Goal: Information Seeking & Learning: Find specific fact

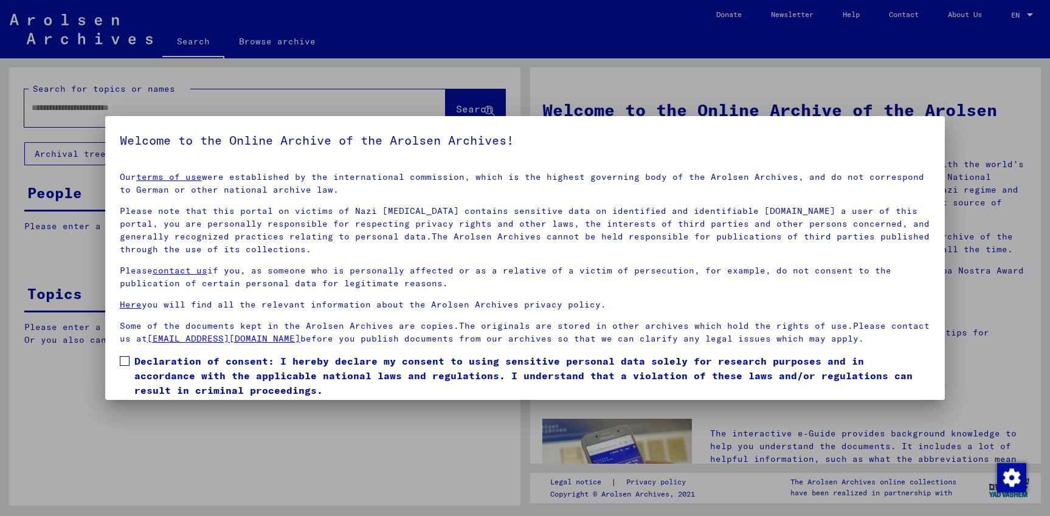
scroll to position [41, 0]
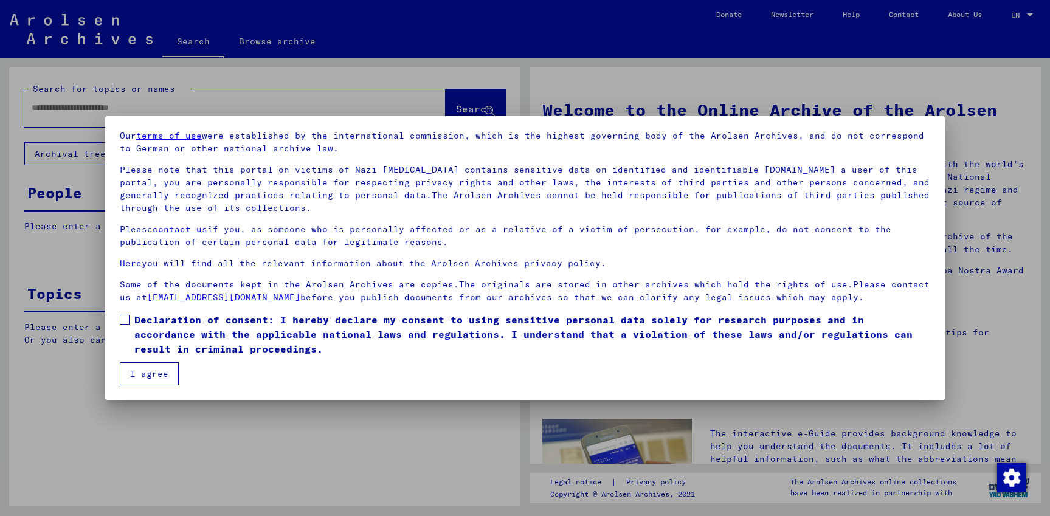
click at [122, 321] on span at bounding box center [125, 320] width 10 height 10
click at [158, 378] on button "I agree" at bounding box center [149, 373] width 59 height 23
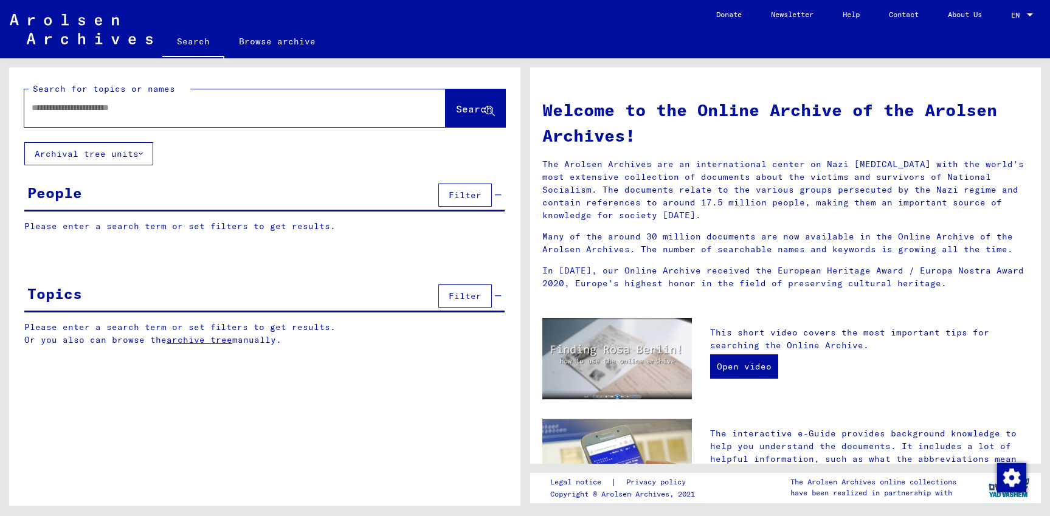
click at [111, 110] on input "text" at bounding box center [221, 108] width 378 height 13
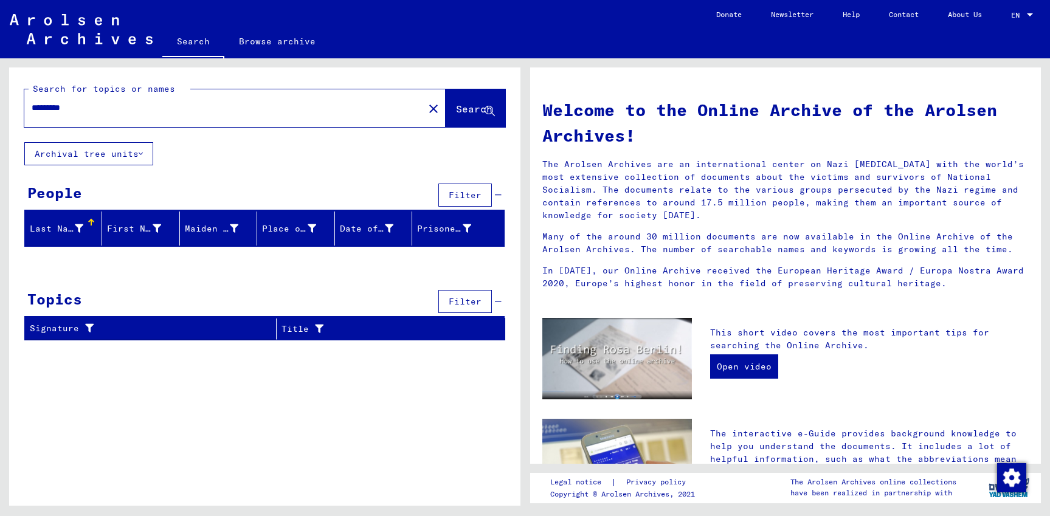
click at [66, 116] on div "*********" at bounding box center [216, 107] width 385 height 27
click at [68, 106] on input "*********" at bounding box center [221, 108] width 378 height 13
type input "********"
click at [474, 106] on span "Search" at bounding box center [474, 109] width 36 height 12
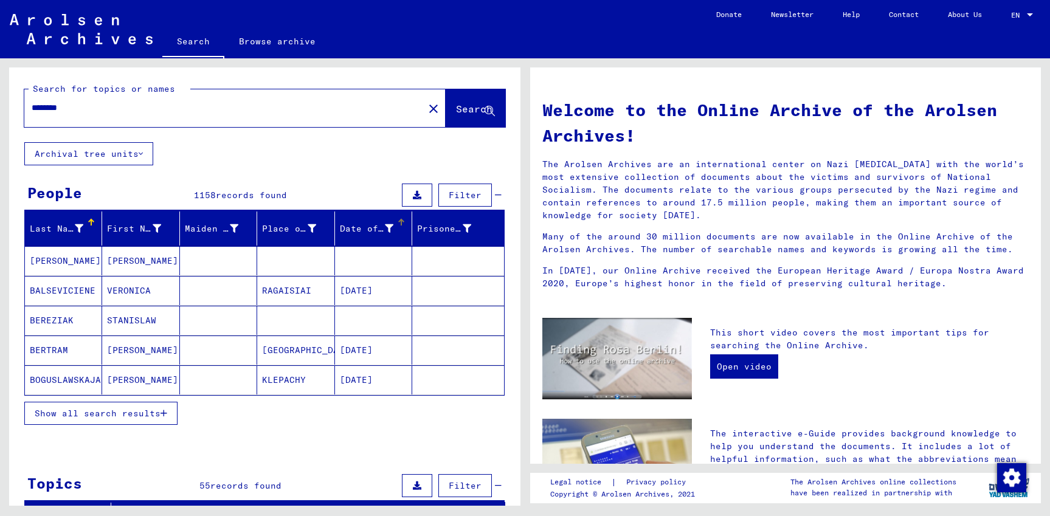
click at [364, 231] on div "Date of Birth" at bounding box center [367, 229] width 54 height 13
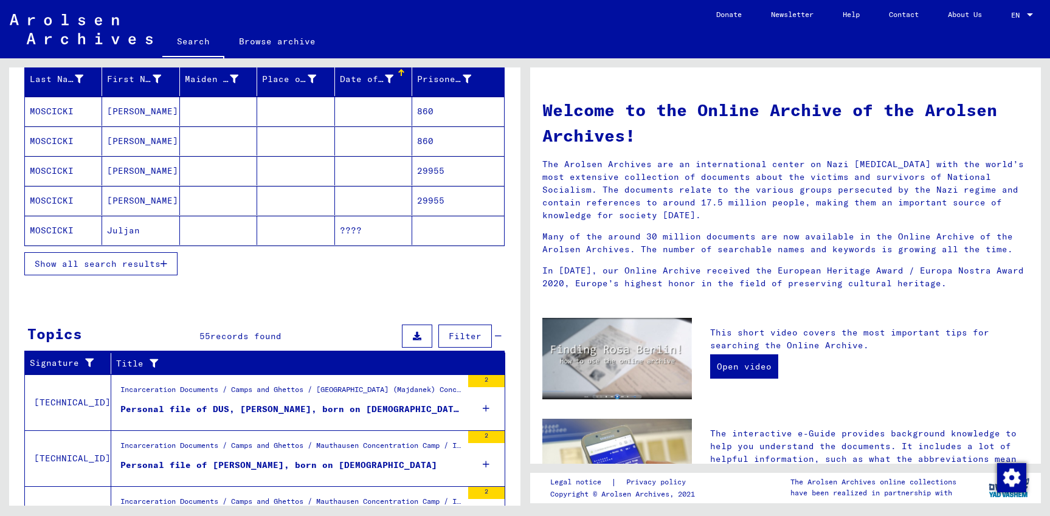
scroll to position [66, 0]
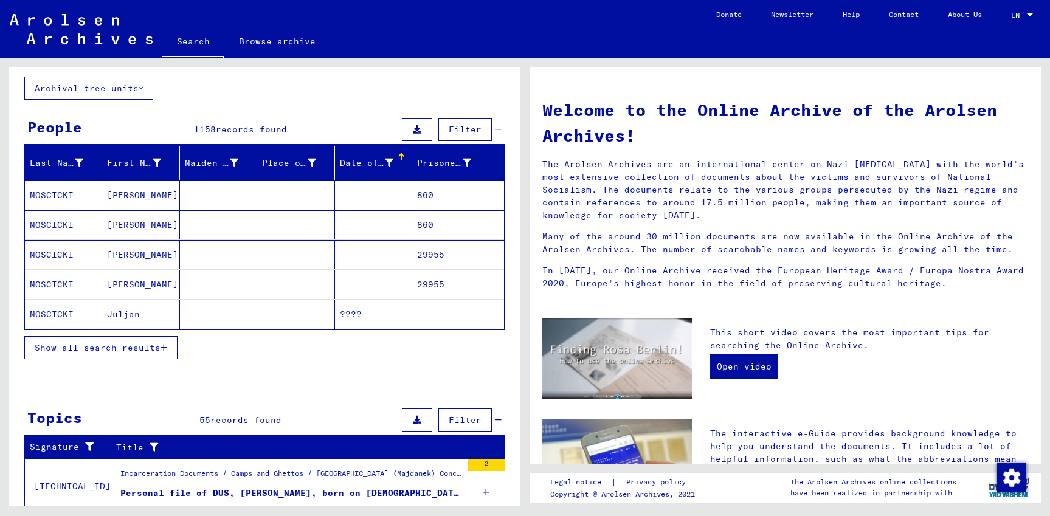
click at [133, 343] on span "Show all search results" at bounding box center [98, 347] width 126 height 11
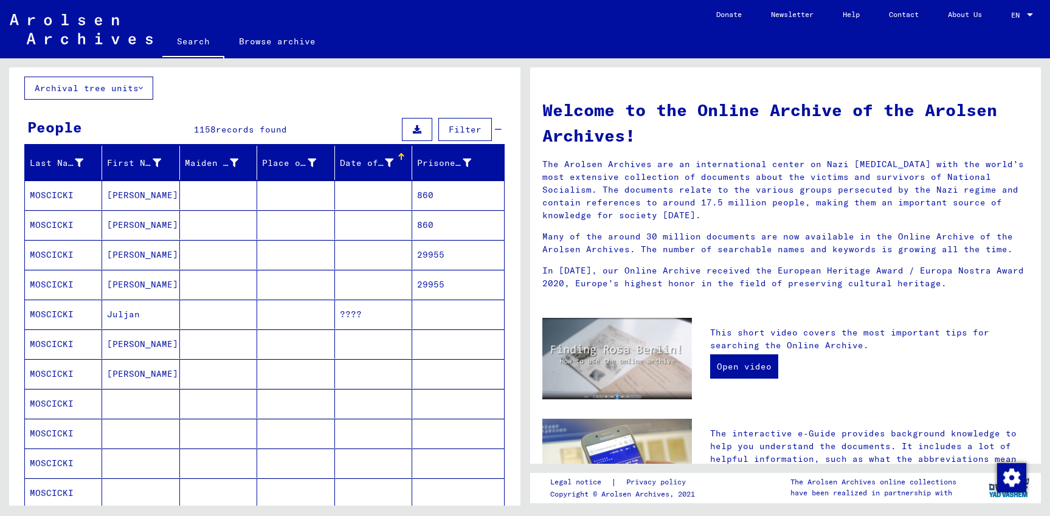
scroll to position [525, 0]
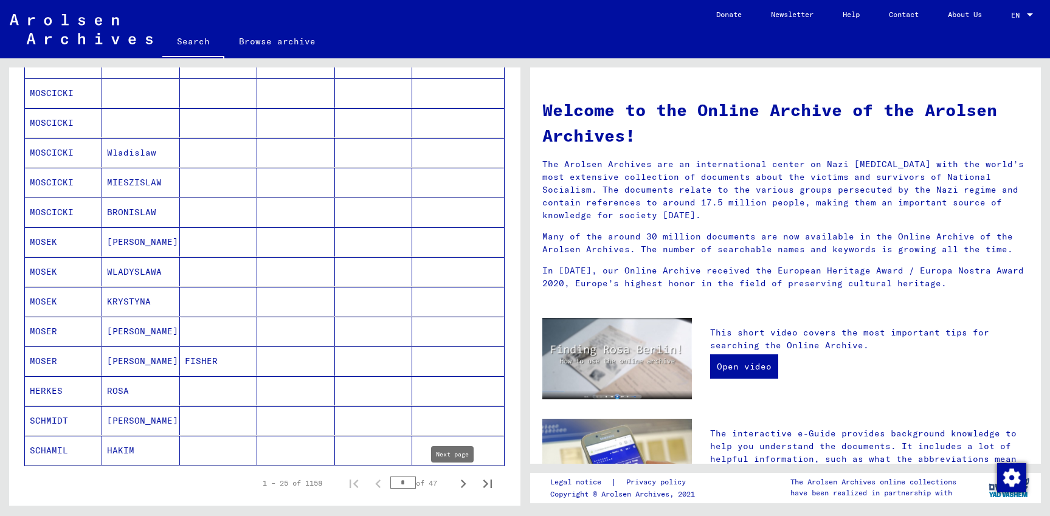
click at [456, 483] on icon "Next page" at bounding box center [463, 484] width 17 height 17
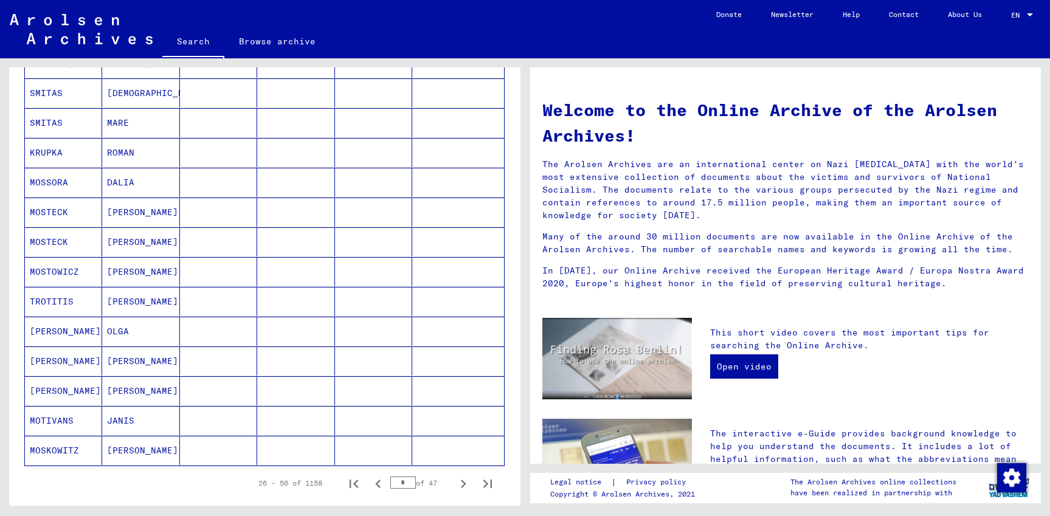
click at [456, 483] on icon "Next page" at bounding box center [463, 484] width 17 height 17
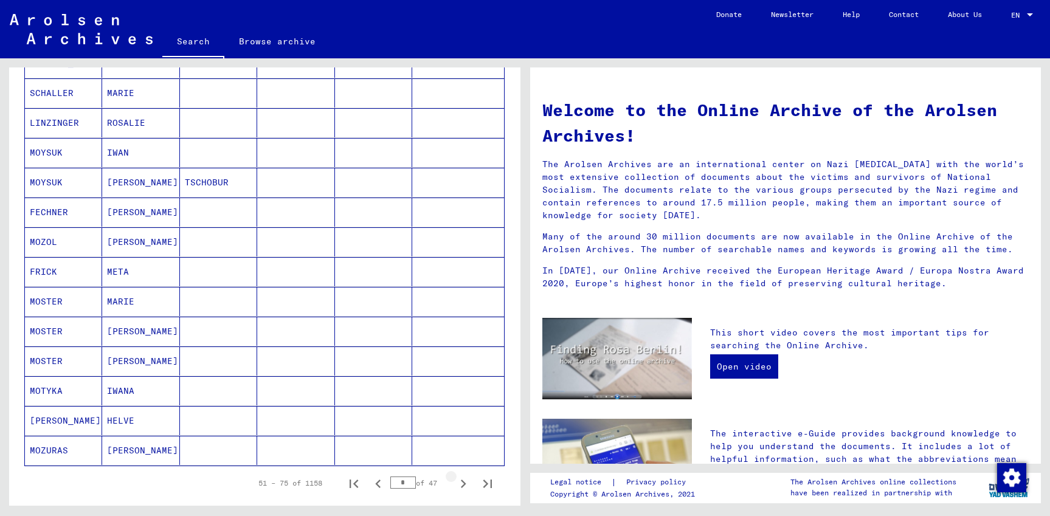
click at [456, 483] on icon "Next page" at bounding box center [463, 484] width 17 height 17
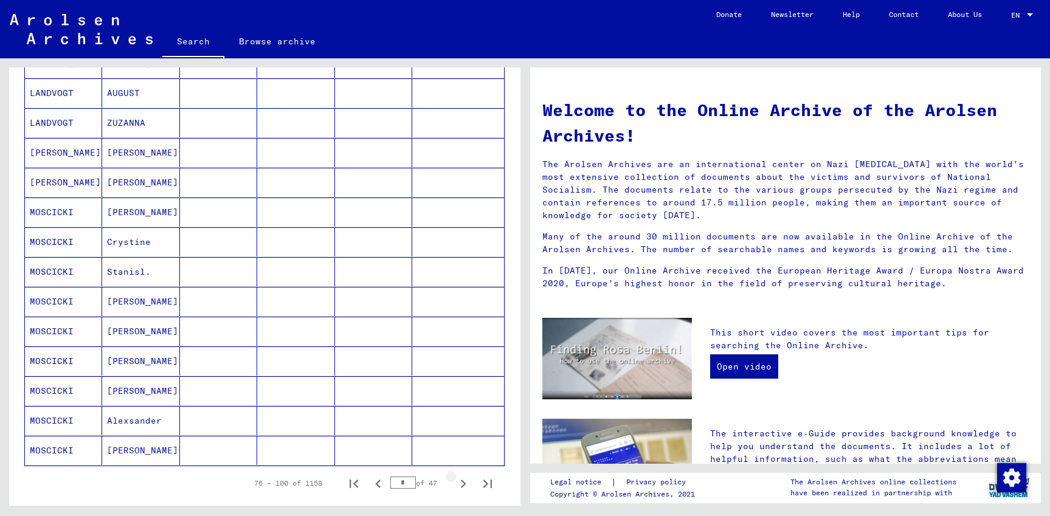
click at [456, 483] on icon "Next page" at bounding box center [463, 484] width 17 height 17
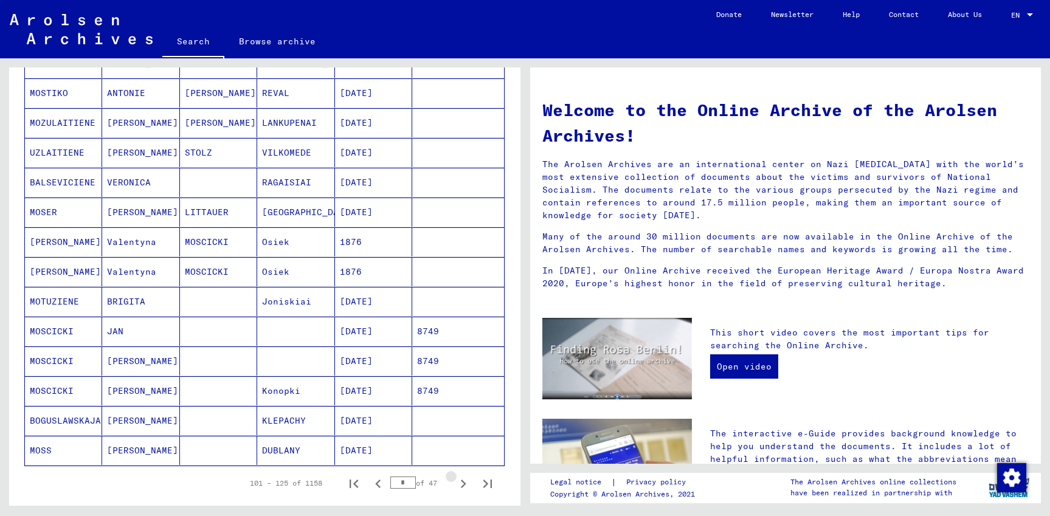
click at [456, 483] on icon "Next page" at bounding box center [463, 484] width 17 height 17
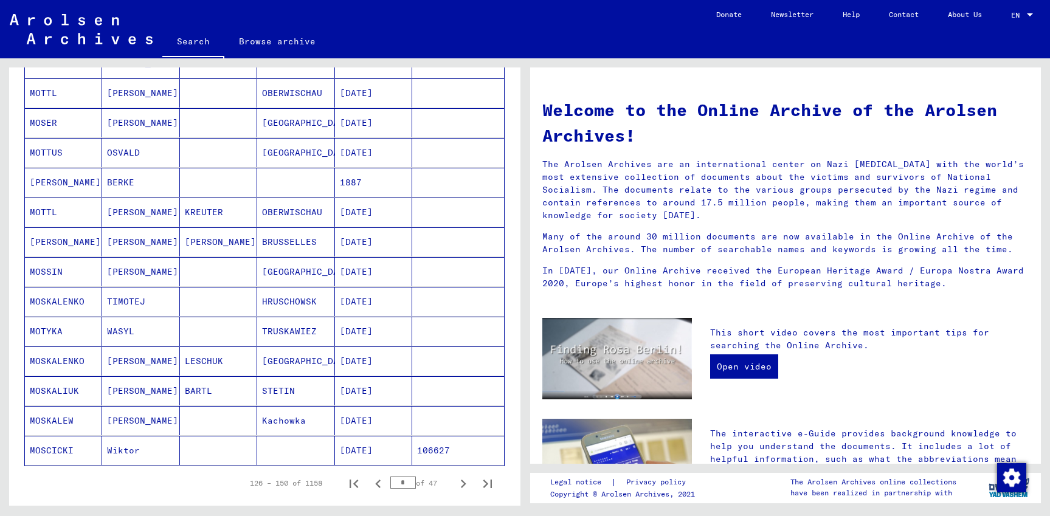
click at [456, 483] on icon "Next page" at bounding box center [463, 484] width 17 height 17
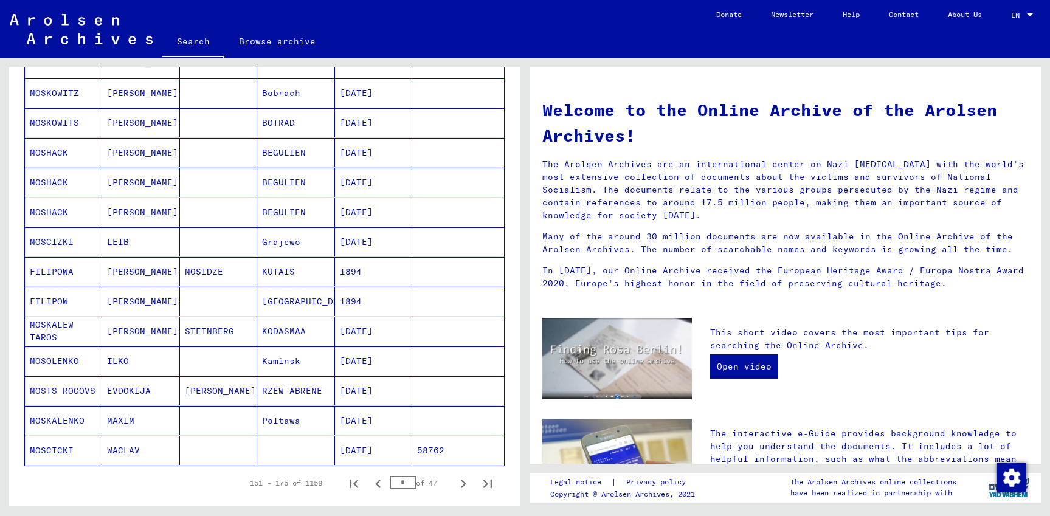
click at [456, 483] on icon "Next page" at bounding box center [463, 484] width 17 height 17
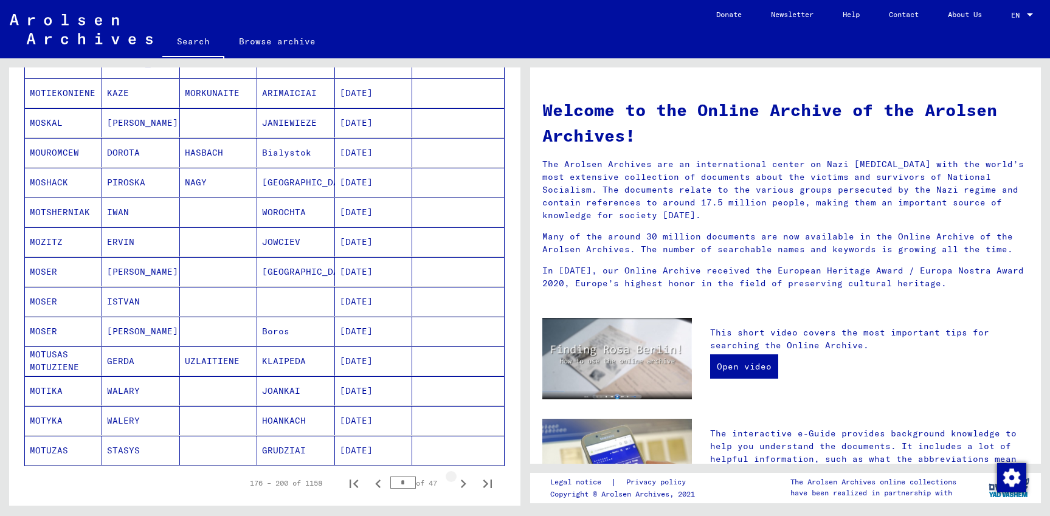
click at [456, 483] on icon "Next page" at bounding box center [463, 484] width 17 height 17
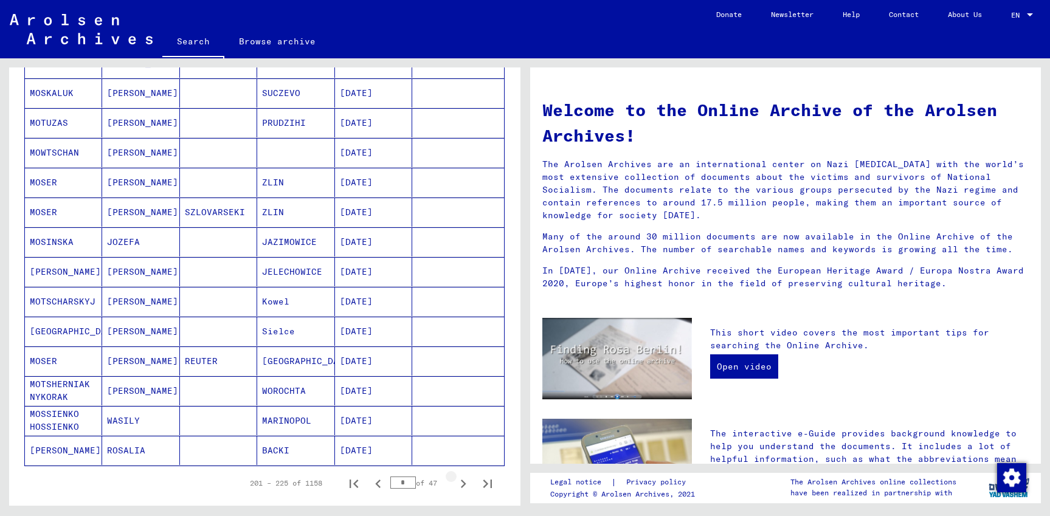
click at [456, 483] on icon "Next page" at bounding box center [463, 484] width 17 height 17
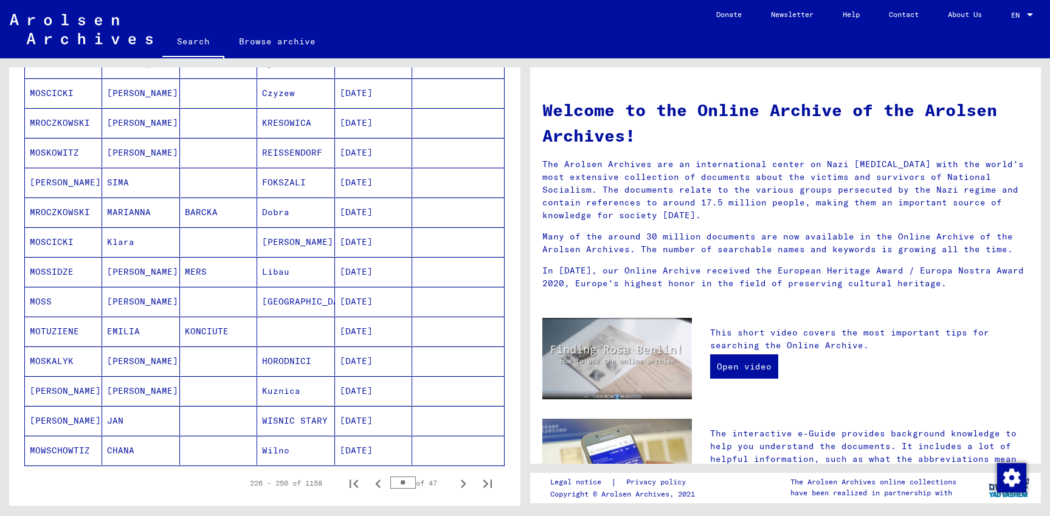
click at [456, 483] on icon "Next page" at bounding box center [463, 484] width 17 height 17
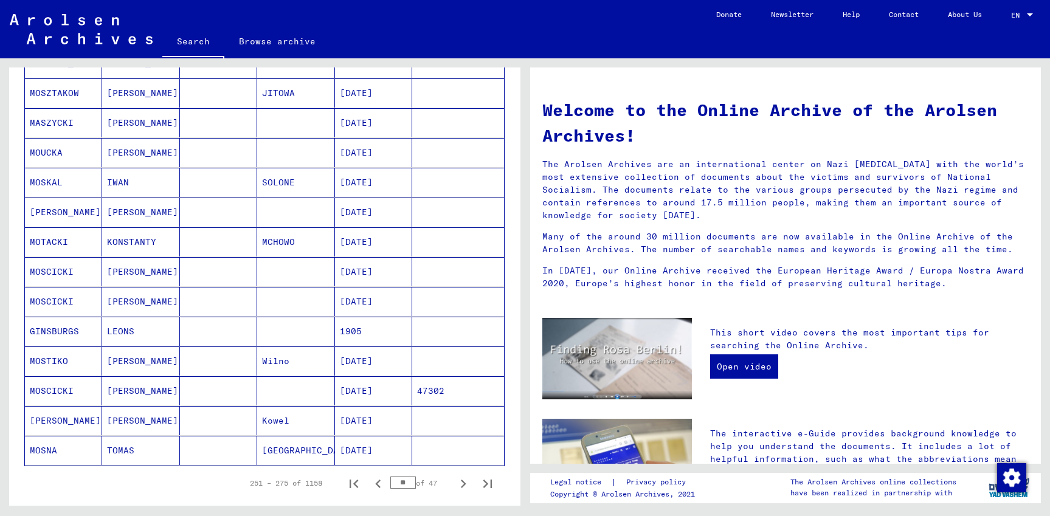
click at [456, 483] on icon "Next page" at bounding box center [463, 484] width 17 height 17
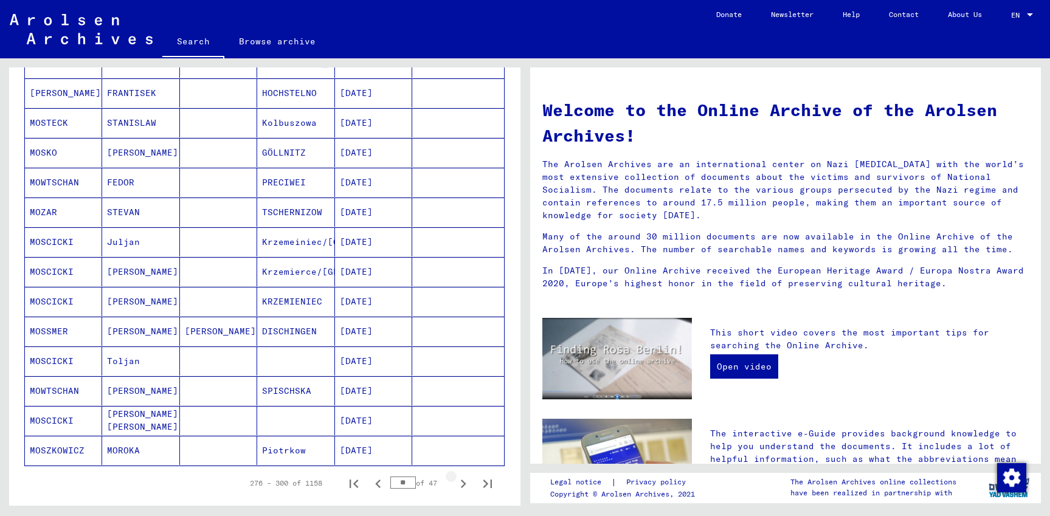
click at [456, 483] on icon "Next page" at bounding box center [463, 484] width 17 height 17
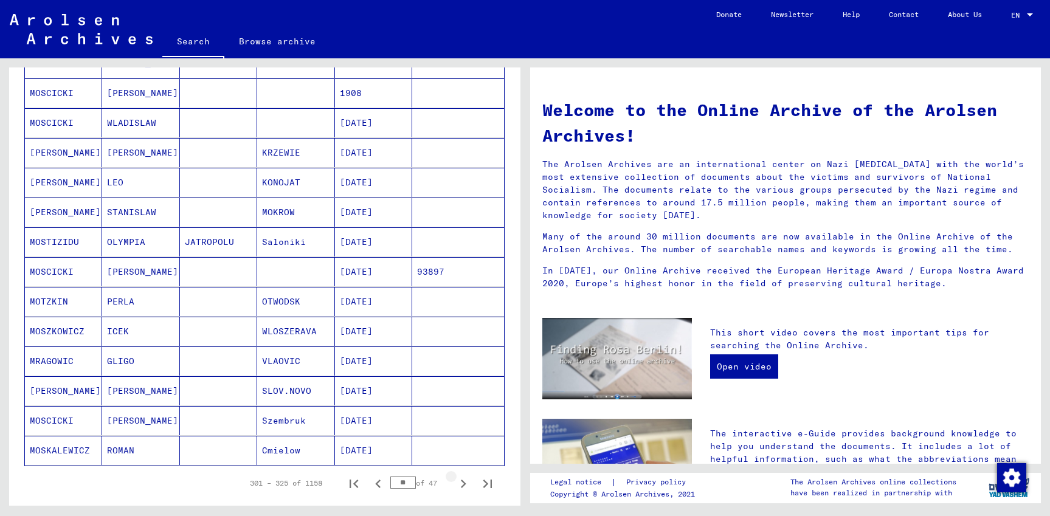
click at [456, 483] on icon "Next page" at bounding box center [463, 484] width 17 height 17
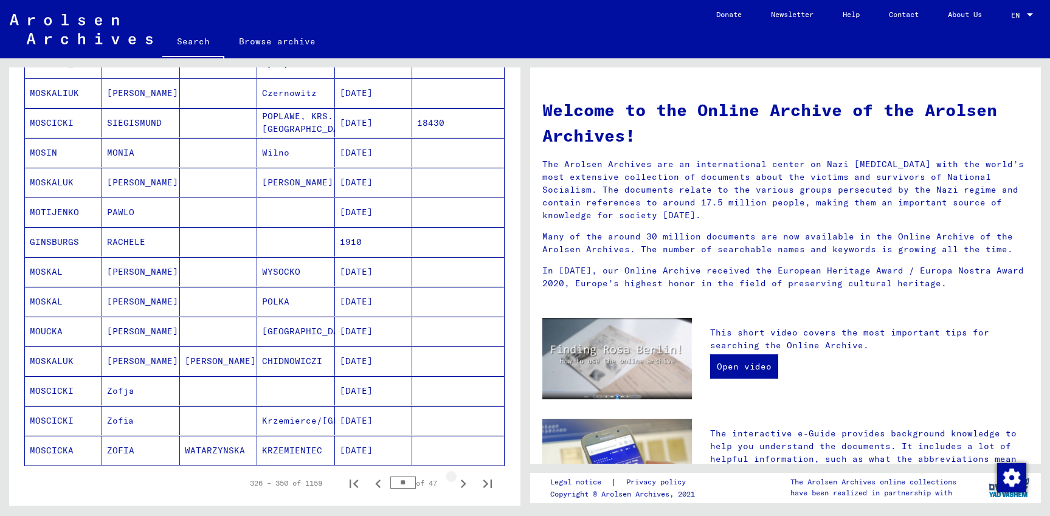
click at [456, 483] on icon "Next page" at bounding box center [463, 484] width 17 height 17
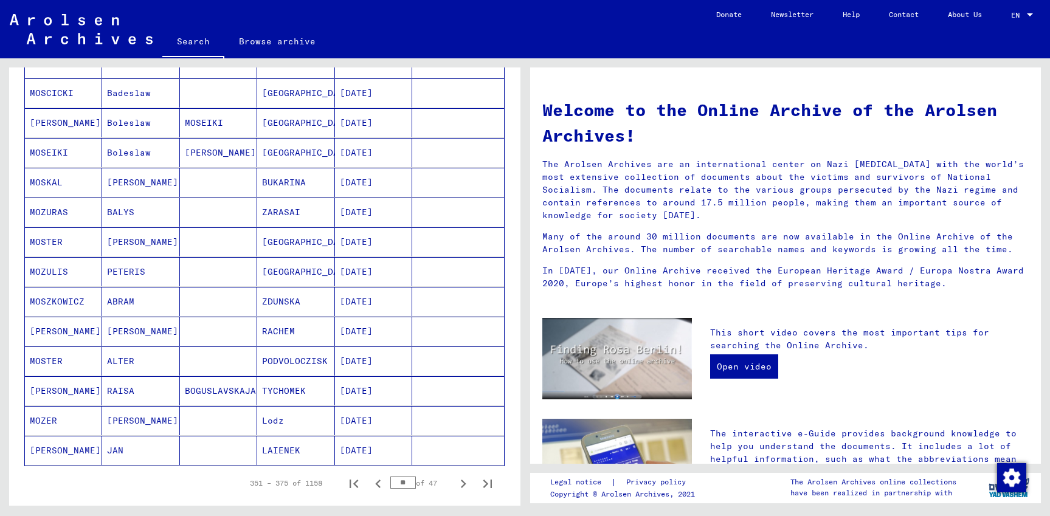
click at [456, 483] on icon "Next page" at bounding box center [463, 484] width 17 height 17
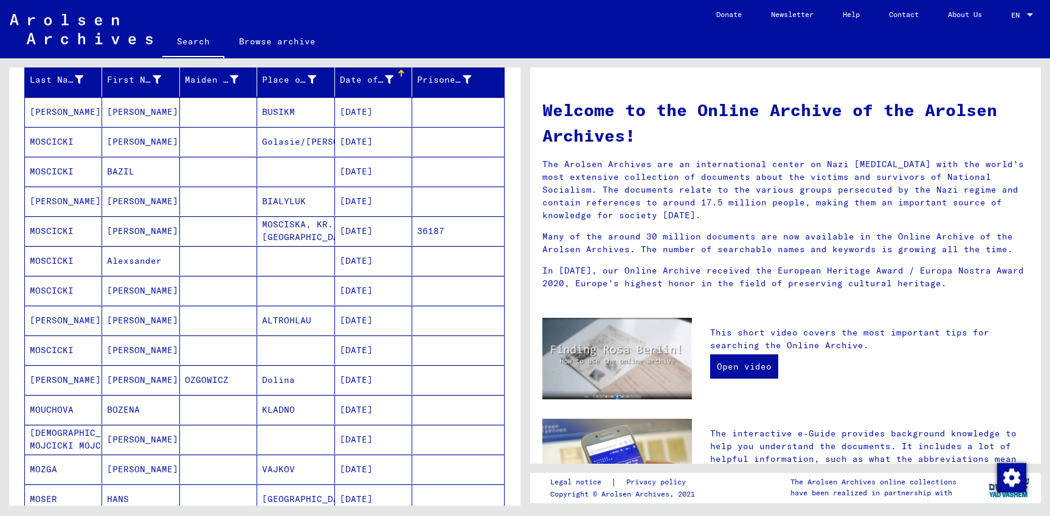
scroll to position [131, 0]
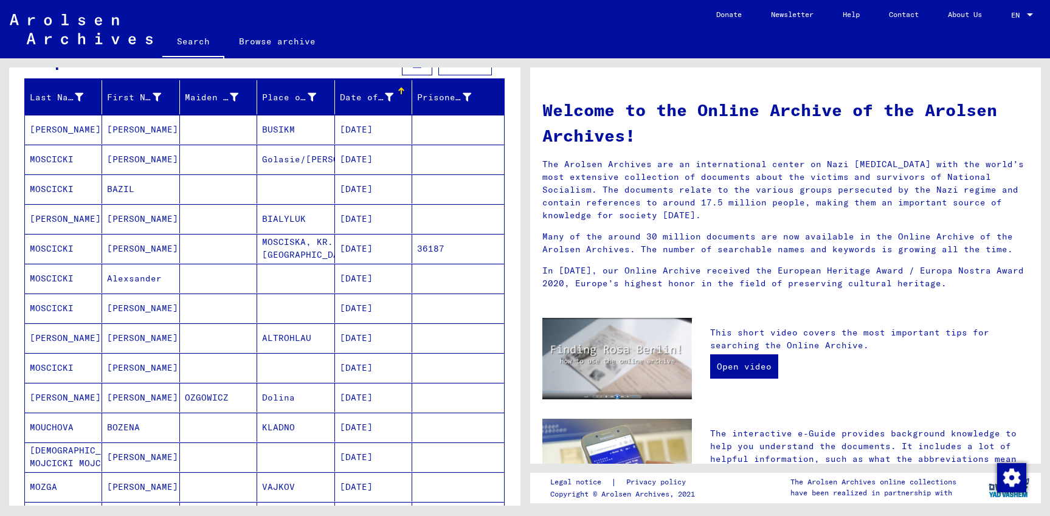
click at [66, 249] on mat-cell "MOSCICKI" at bounding box center [63, 248] width 77 height 29
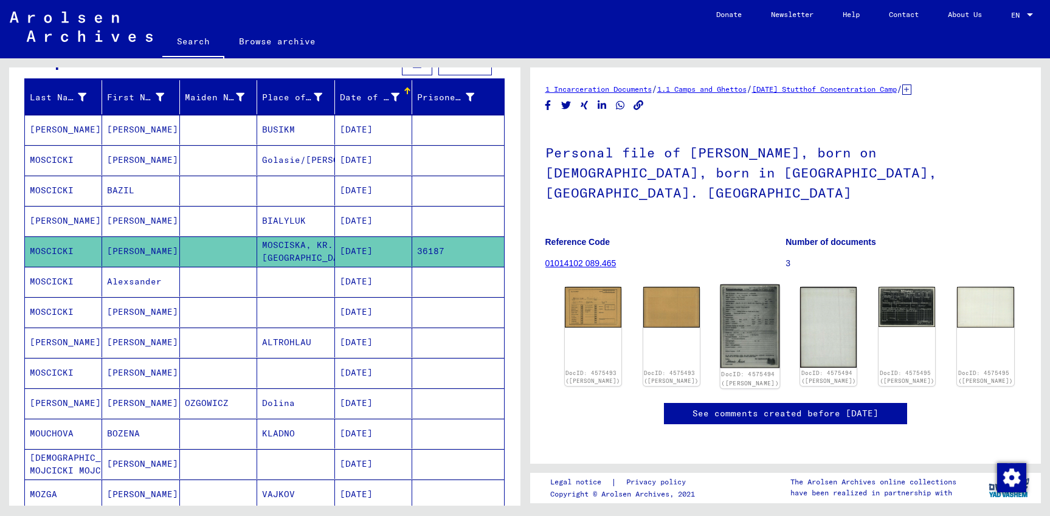
click at [748, 301] on img at bounding box center [751, 327] width 60 height 84
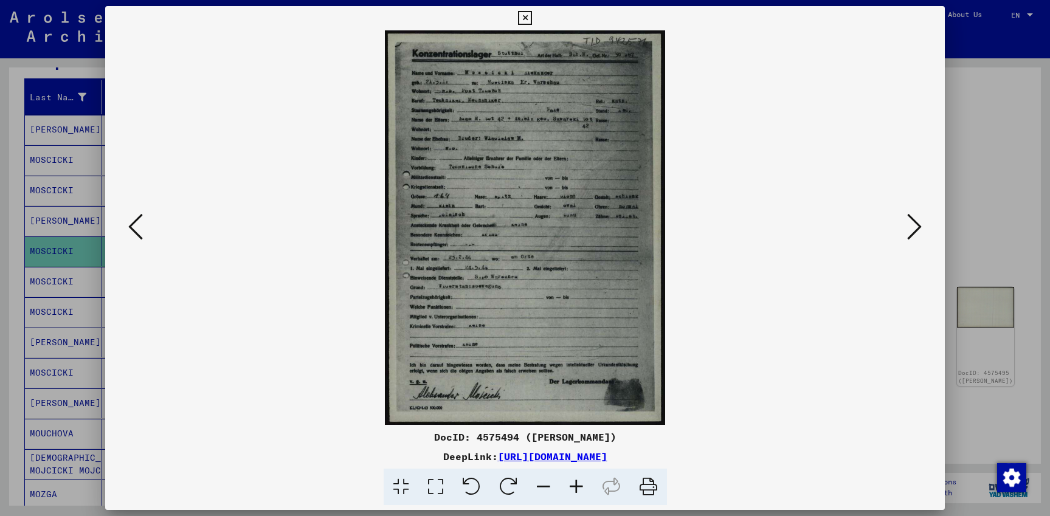
click at [536, 19] on button at bounding box center [524, 18] width 21 height 24
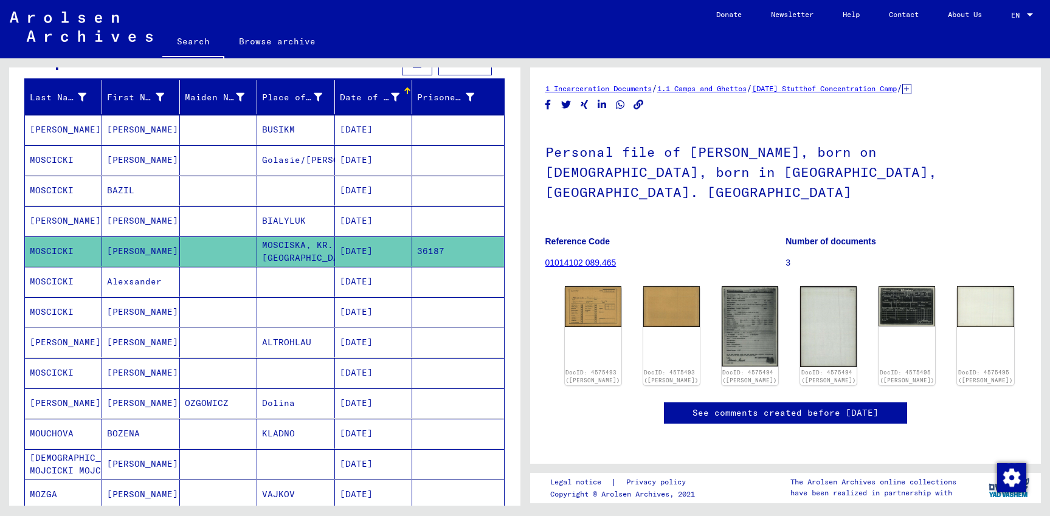
scroll to position [66, 0]
click at [820, 284] on img at bounding box center [829, 326] width 60 height 85
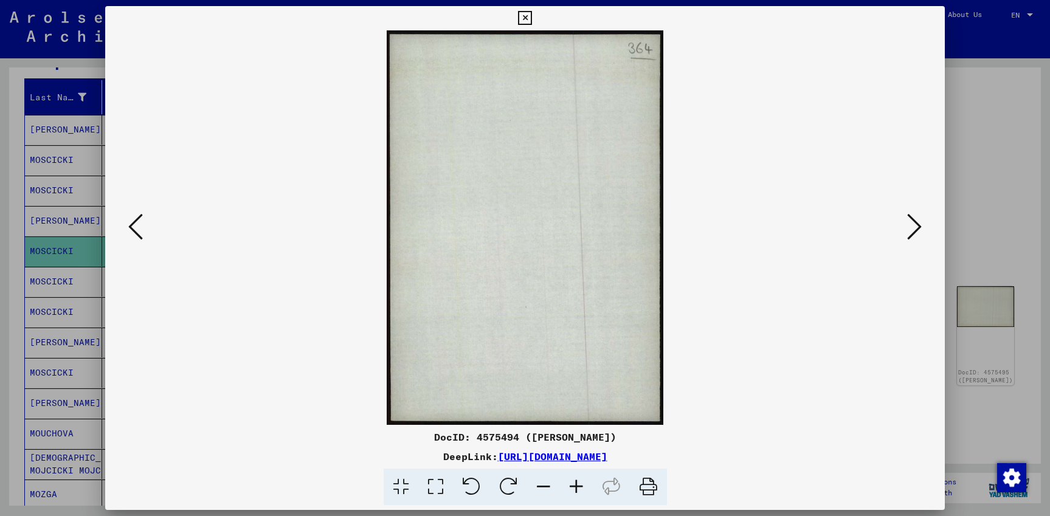
click at [131, 228] on icon at bounding box center [135, 226] width 15 height 29
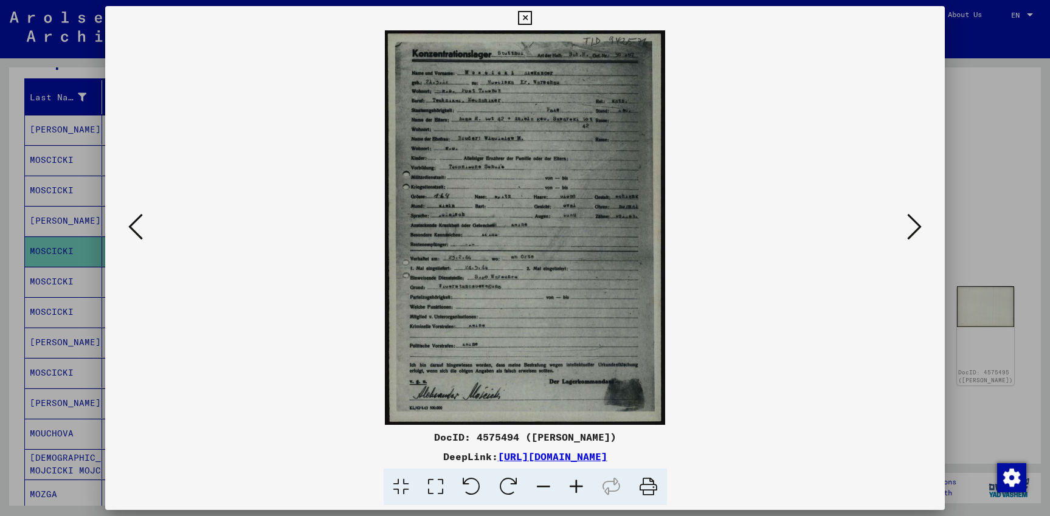
click at [532, 17] on icon at bounding box center [525, 18] width 14 height 15
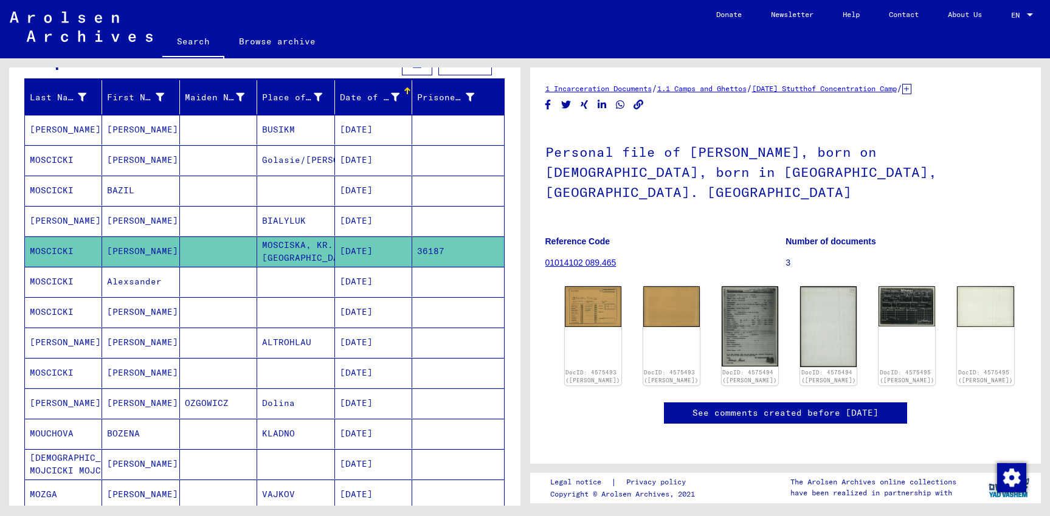
click at [131, 286] on mat-cell "Alexsander" at bounding box center [140, 282] width 77 height 30
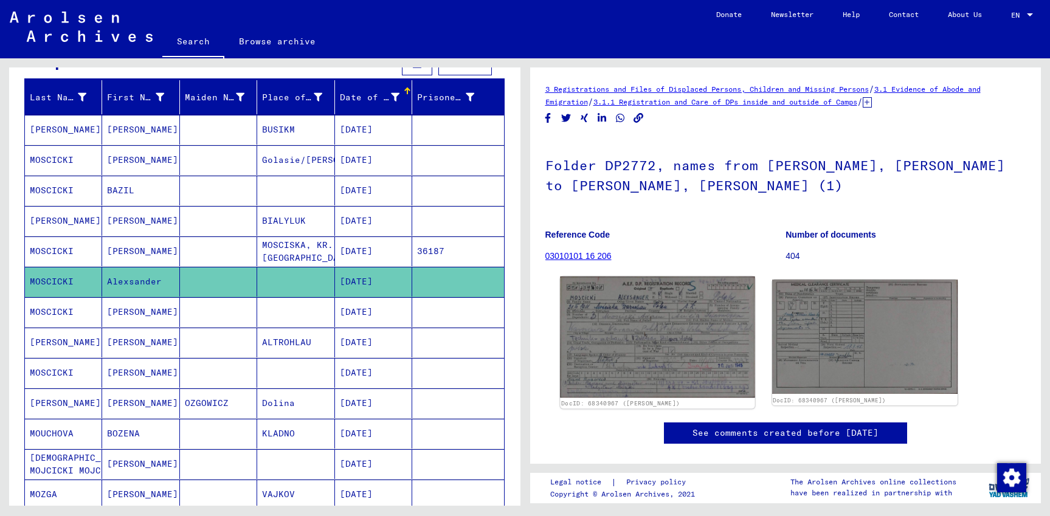
click at [648, 329] on img at bounding box center [657, 338] width 195 height 122
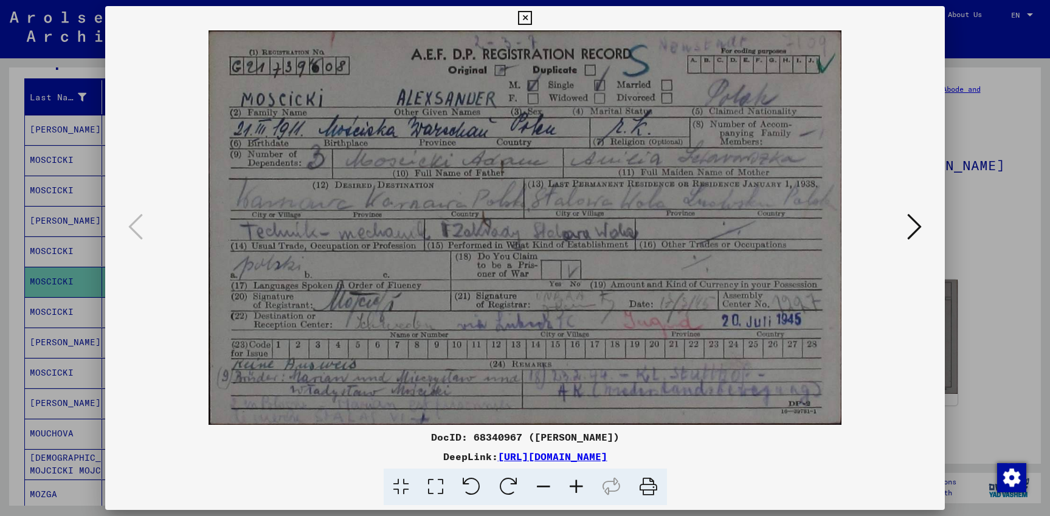
click at [536, 9] on button at bounding box center [524, 18] width 21 height 24
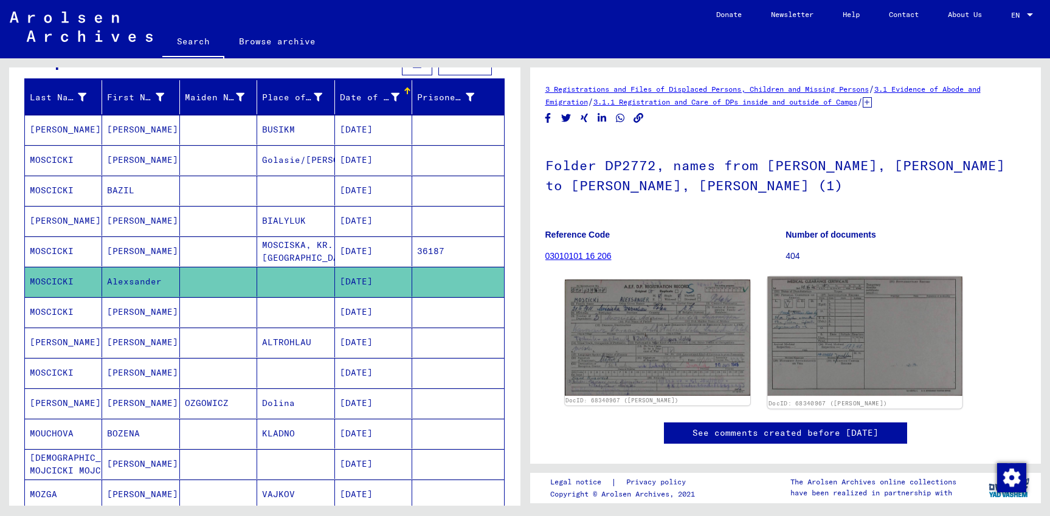
click at [825, 326] on img at bounding box center [864, 337] width 195 height 120
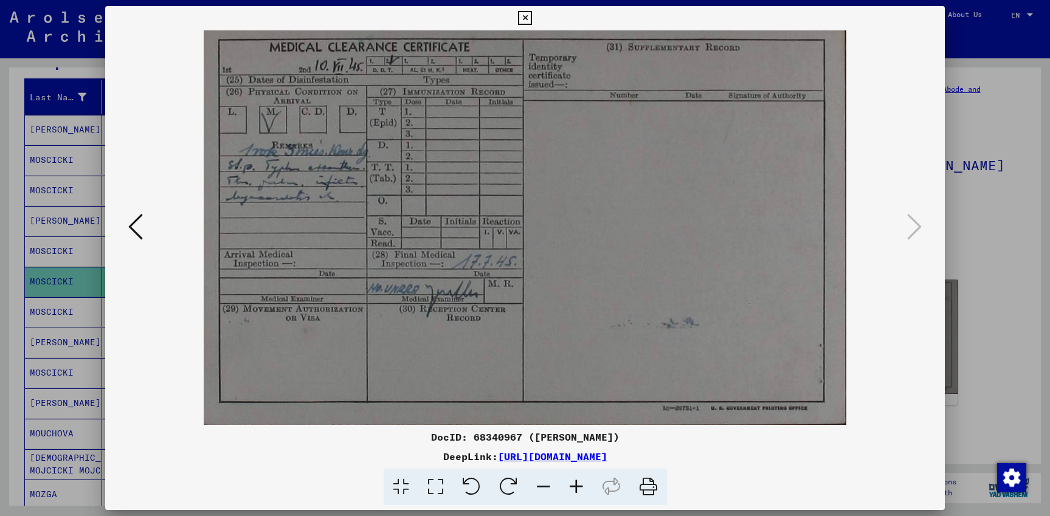
click at [532, 15] on icon at bounding box center [525, 18] width 14 height 15
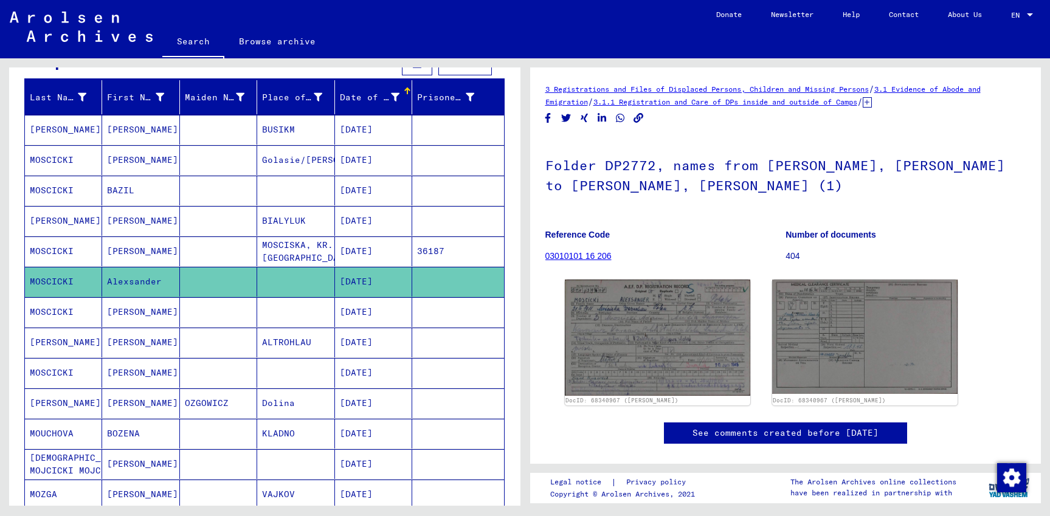
click at [133, 311] on mat-cell "[PERSON_NAME]" at bounding box center [140, 312] width 77 height 30
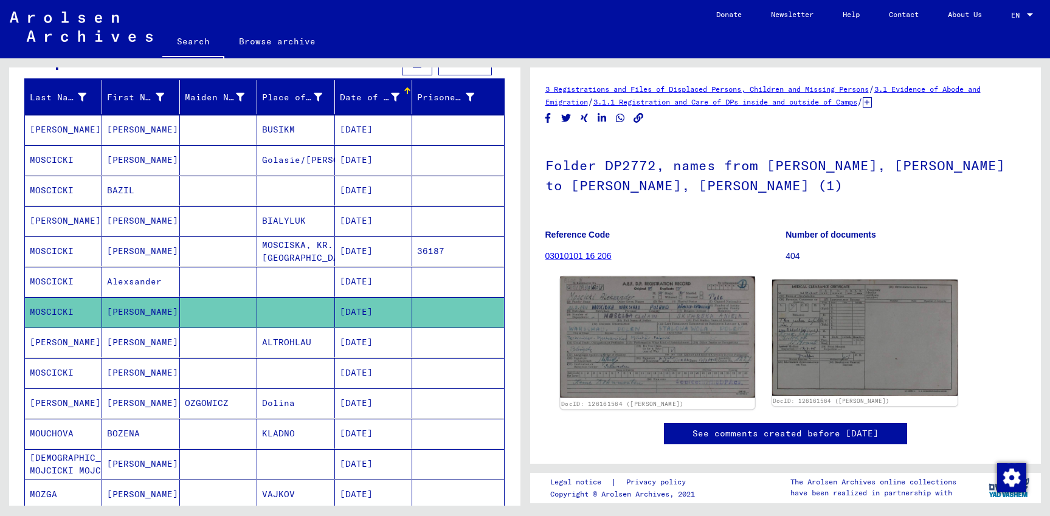
click at [646, 348] on img at bounding box center [657, 338] width 195 height 122
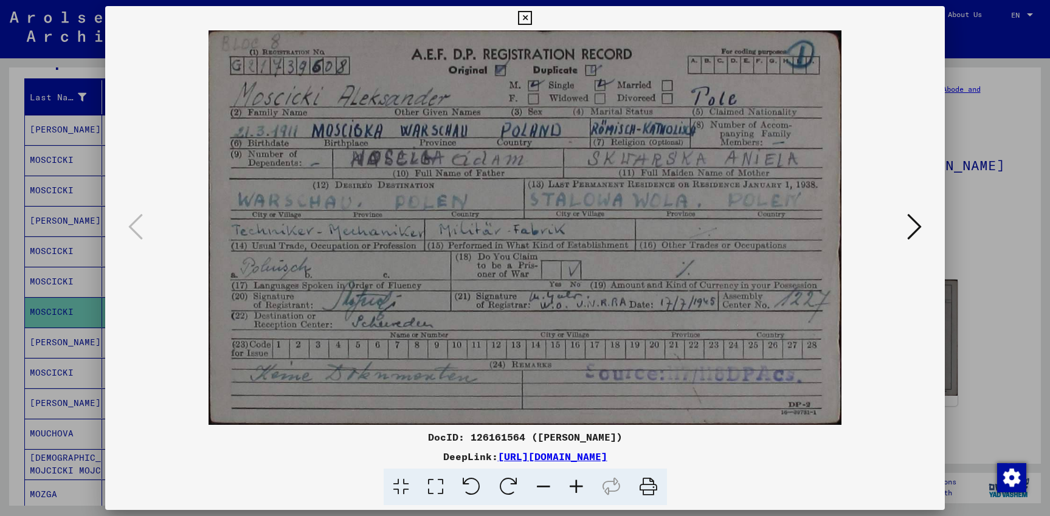
click at [532, 14] on icon at bounding box center [525, 18] width 14 height 15
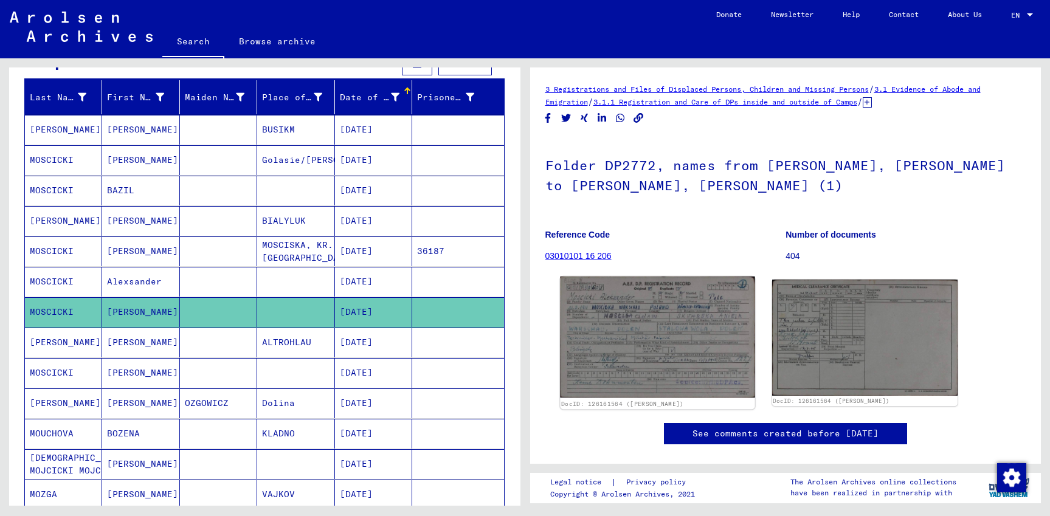
click at [677, 306] on img at bounding box center [657, 338] width 195 height 122
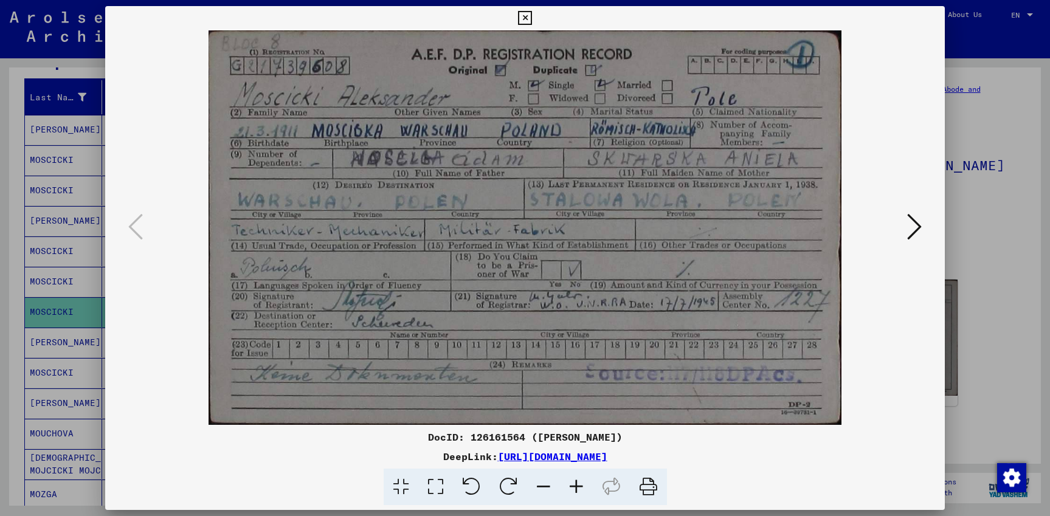
click at [532, 18] on icon at bounding box center [525, 18] width 14 height 15
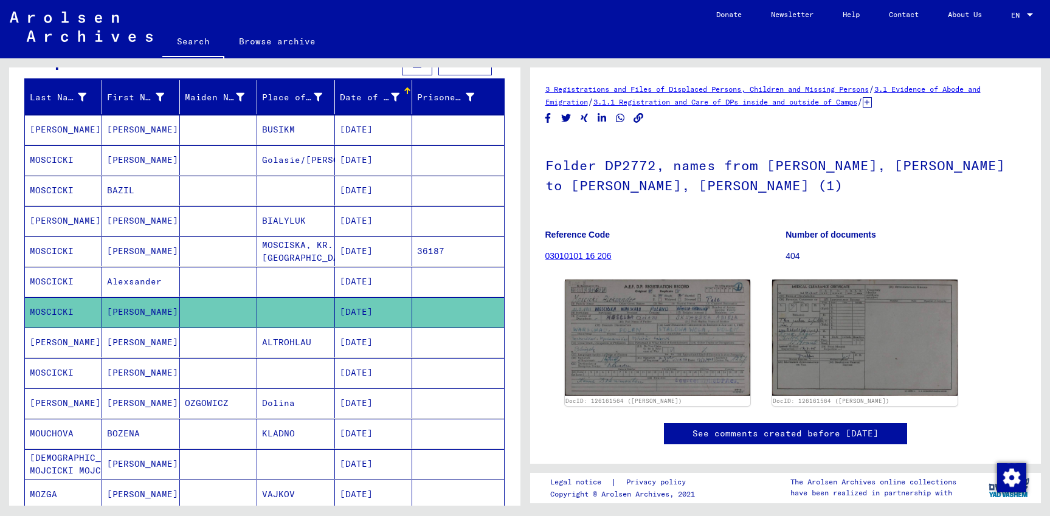
click at [145, 284] on mat-cell "Alexsander" at bounding box center [140, 282] width 77 height 30
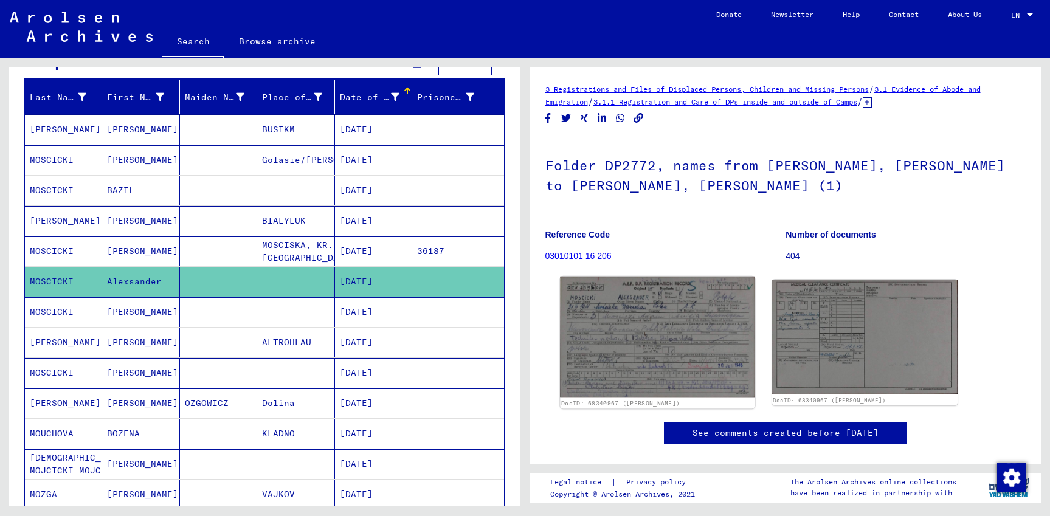
click at [685, 305] on img at bounding box center [657, 338] width 195 height 122
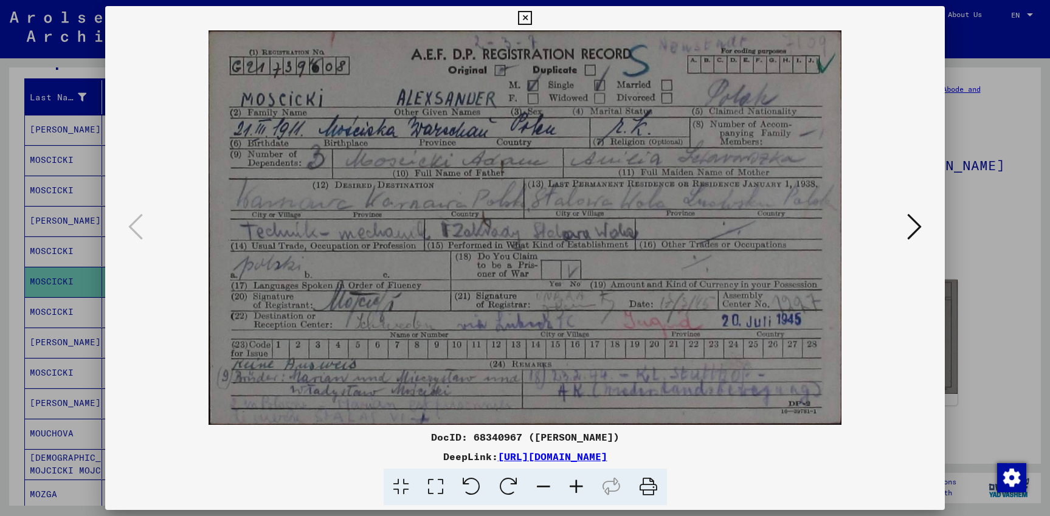
click at [643, 486] on icon at bounding box center [648, 487] width 37 height 37
click at [532, 13] on icon at bounding box center [525, 18] width 14 height 15
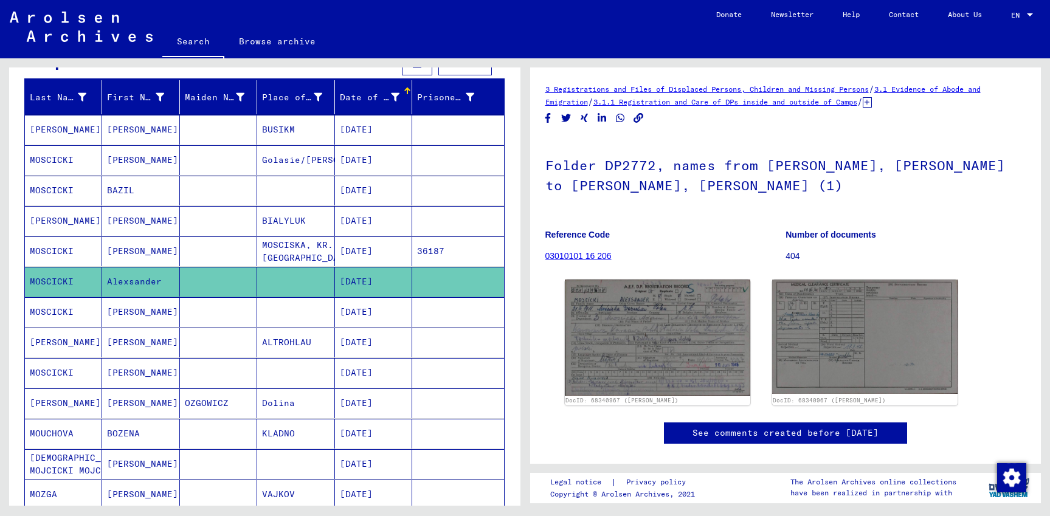
click at [211, 253] on mat-cell at bounding box center [218, 252] width 77 height 30
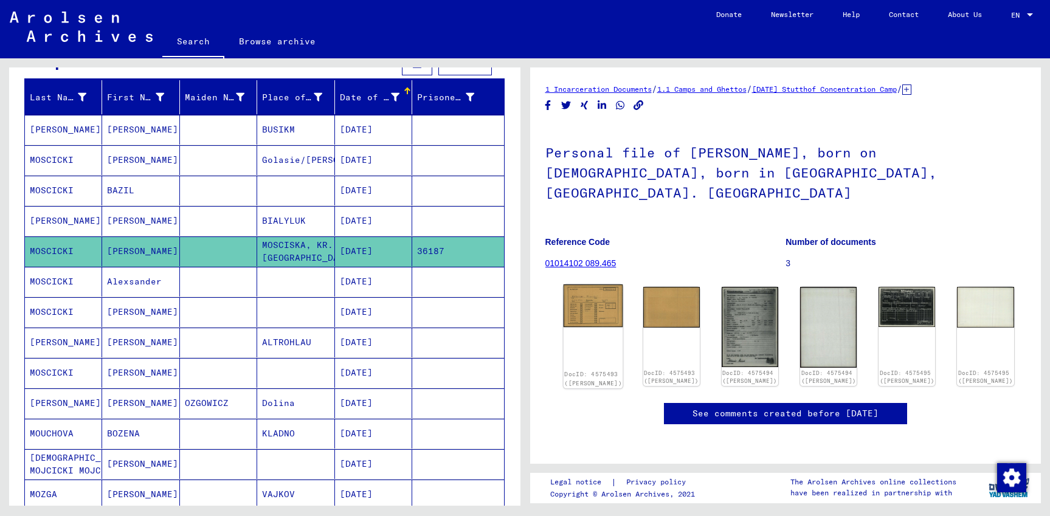
click at [604, 285] on img at bounding box center [593, 306] width 60 height 43
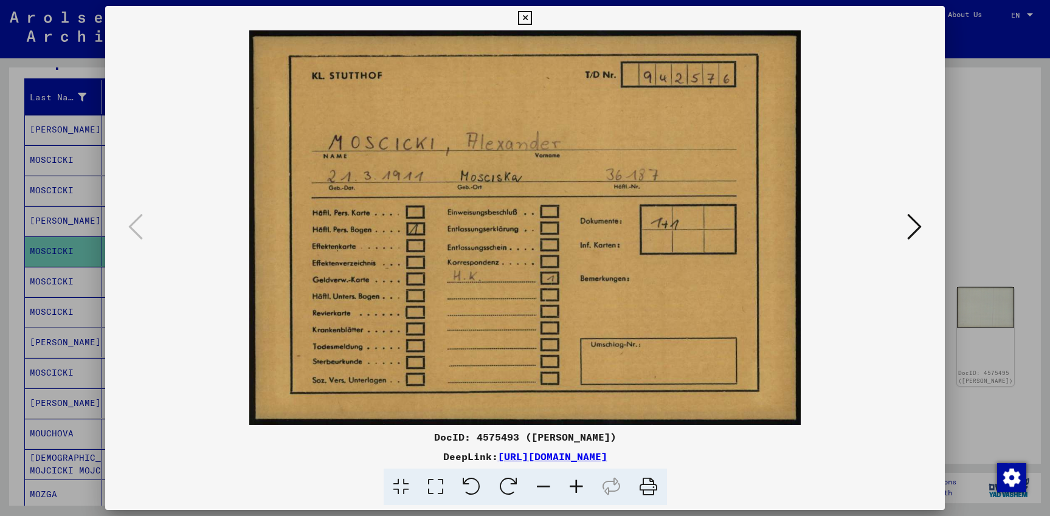
click at [922, 226] on icon at bounding box center [914, 226] width 15 height 29
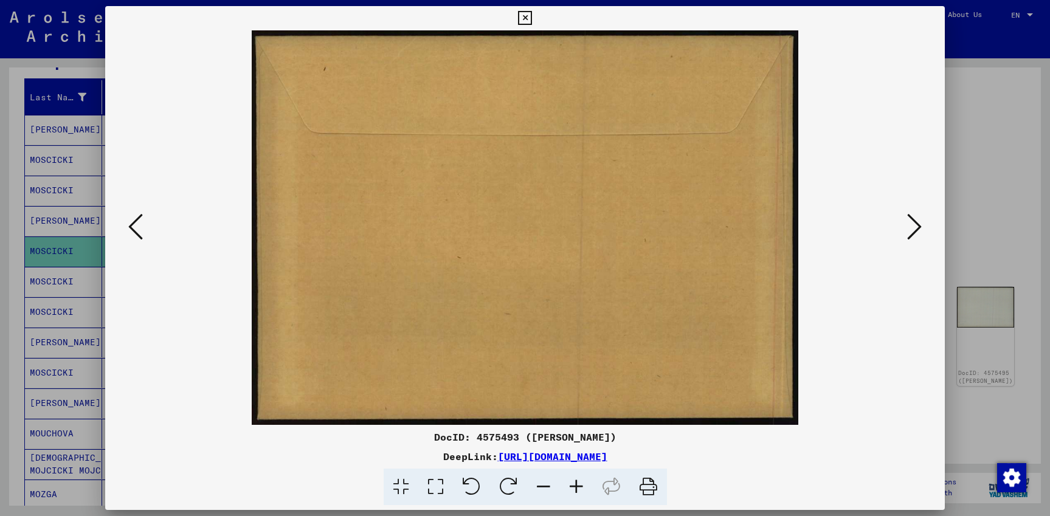
click at [922, 226] on icon at bounding box center [914, 226] width 15 height 29
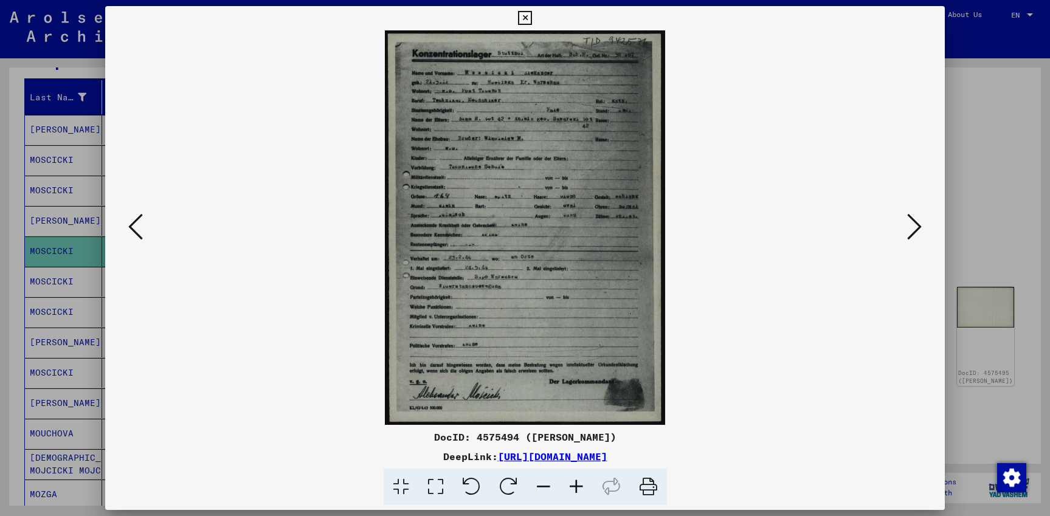
click at [922, 226] on icon at bounding box center [914, 226] width 15 height 29
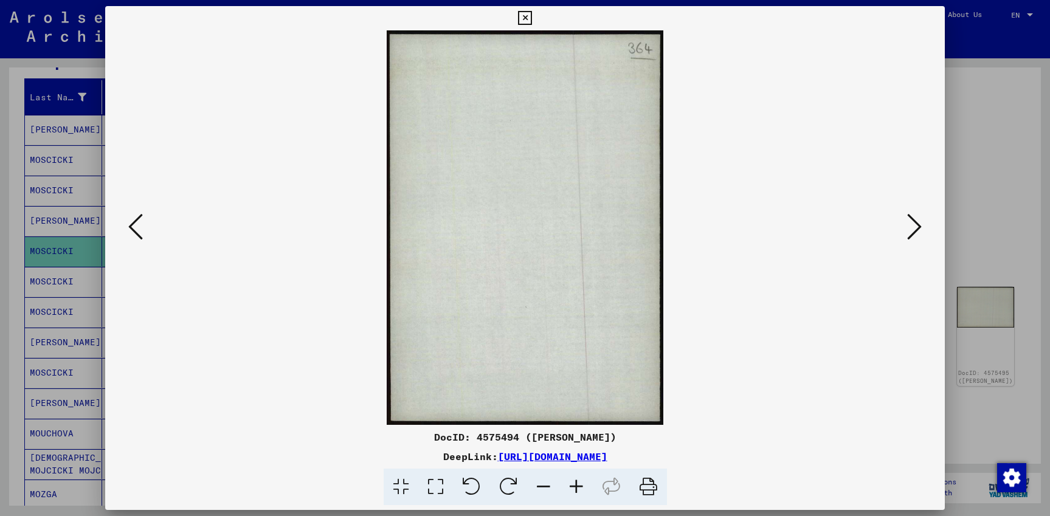
click at [922, 226] on icon at bounding box center [914, 226] width 15 height 29
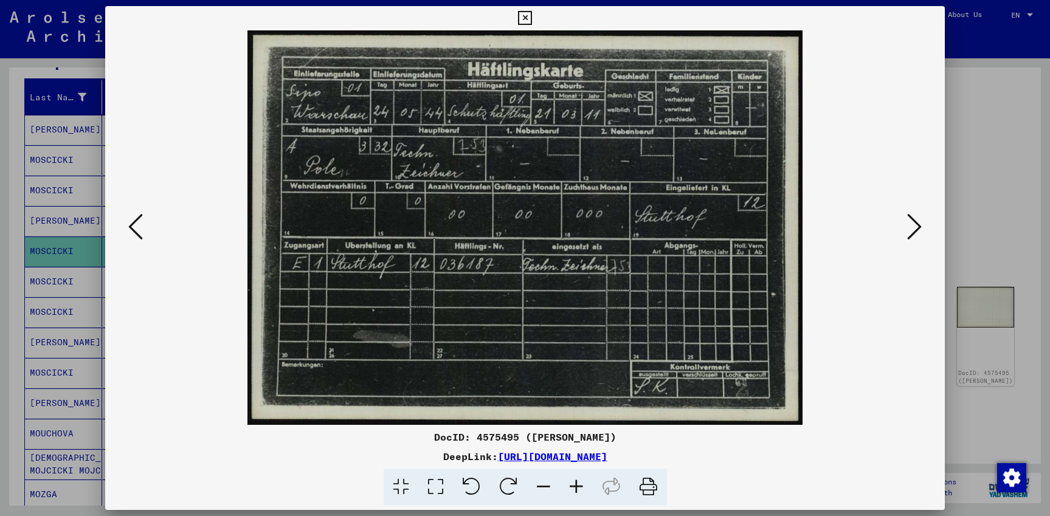
click at [922, 226] on icon at bounding box center [914, 226] width 15 height 29
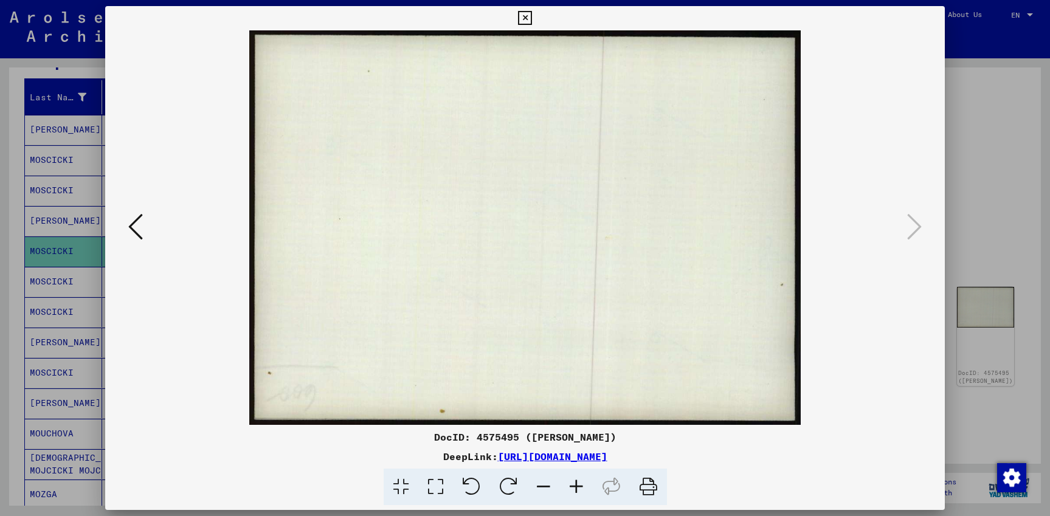
click at [126, 233] on button at bounding box center [136, 227] width 22 height 35
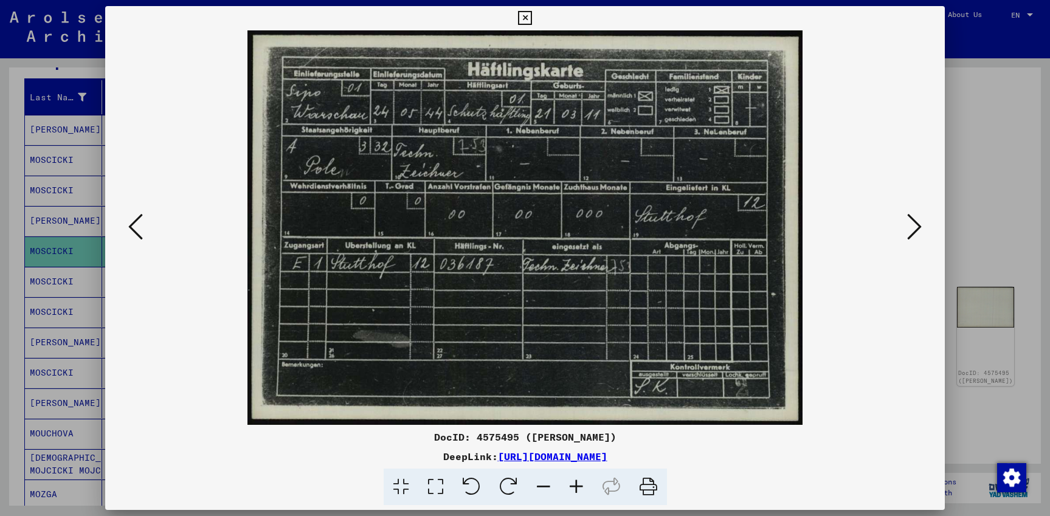
click at [133, 232] on icon at bounding box center [135, 226] width 15 height 29
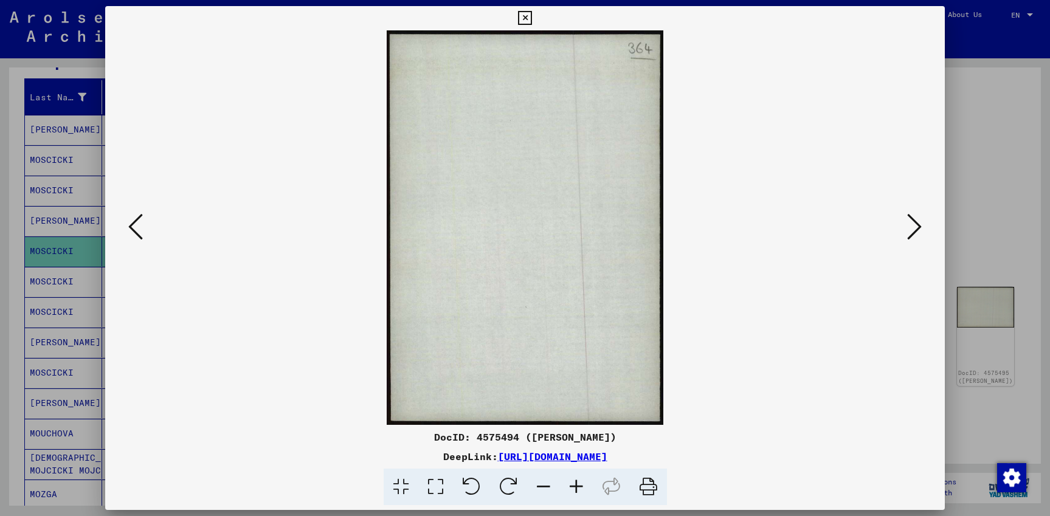
click at [133, 232] on icon at bounding box center [135, 226] width 15 height 29
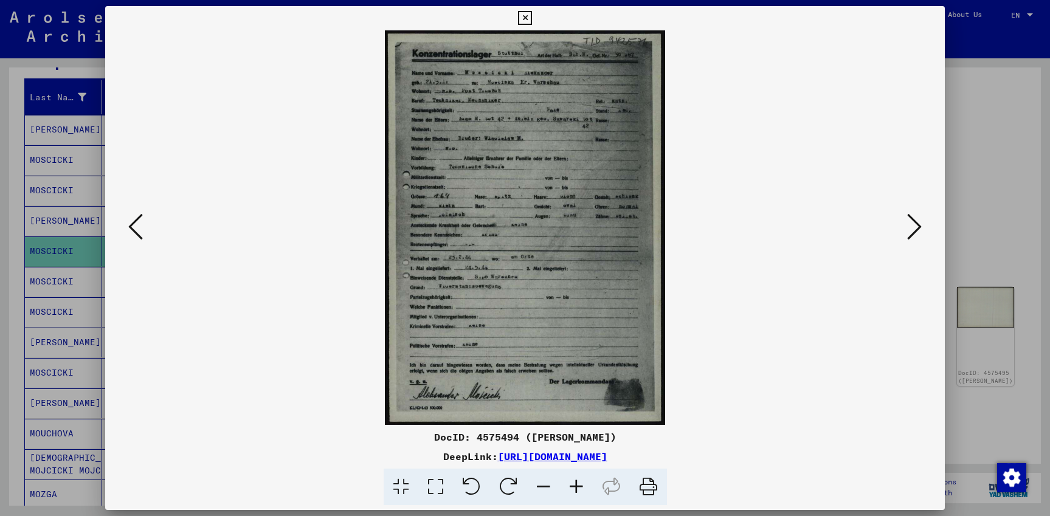
click at [532, 18] on icon at bounding box center [525, 18] width 14 height 15
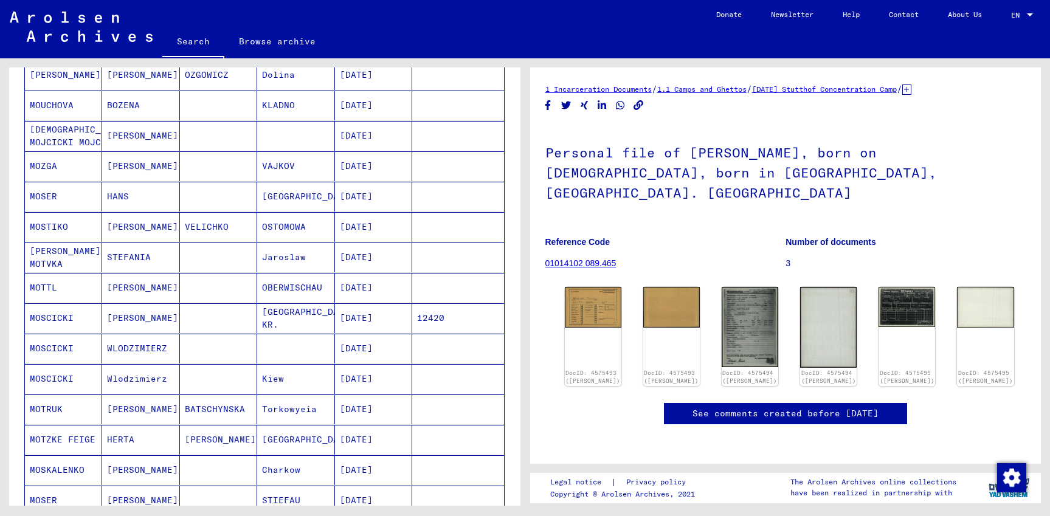
scroll to position [788, 0]
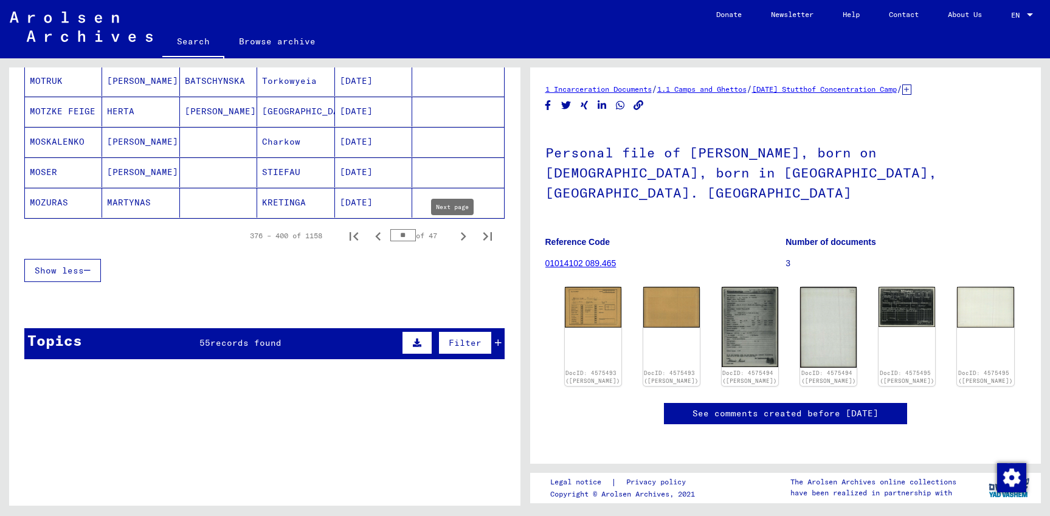
click at [455, 236] on icon "Next page" at bounding box center [463, 236] width 17 height 17
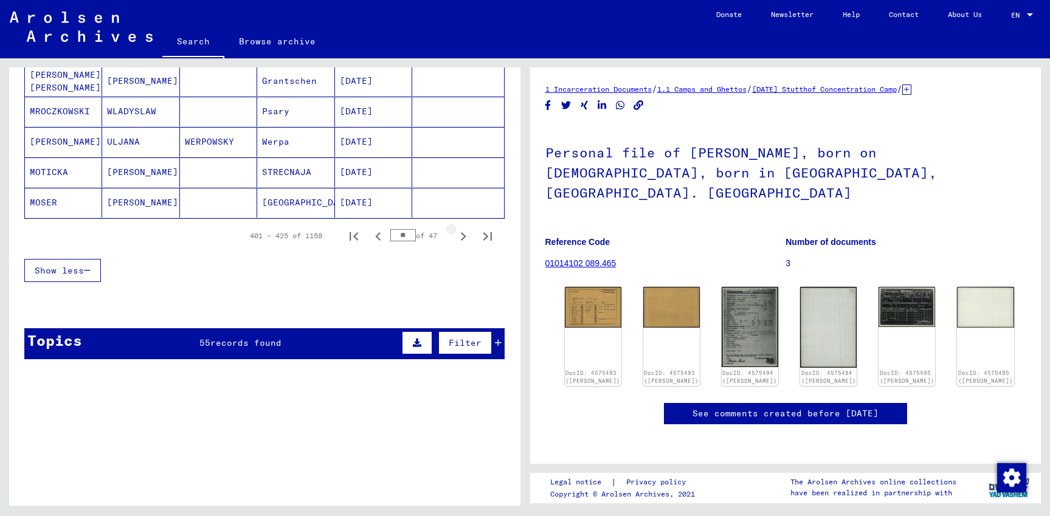
click at [455, 236] on icon "Next page" at bounding box center [463, 236] width 17 height 17
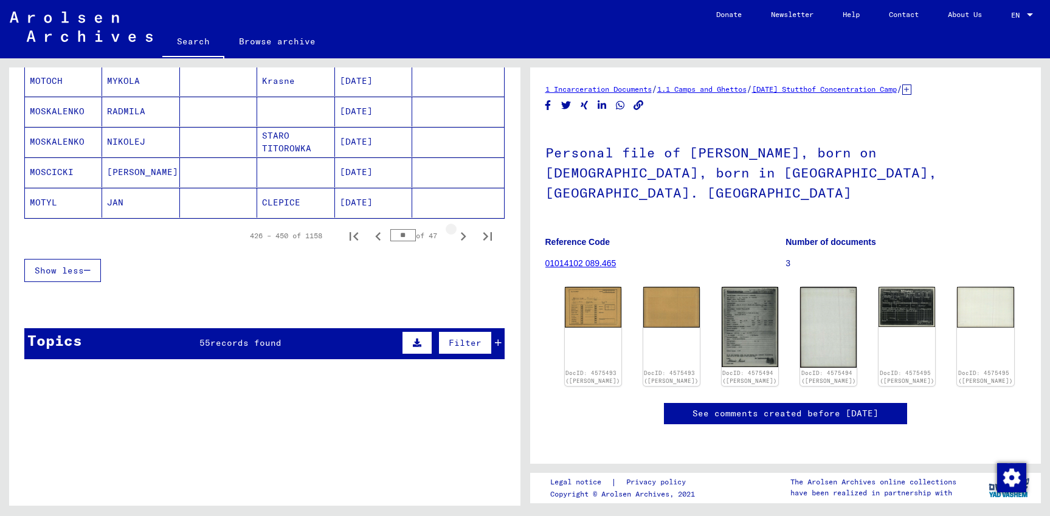
click at [455, 236] on icon "Next page" at bounding box center [463, 236] width 17 height 17
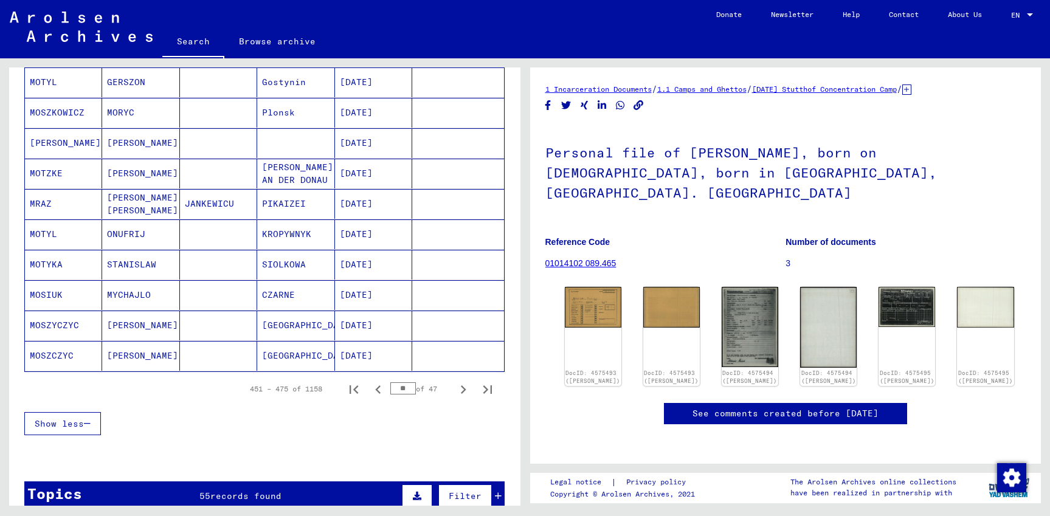
scroll to position [657, 0]
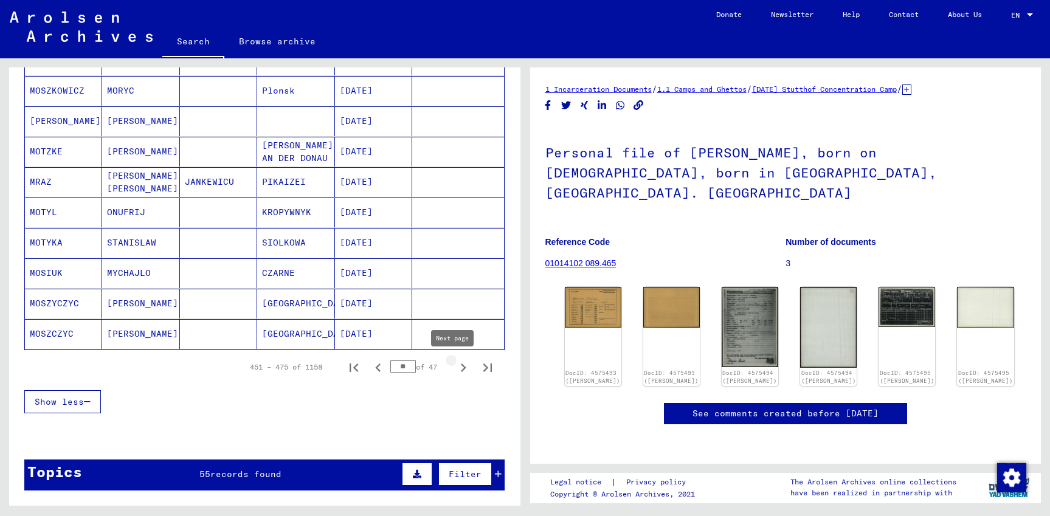
click at [461, 367] on icon "Next page" at bounding box center [463, 368] width 5 height 9
type input "**"
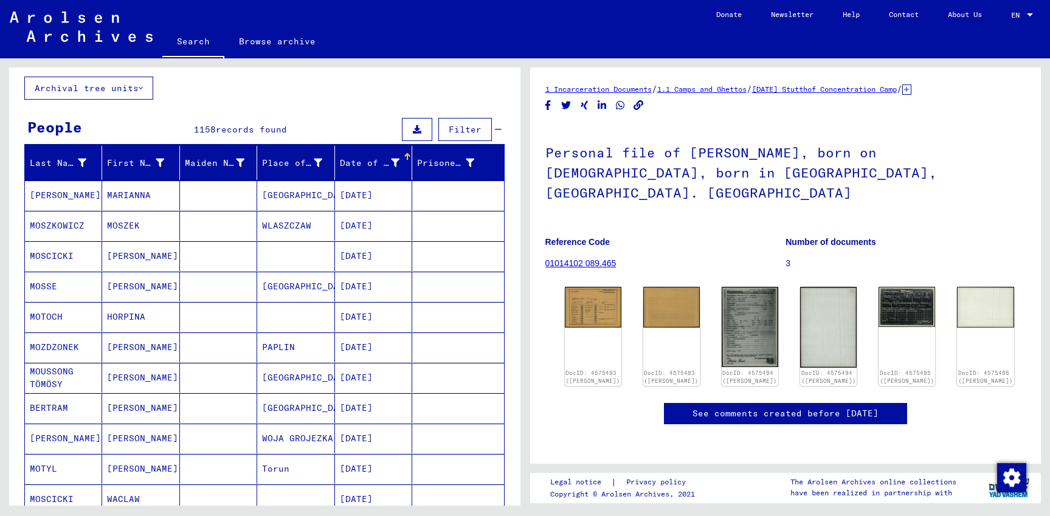
scroll to position [0, 0]
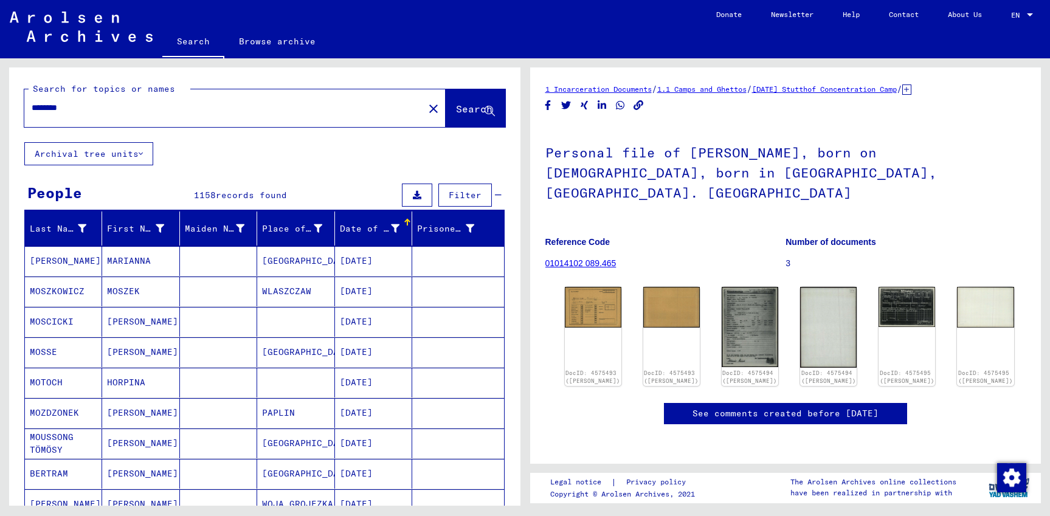
click at [74, 107] on input "********" at bounding box center [224, 108] width 385 height 13
type input "********"
click at [460, 106] on span "Search" at bounding box center [474, 109] width 36 height 12
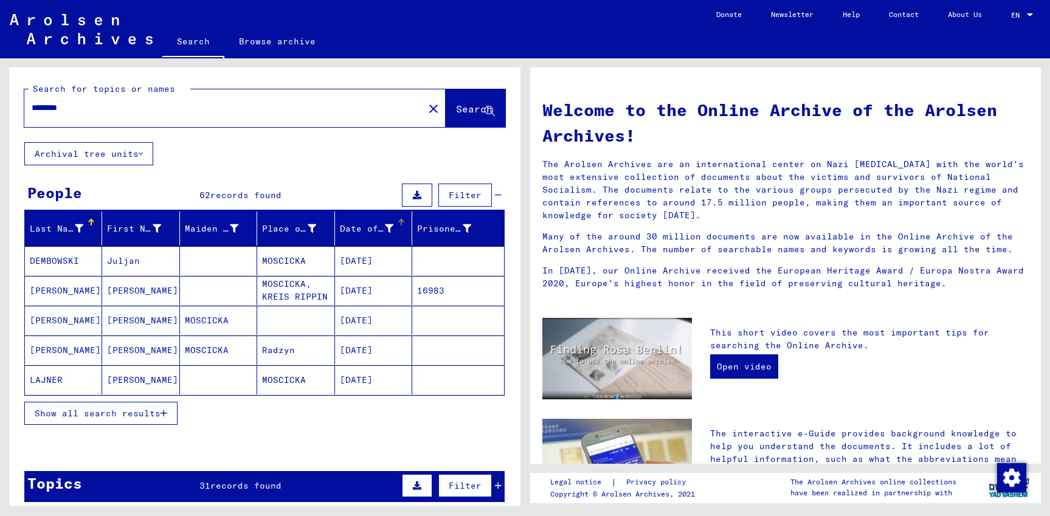
click at [368, 232] on div "Date of Birth" at bounding box center [367, 229] width 54 height 13
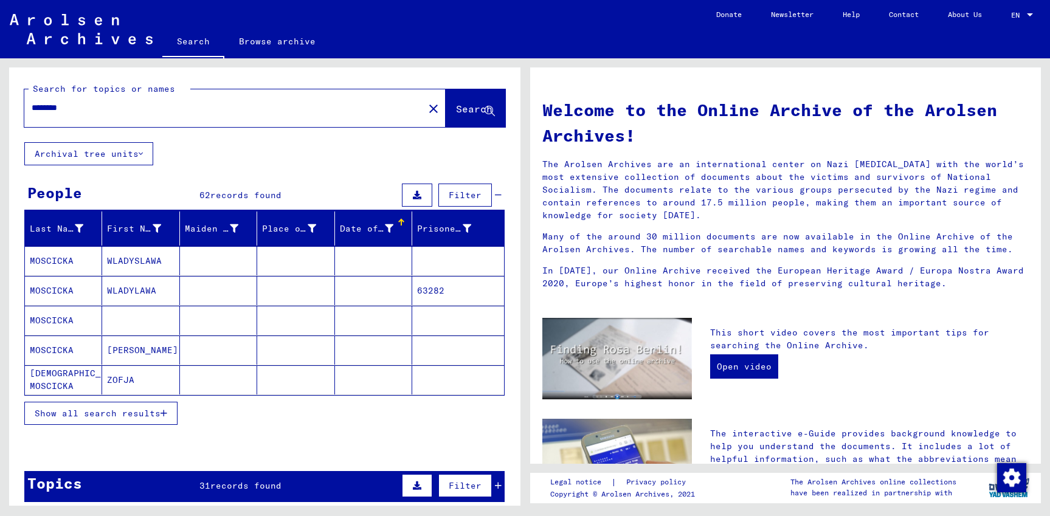
click at [117, 414] on span "Show all search results" at bounding box center [98, 413] width 126 height 11
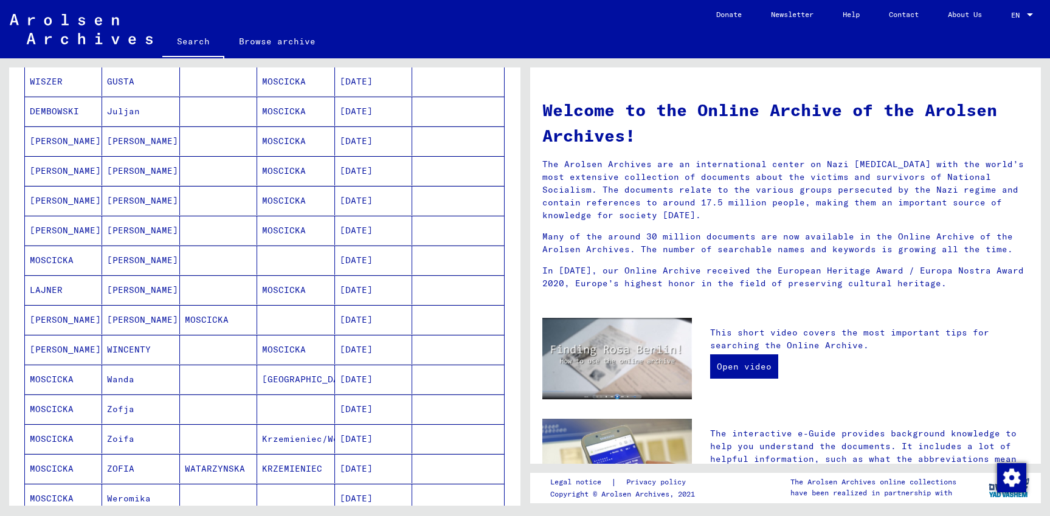
scroll to position [591, 0]
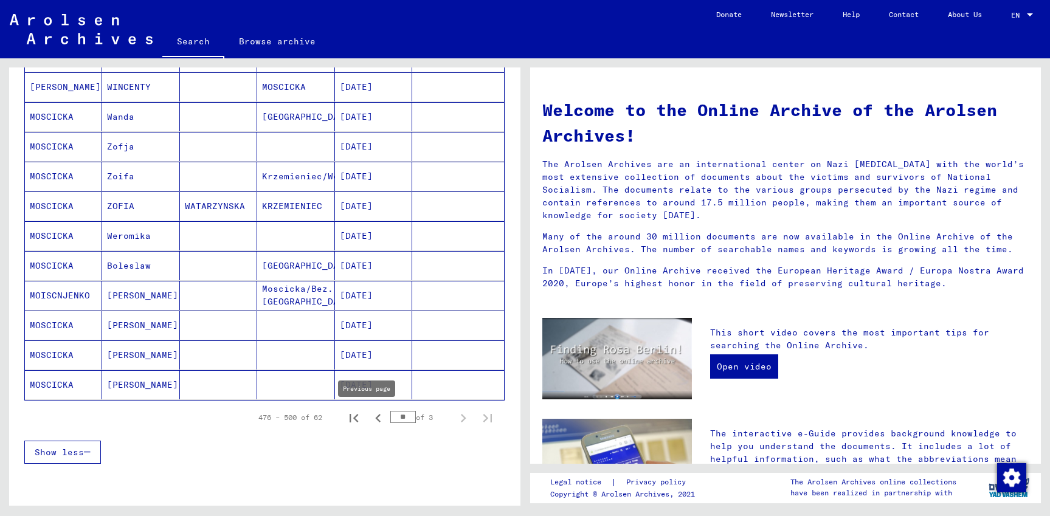
click at [370, 417] on icon "Previous page" at bounding box center [378, 418] width 17 height 17
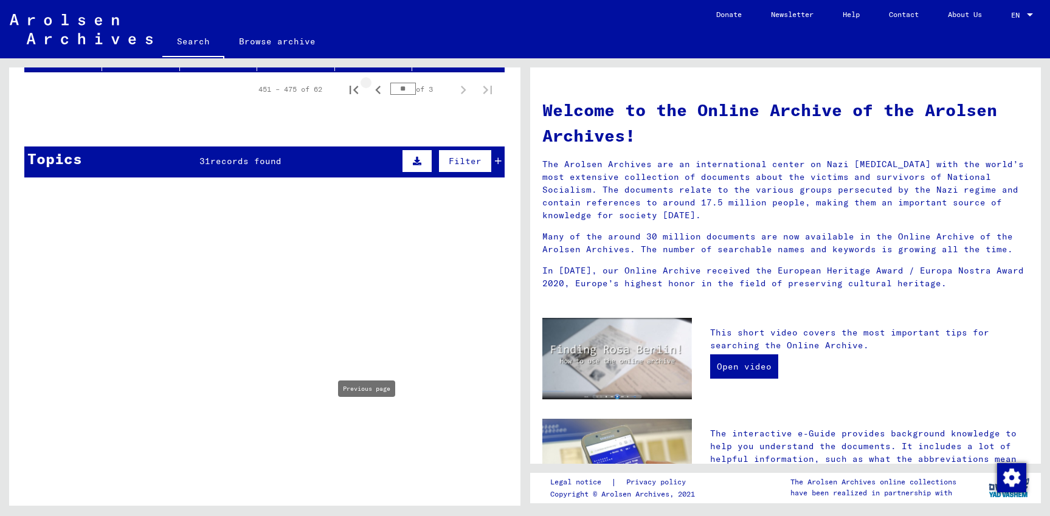
scroll to position [0, 0]
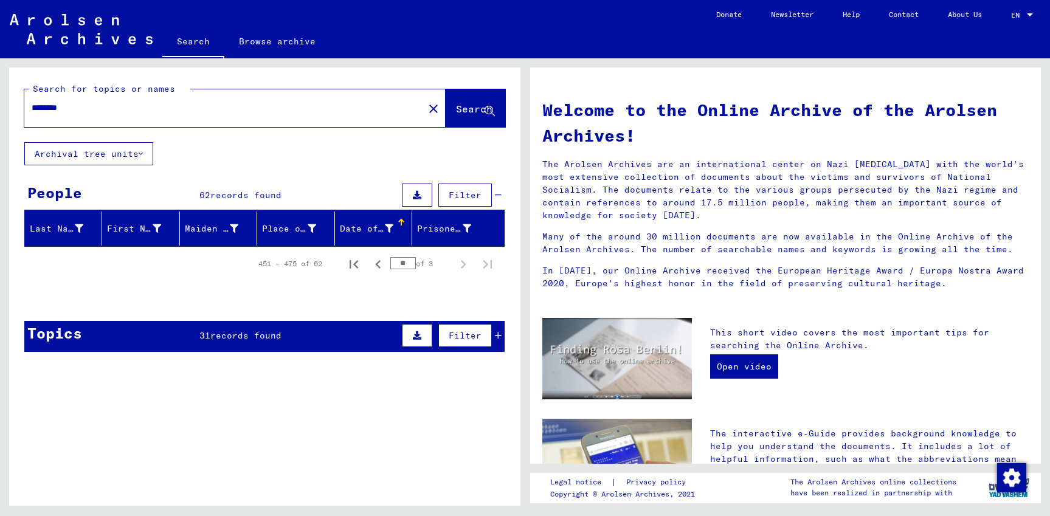
click at [90, 105] on input "********" at bounding box center [221, 108] width 378 height 13
click at [356, 232] on div "Date of Birth" at bounding box center [367, 229] width 54 height 13
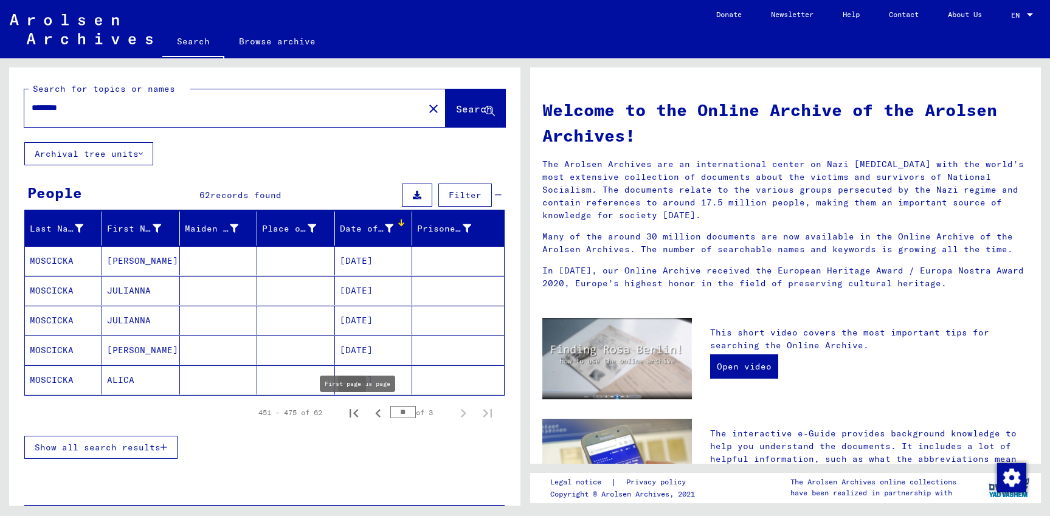
click at [348, 412] on icon "First page" at bounding box center [353, 413] width 17 height 17
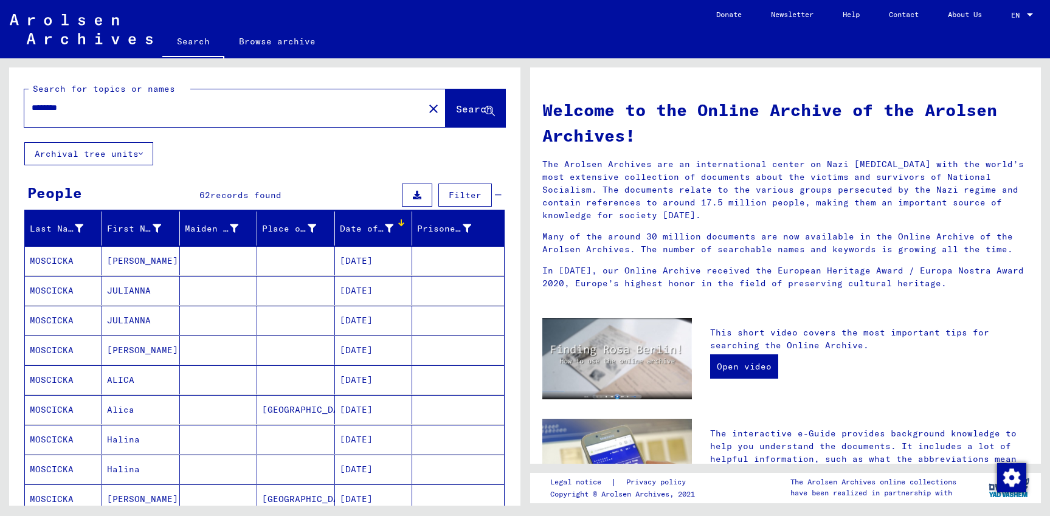
click at [369, 230] on div "Date of Birth" at bounding box center [367, 229] width 54 height 13
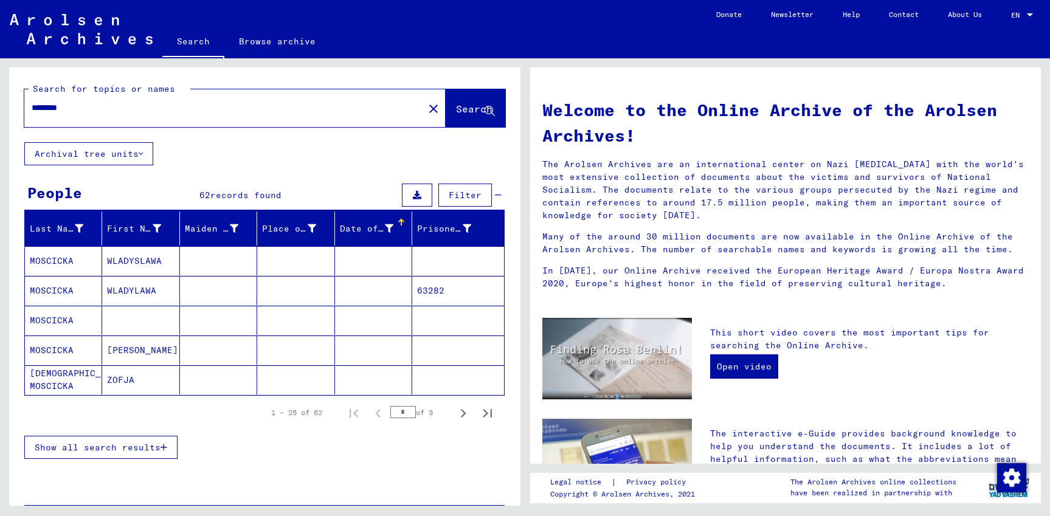
click at [369, 227] on div "Date of Birth" at bounding box center [367, 229] width 54 height 13
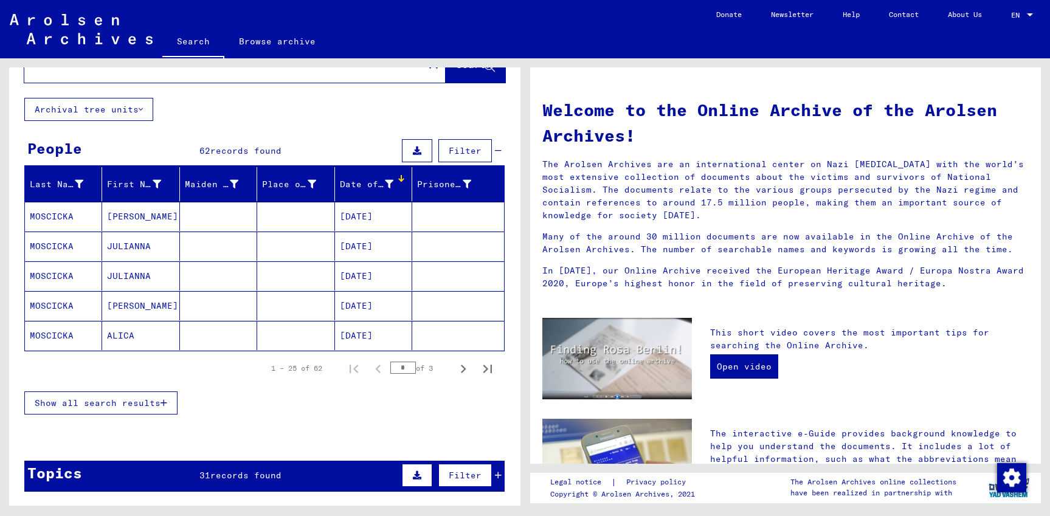
scroll to position [66, 0]
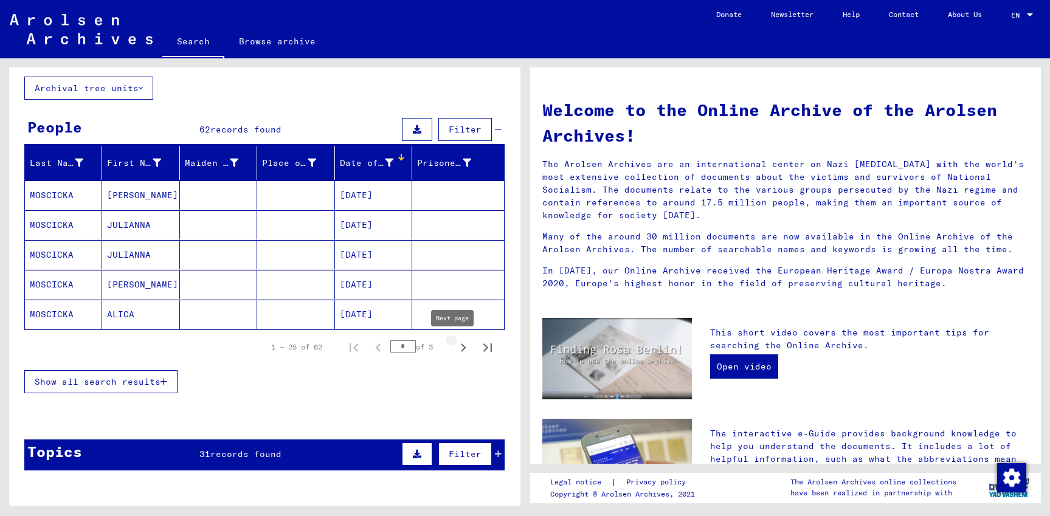
click at [455, 349] on icon "Next page" at bounding box center [463, 347] width 17 height 17
type input "*"
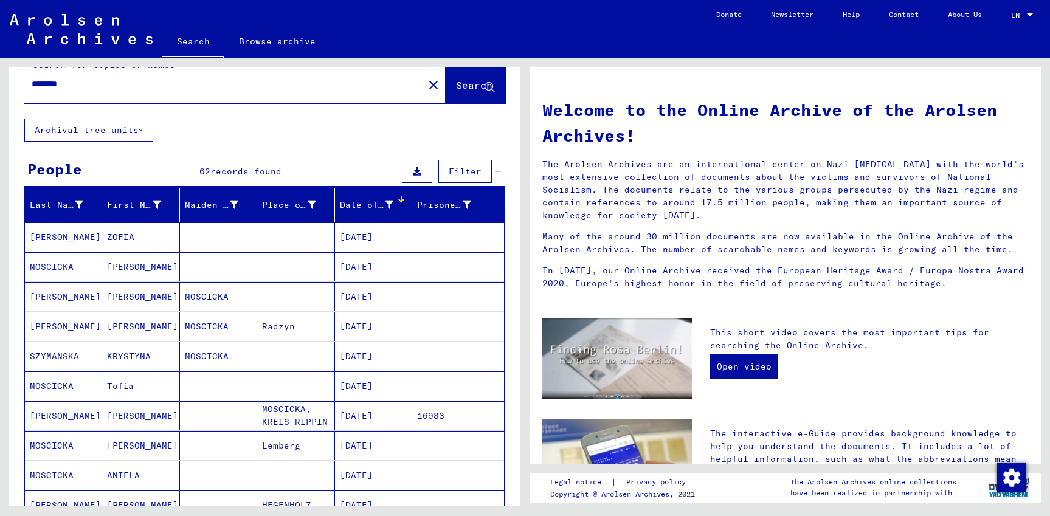
scroll to position [0, 0]
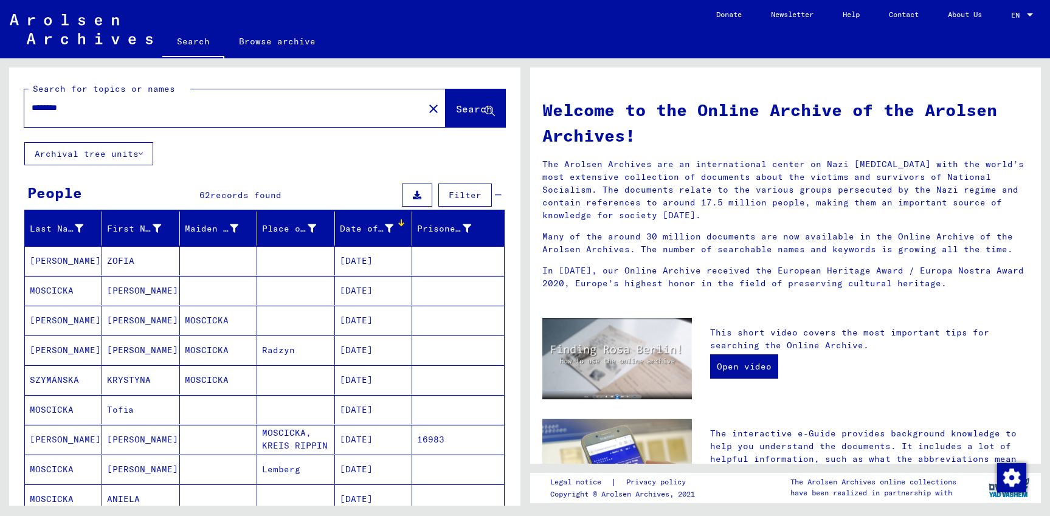
drag, startPoint x: 91, startPoint y: 116, endPoint x: -8, endPoint y: 109, distance: 99.3
click at [9, 109] on div "Search for topics or names ******** close Search Archival tree units People 62 …" at bounding box center [264, 292] width 511 height 448
drag, startPoint x: 117, startPoint y: 109, endPoint x: -23, endPoint y: 109, distance: 140.5
click at [32, 109] on input "********" at bounding box center [221, 108] width 378 height 13
type input "**********"
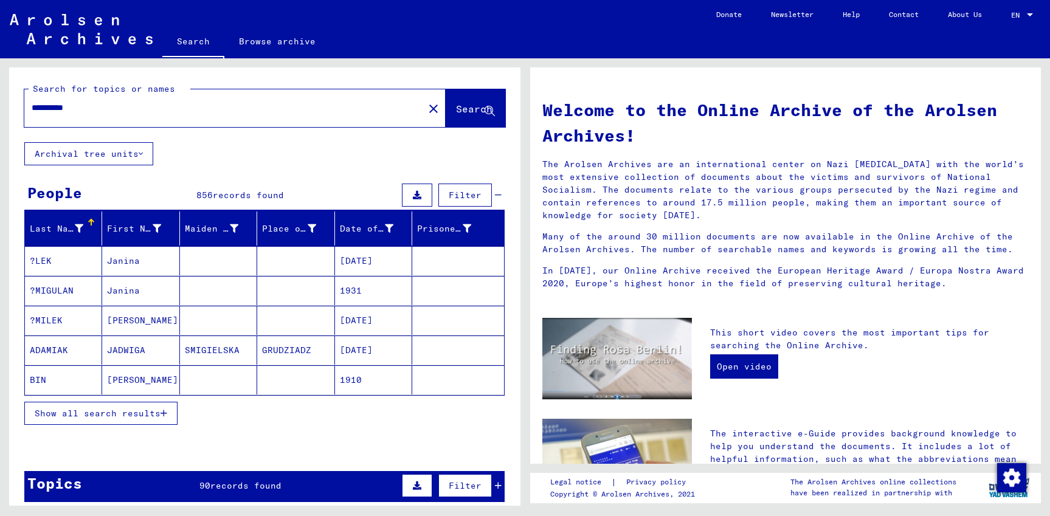
click at [156, 417] on span "Show all search results" at bounding box center [98, 413] width 126 height 11
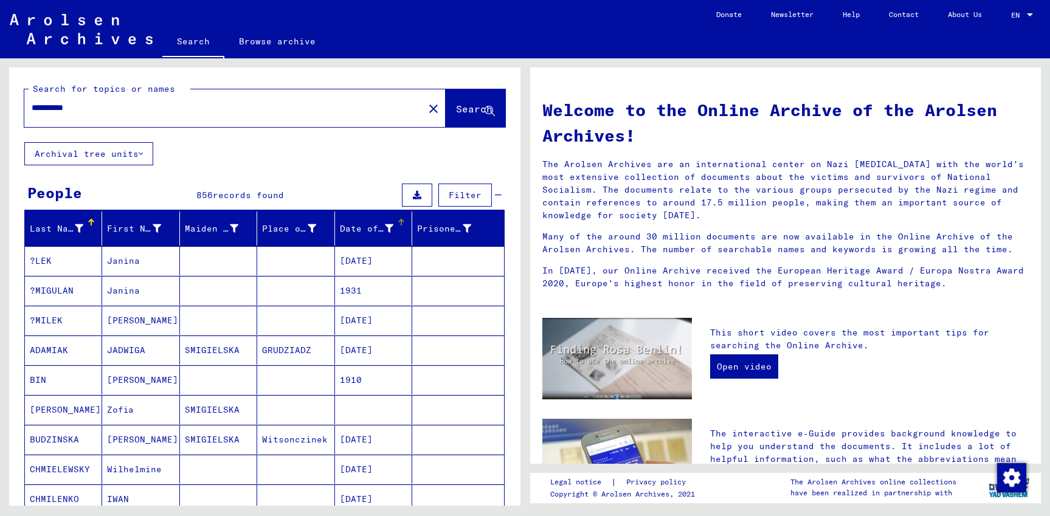
click at [364, 230] on div "Date of Birth" at bounding box center [367, 229] width 54 height 13
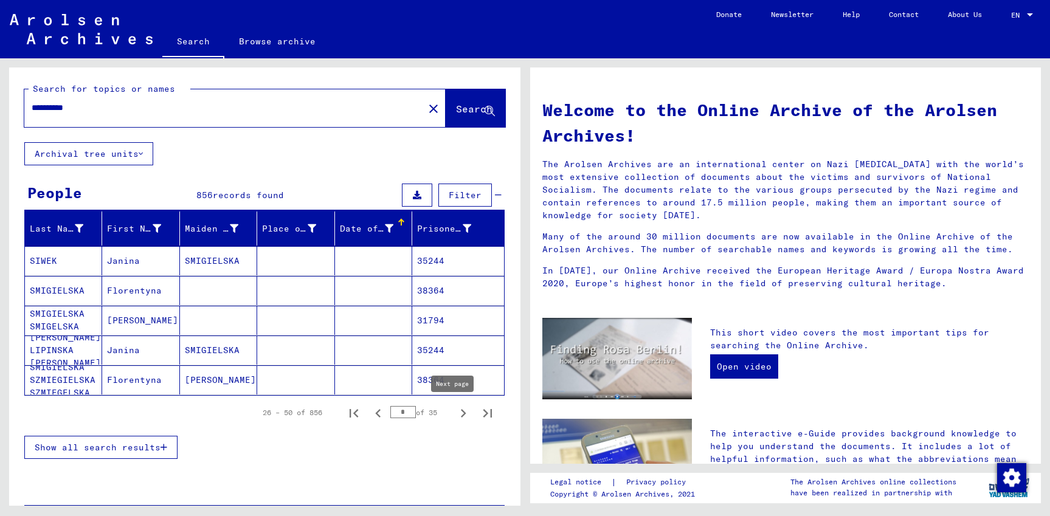
click at [455, 414] on icon "Next page" at bounding box center [463, 413] width 17 height 17
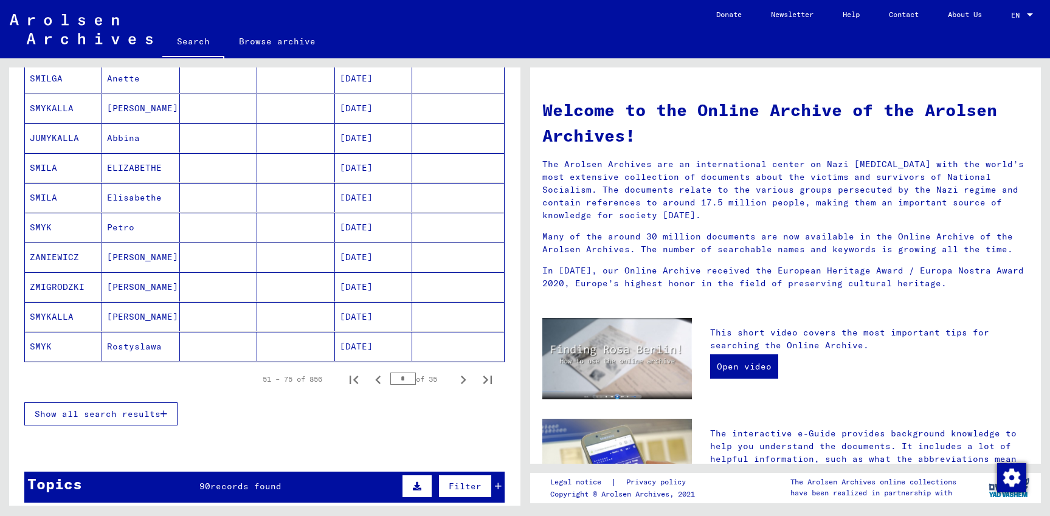
scroll to position [657, 0]
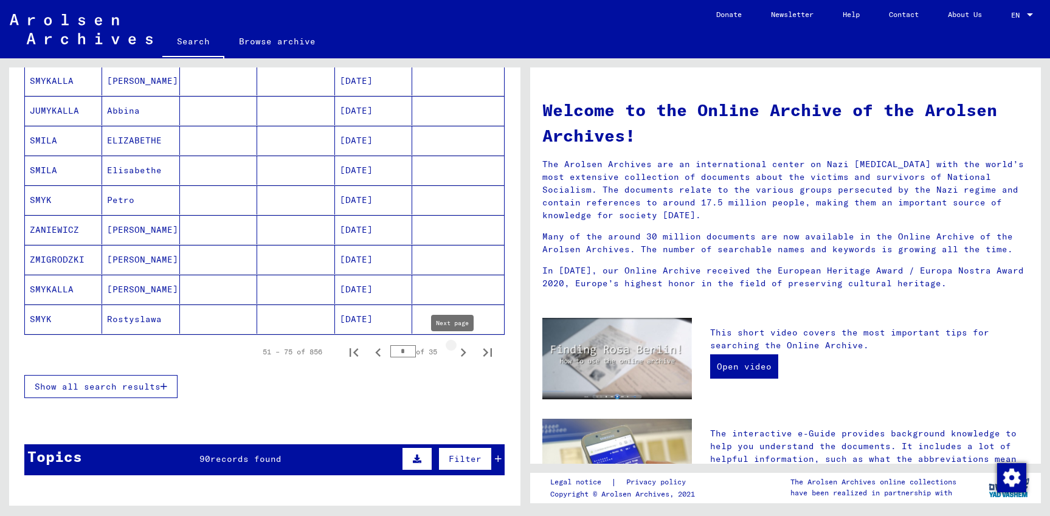
click at [455, 354] on icon "Next page" at bounding box center [463, 352] width 17 height 17
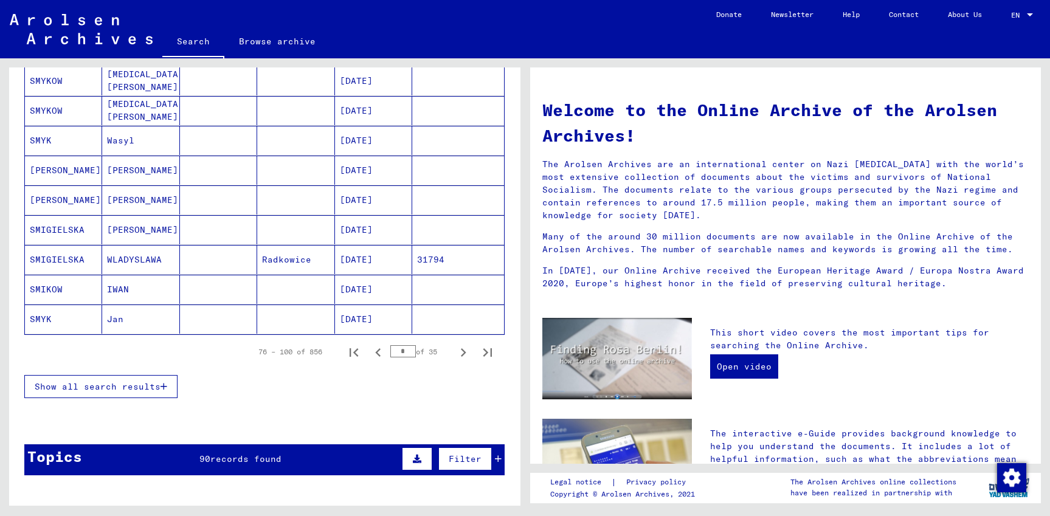
click at [461, 355] on icon "Next page" at bounding box center [463, 352] width 5 height 9
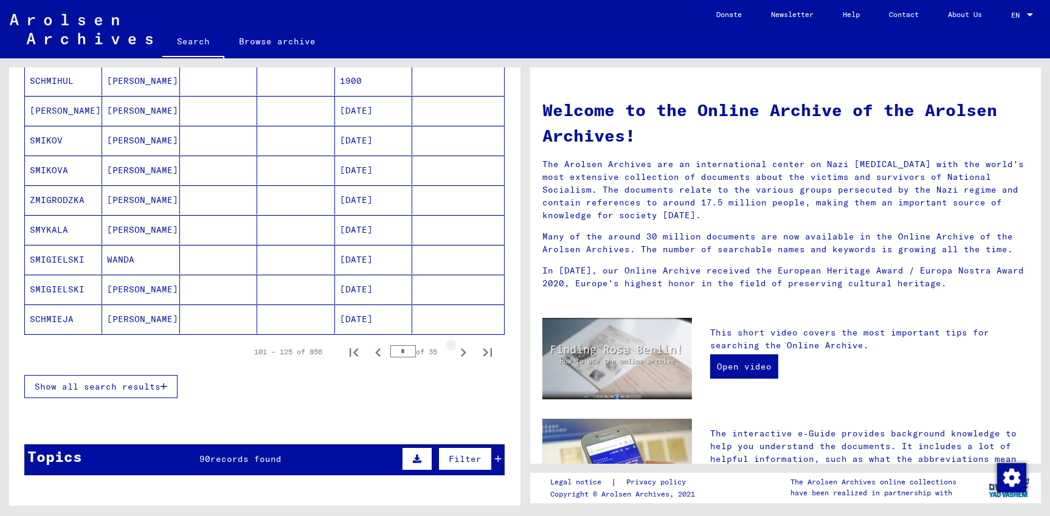
click at [461, 355] on icon "Next page" at bounding box center [463, 352] width 5 height 9
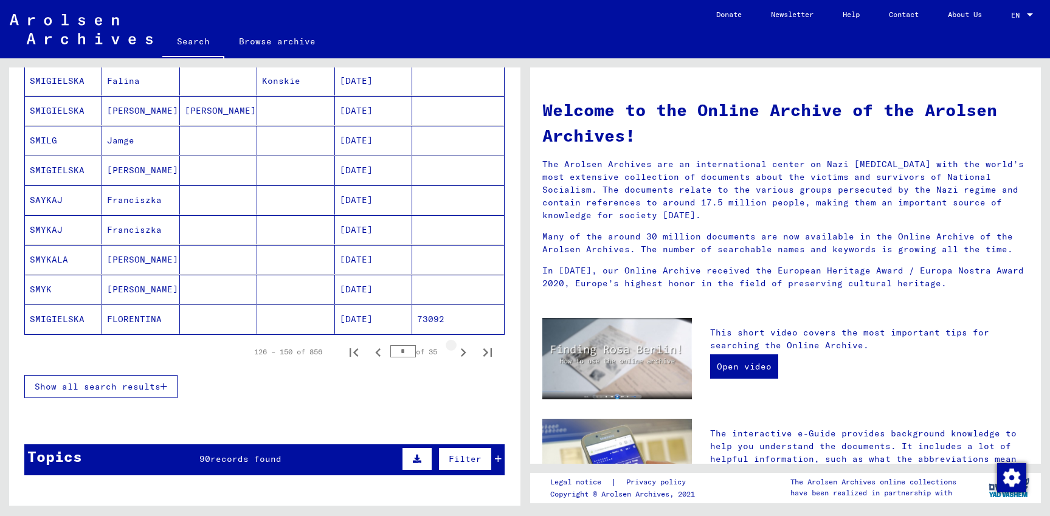
click at [461, 355] on icon "Next page" at bounding box center [463, 352] width 5 height 9
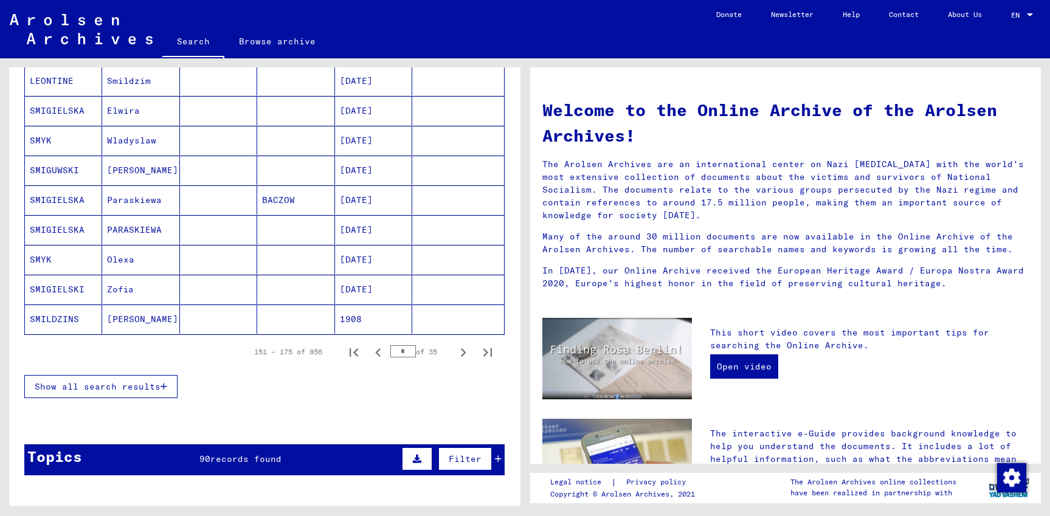
click at [461, 355] on icon "Next page" at bounding box center [463, 352] width 5 height 9
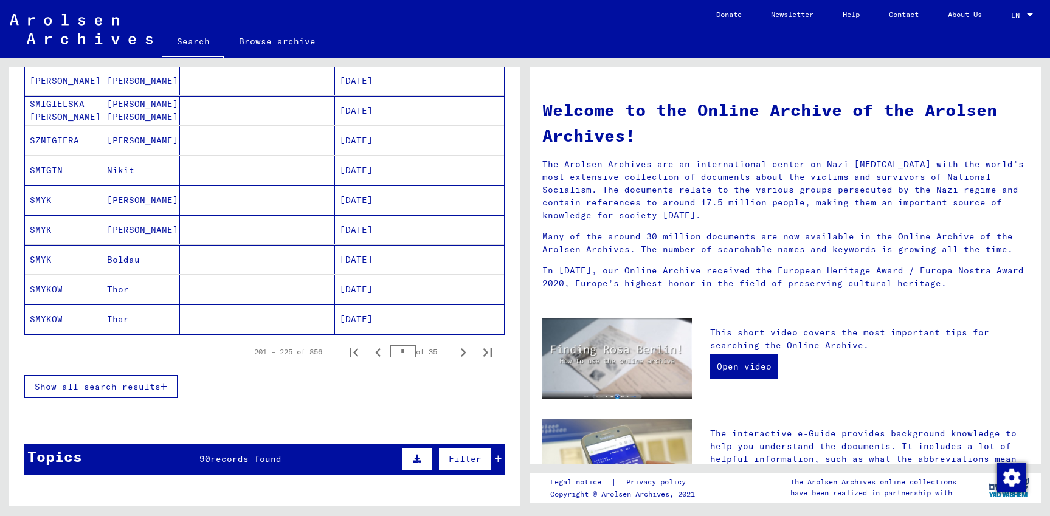
click at [461, 355] on icon "Next page" at bounding box center [463, 352] width 5 height 9
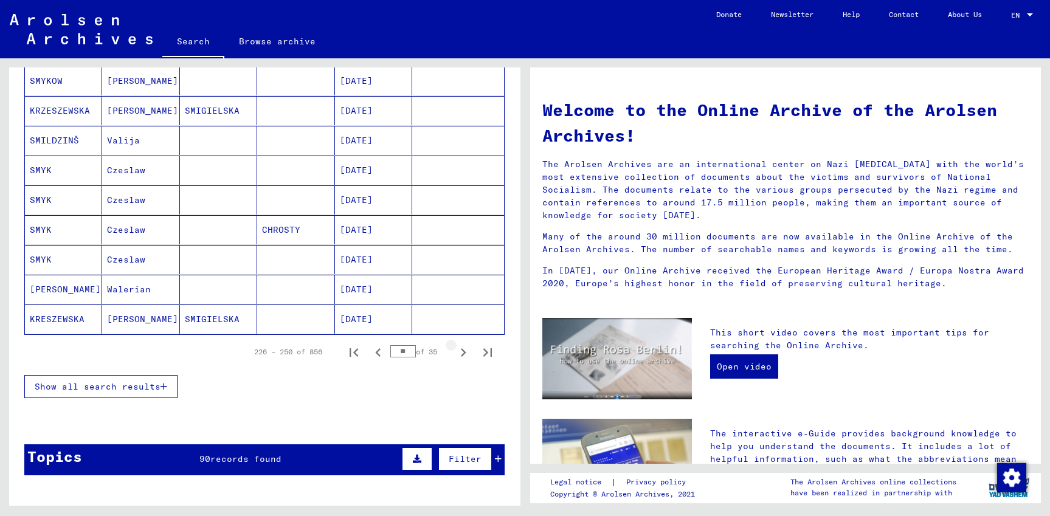
click at [461, 355] on icon "Next page" at bounding box center [463, 352] width 5 height 9
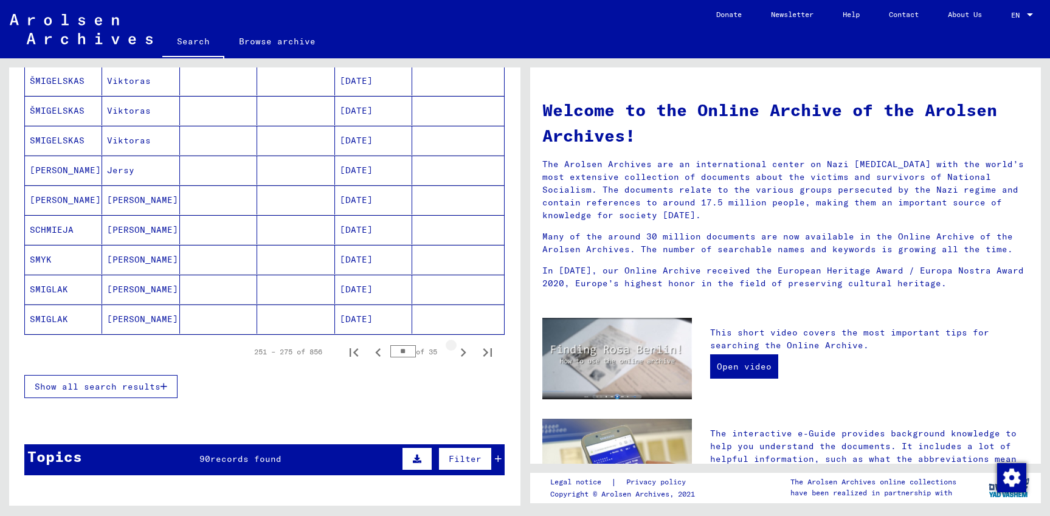
click at [461, 355] on icon "Next page" at bounding box center [463, 352] width 5 height 9
click at [373, 321] on mat-cell "[DATE]" at bounding box center [373, 319] width 77 height 29
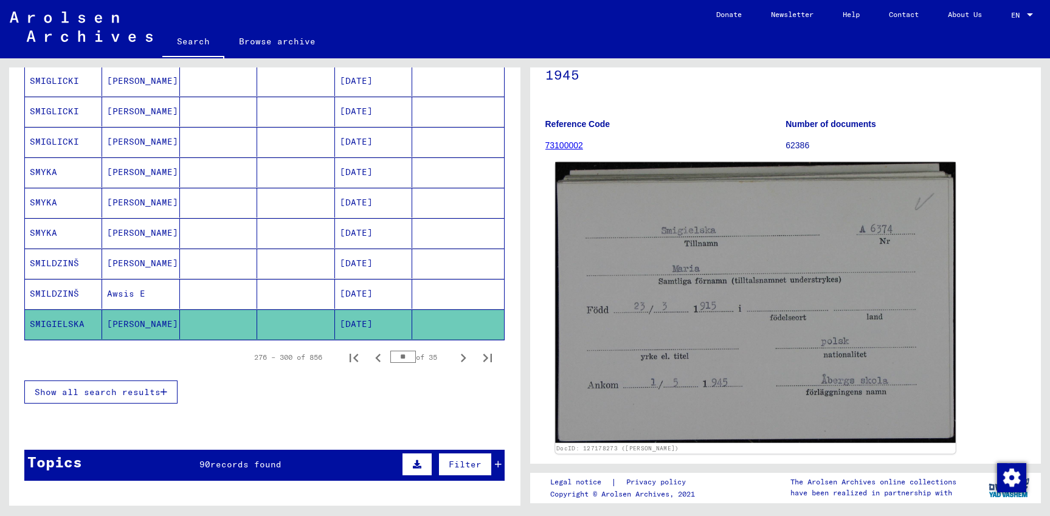
scroll to position [131, 0]
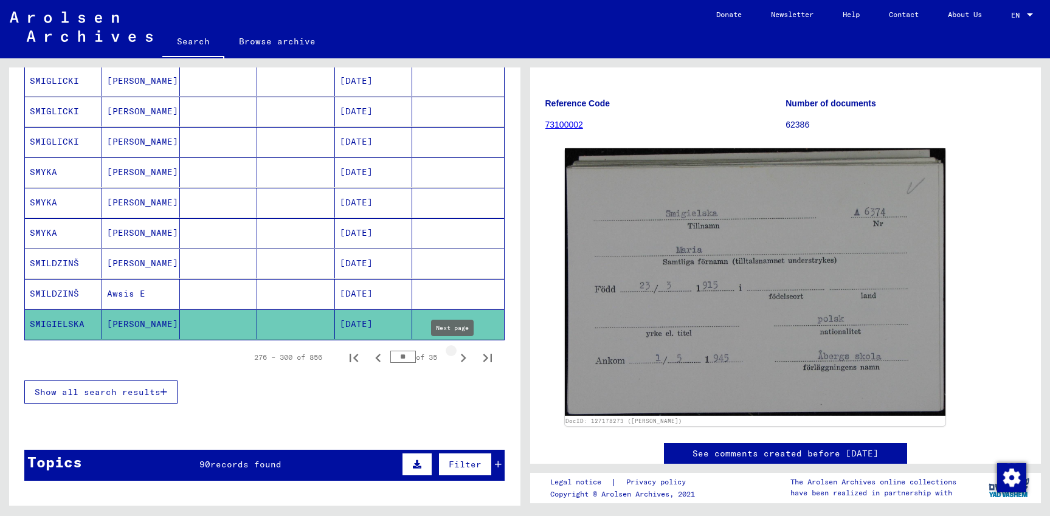
click at [461, 360] on icon "Next page" at bounding box center [463, 358] width 5 height 9
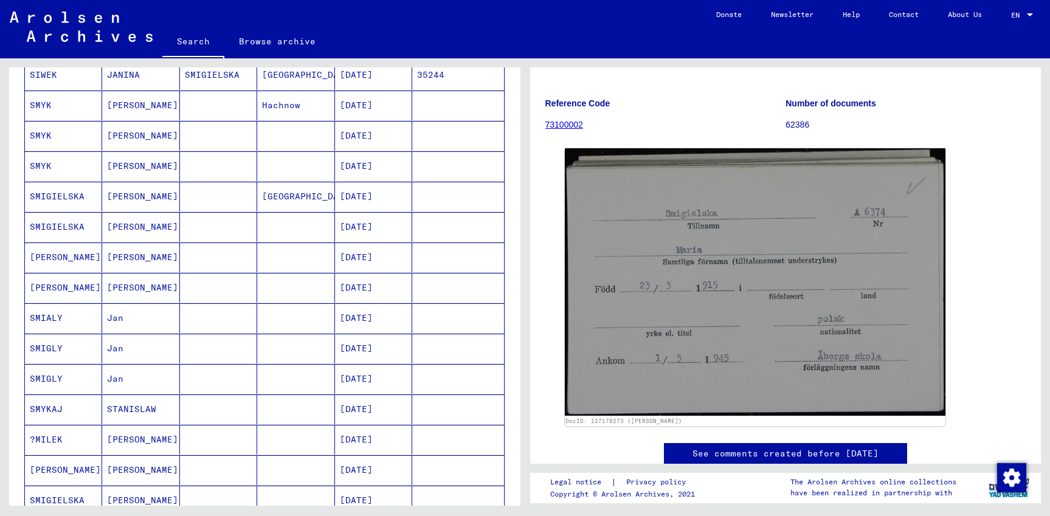
scroll to position [788, 0]
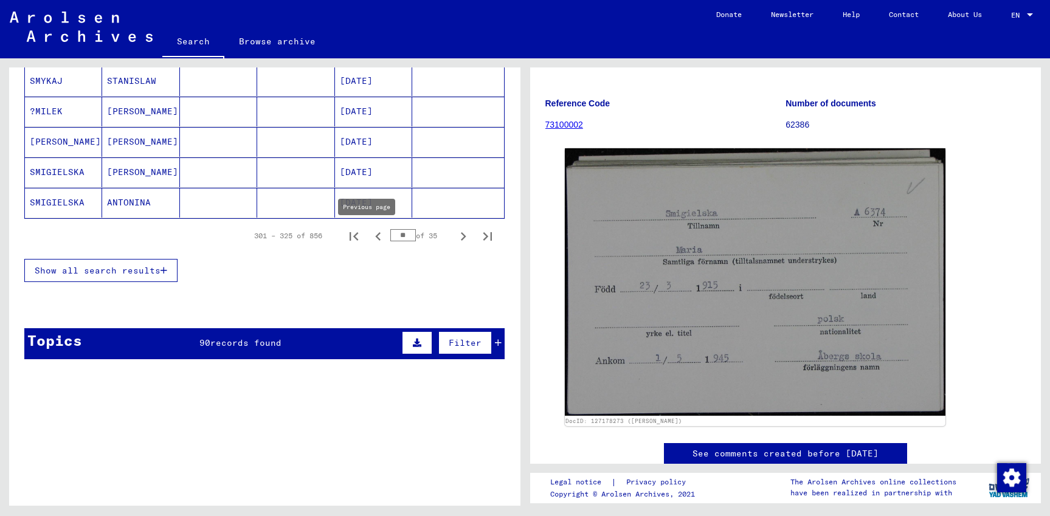
click at [370, 239] on icon "Previous page" at bounding box center [378, 236] width 17 height 17
type input "**"
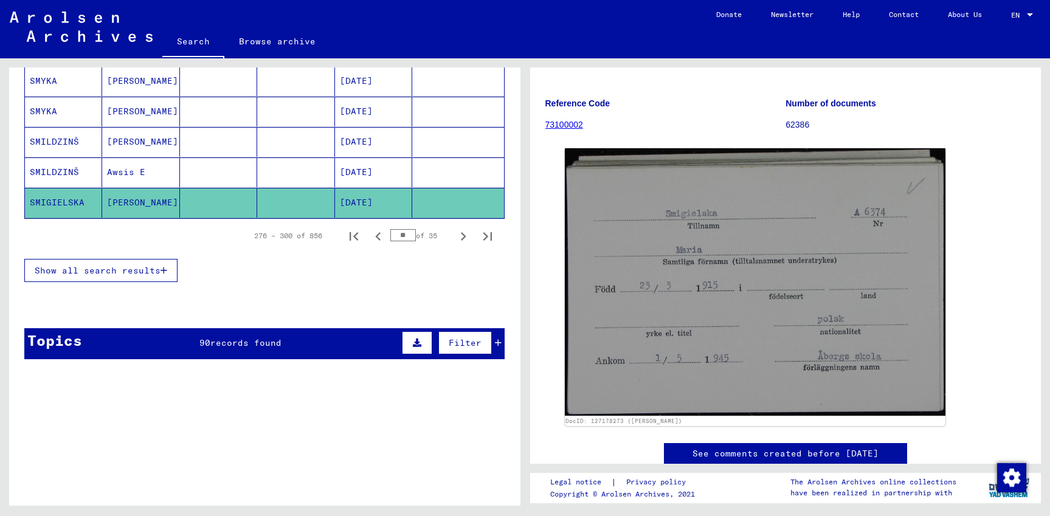
click at [211, 199] on mat-cell at bounding box center [218, 203] width 77 height 30
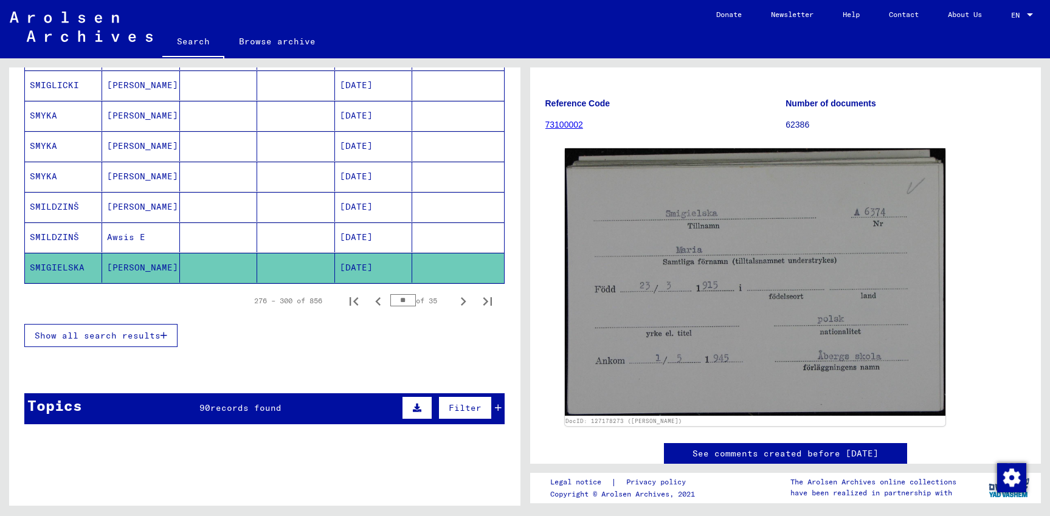
scroll to position [722, 0]
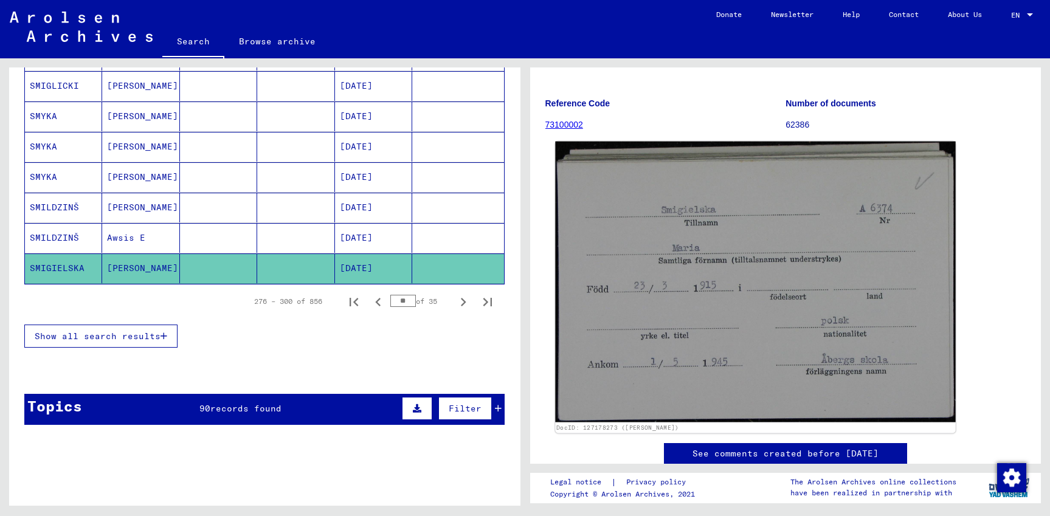
click at [740, 353] on img at bounding box center [755, 282] width 400 height 281
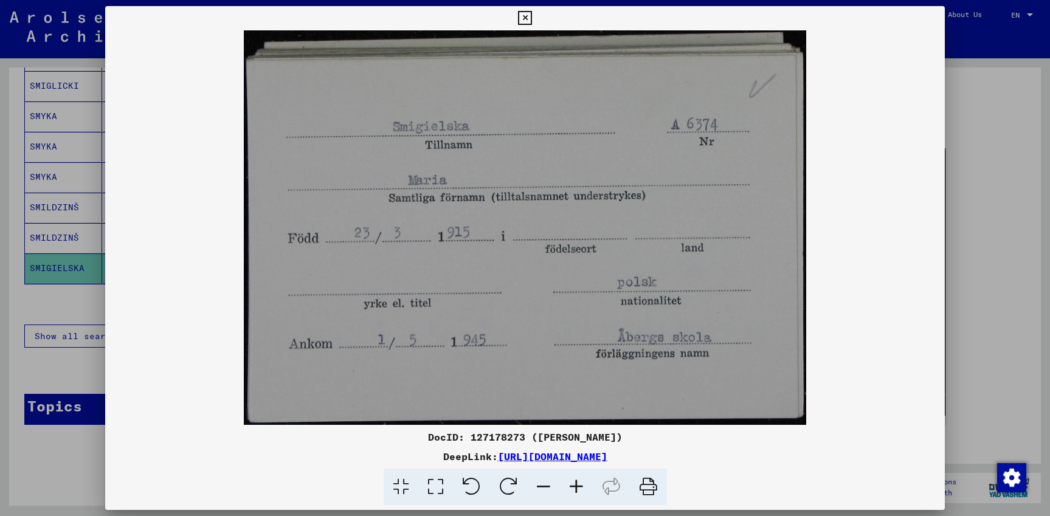
click at [648, 493] on icon at bounding box center [648, 487] width 37 height 37
click at [532, 18] on icon at bounding box center [525, 18] width 14 height 15
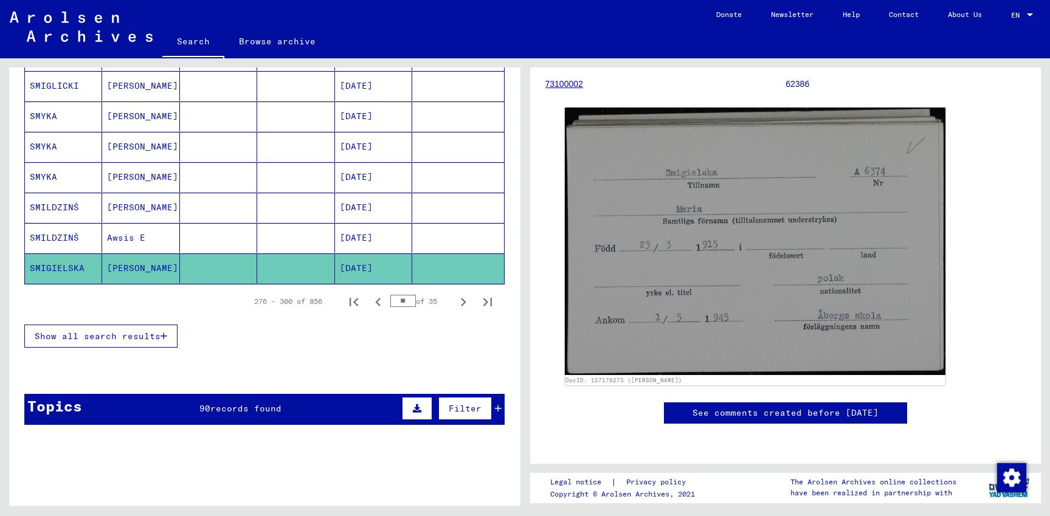
scroll to position [0, 0]
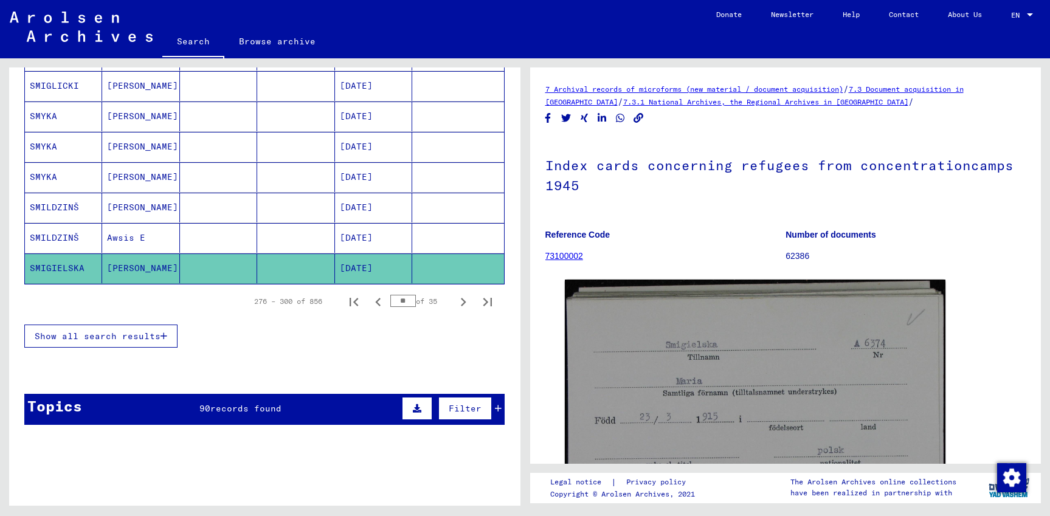
click at [568, 257] on link "73100002" at bounding box center [564, 256] width 38 height 10
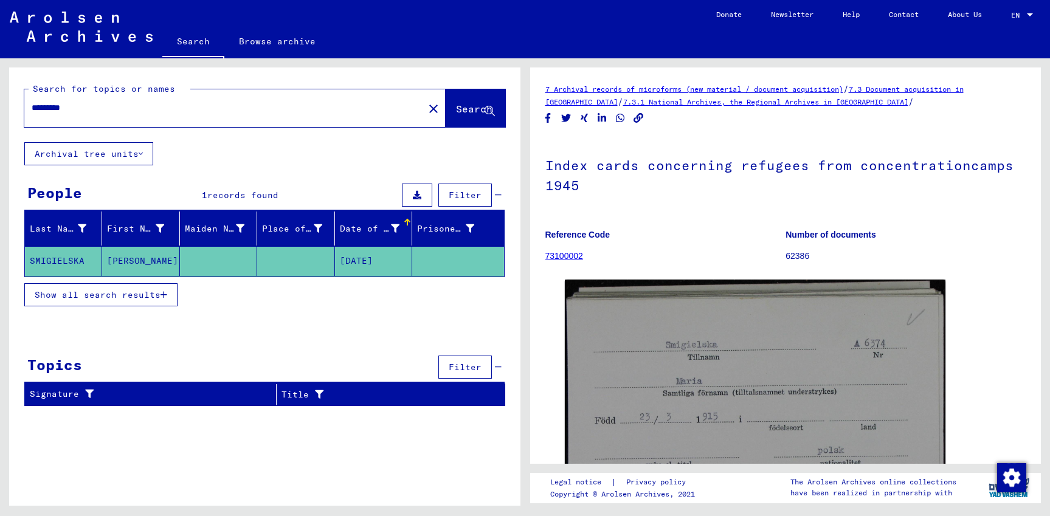
click at [208, 264] on mat-cell at bounding box center [218, 261] width 77 height 30
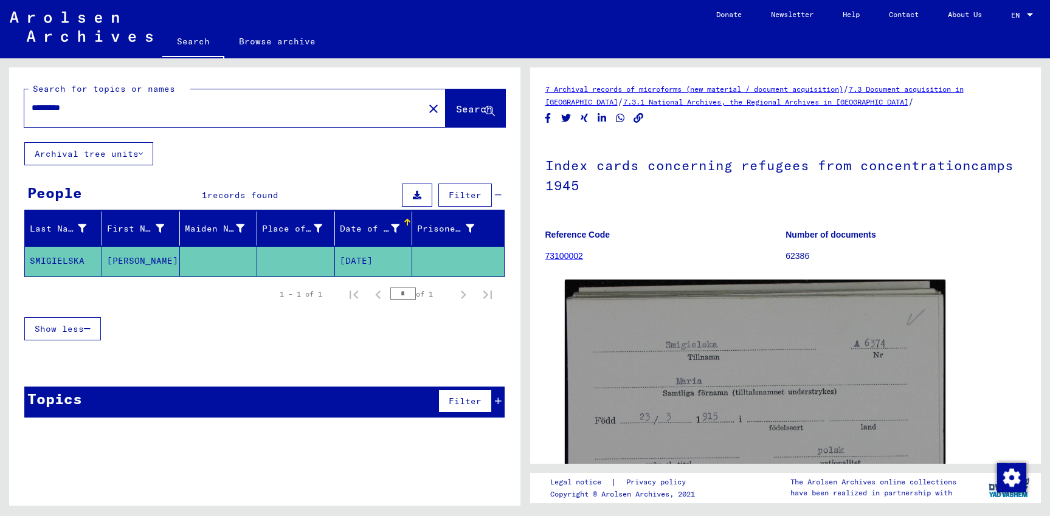
click at [208, 264] on mat-cell at bounding box center [218, 261] width 77 height 30
drag, startPoint x: 95, startPoint y: 108, endPoint x: -38, endPoint y: 106, distance: 133.8
click at [32, 106] on input "*********" at bounding box center [224, 108] width 385 height 13
type input "**********"
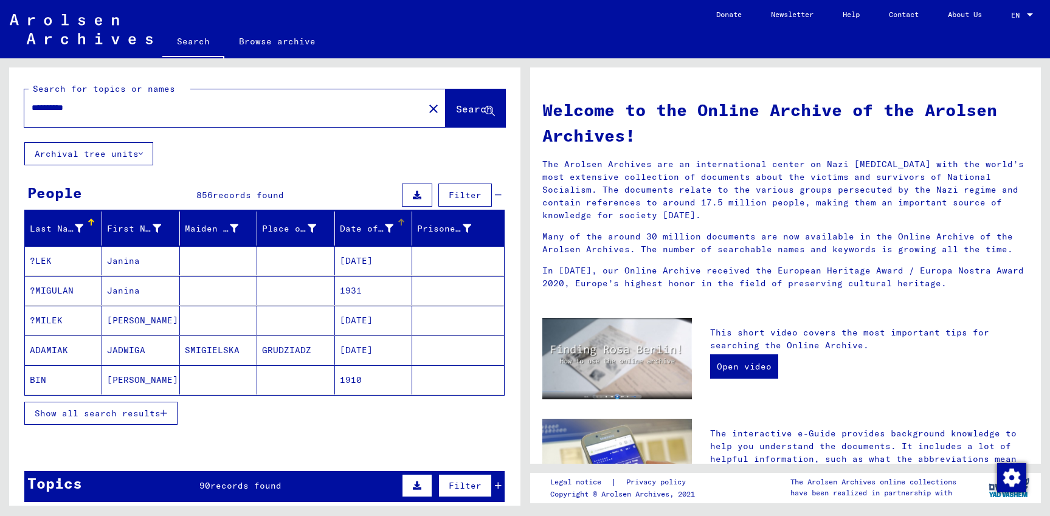
click at [369, 230] on div "Date of Birth" at bounding box center [367, 229] width 54 height 13
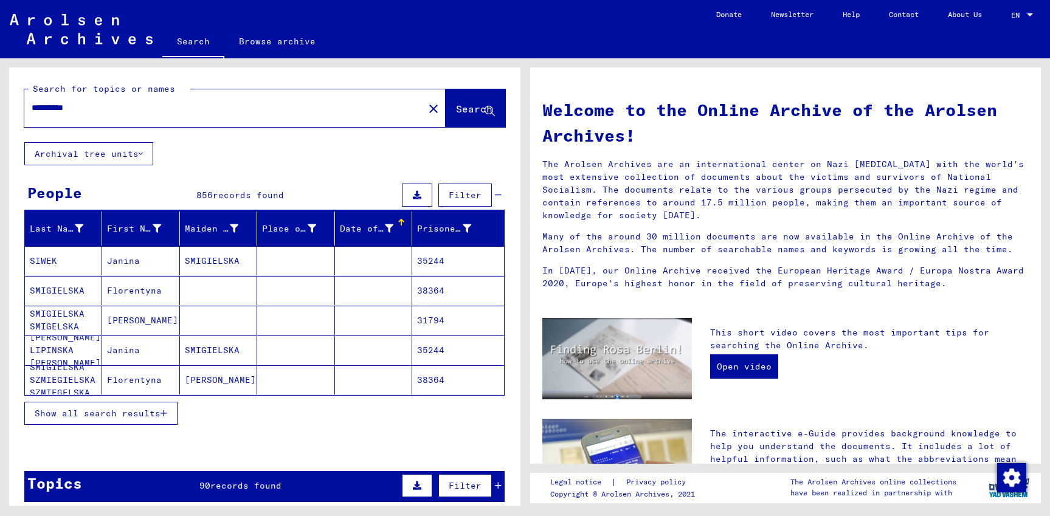
click at [150, 411] on span "Show all search results" at bounding box center [98, 413] width 126 height 11
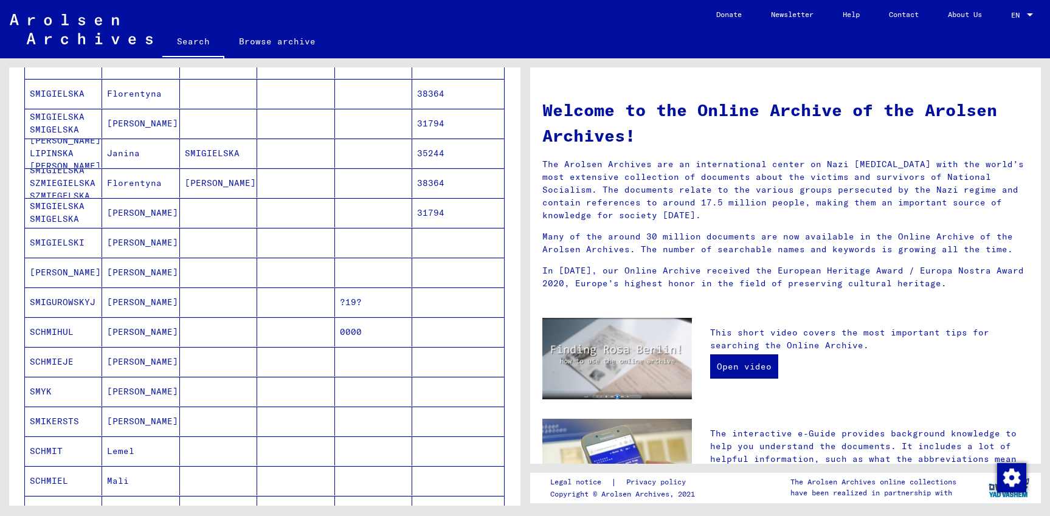
scroll to position [525, 0]
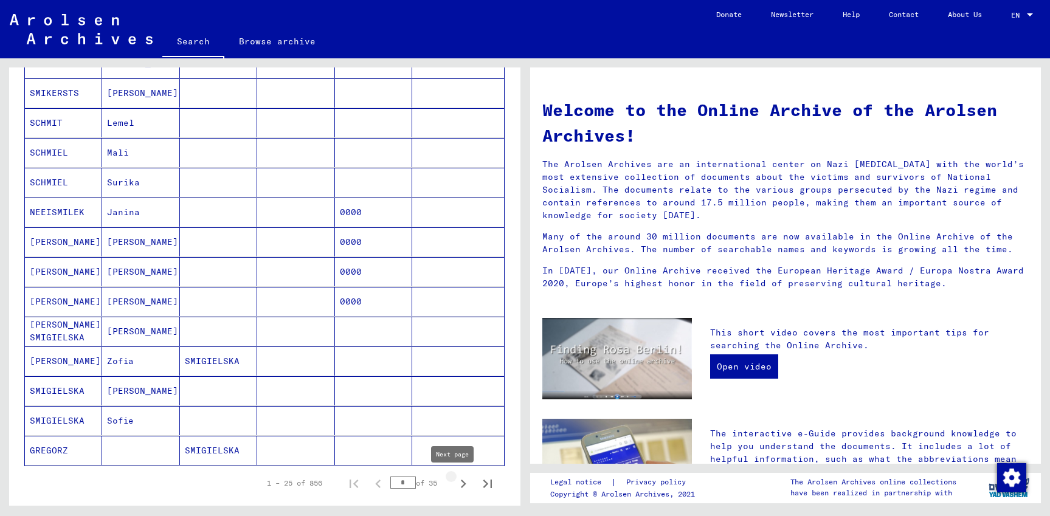
click at [455, 484] on icon "Next page" at bounding box center [463, 484] width 17 height 17
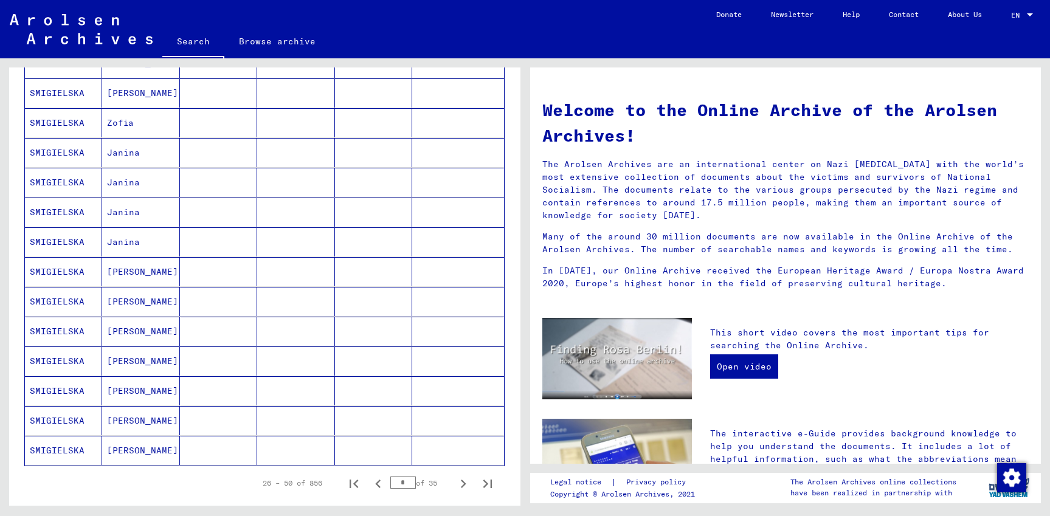
click at [455, 484] on icon "Next page" at bounding box center [463, 484] width 17 height 17
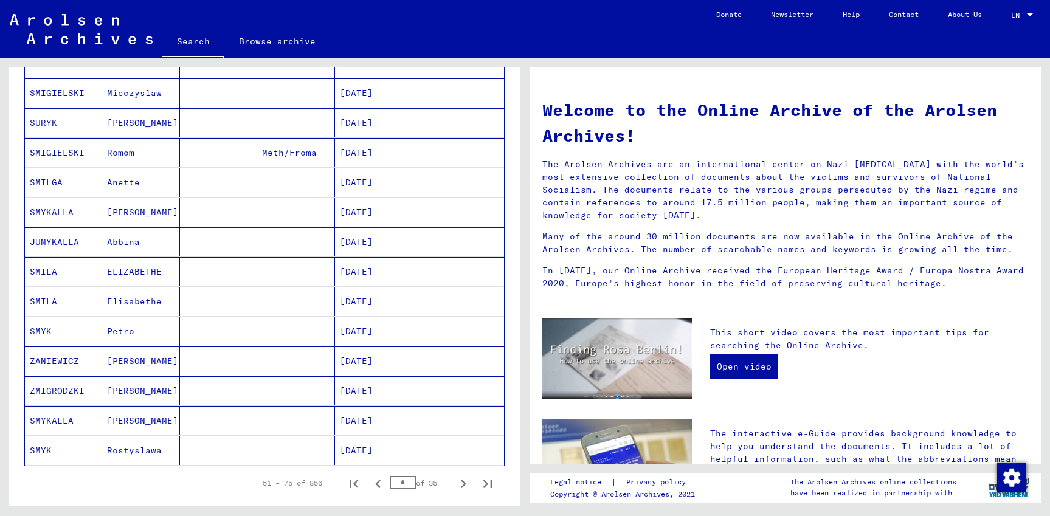
click at [455, 484] on icon "Next page" at bounding box center [463, 484] width 17 height 17
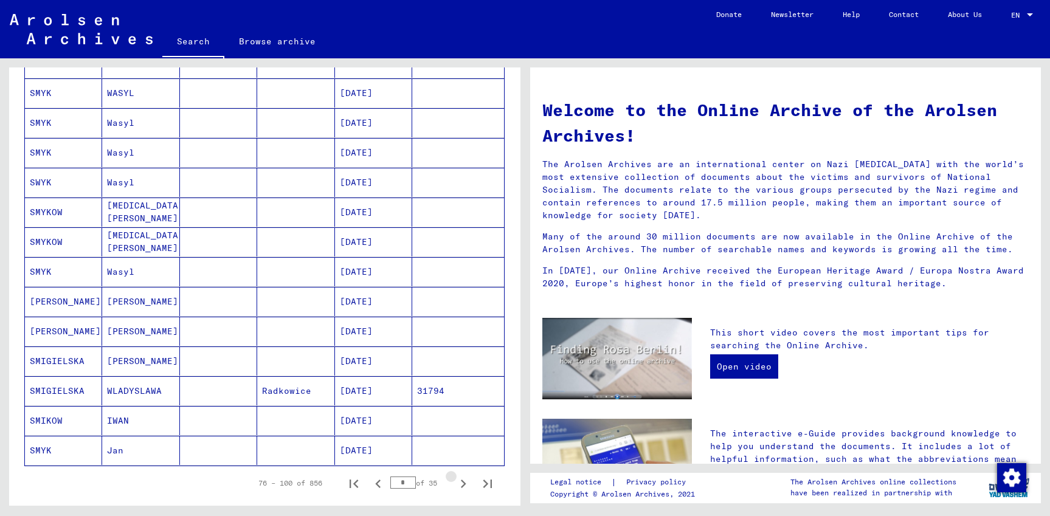
click at [455, 484] on icon "Next page" at bounding box center [463, 484] width 17 height 17
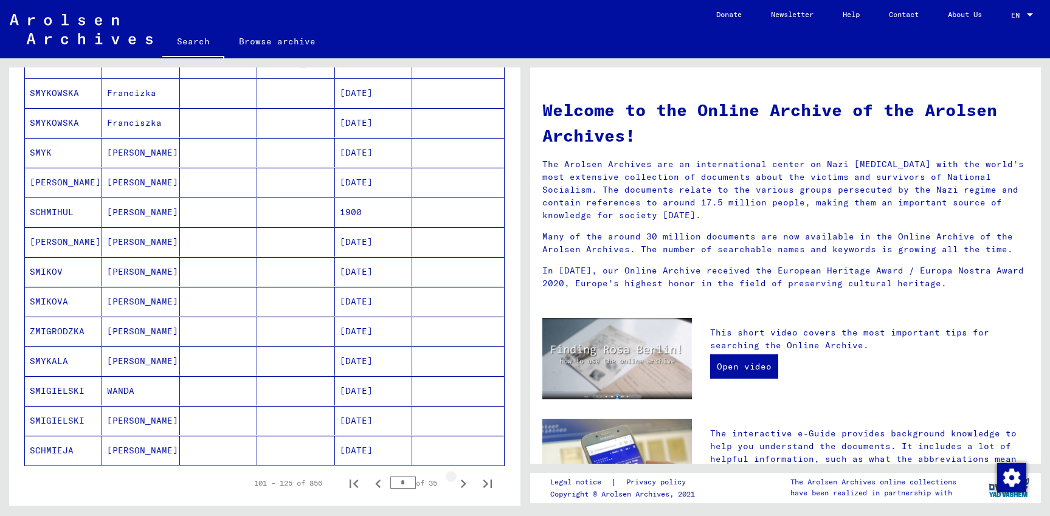
click at [455, 484] on icon "Next page" at bounding box center [463, 484] width 17 height 17
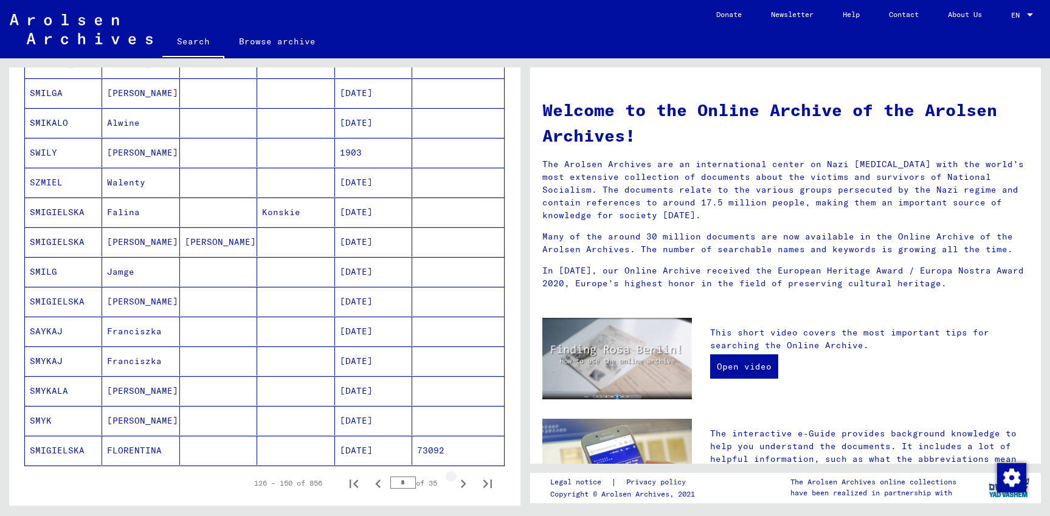
click at [455, 484] on icon "Next page" at bounding box center [463, 484] width 17 height 17
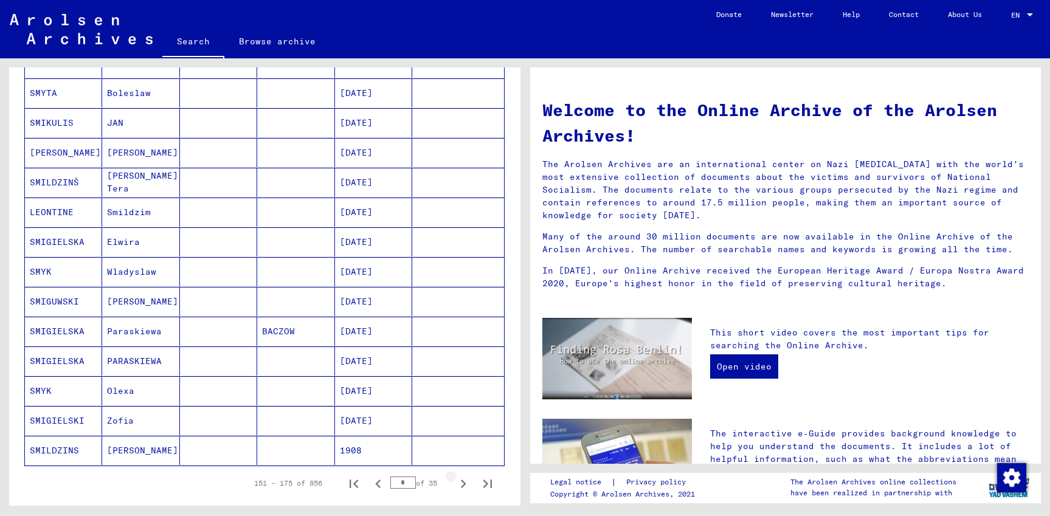
click at [455, 484] on icon "Next page" at bounding box center [463, 484] width 17 height 17
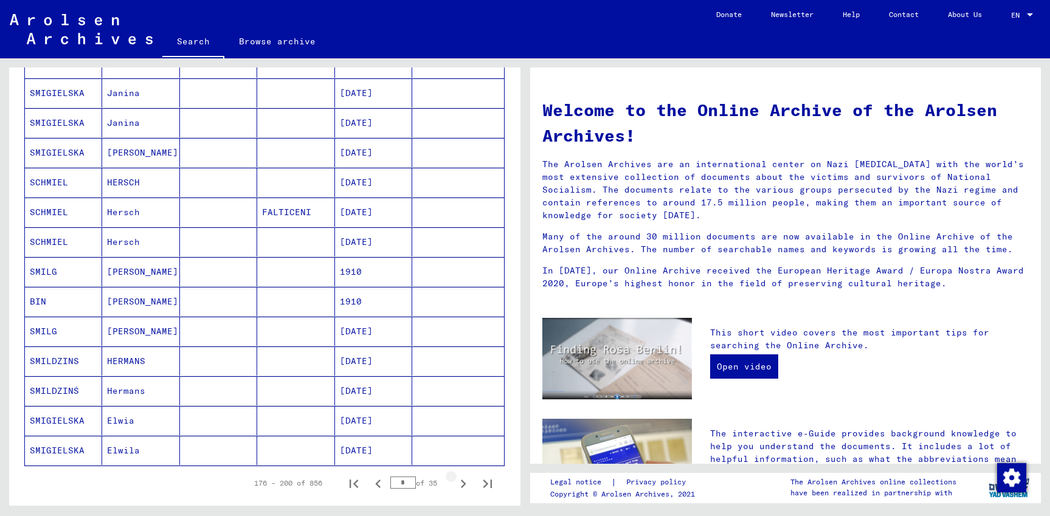
click at [455, 484] on icon "Next page" at bounding box center [463, 484] width 17 height 17
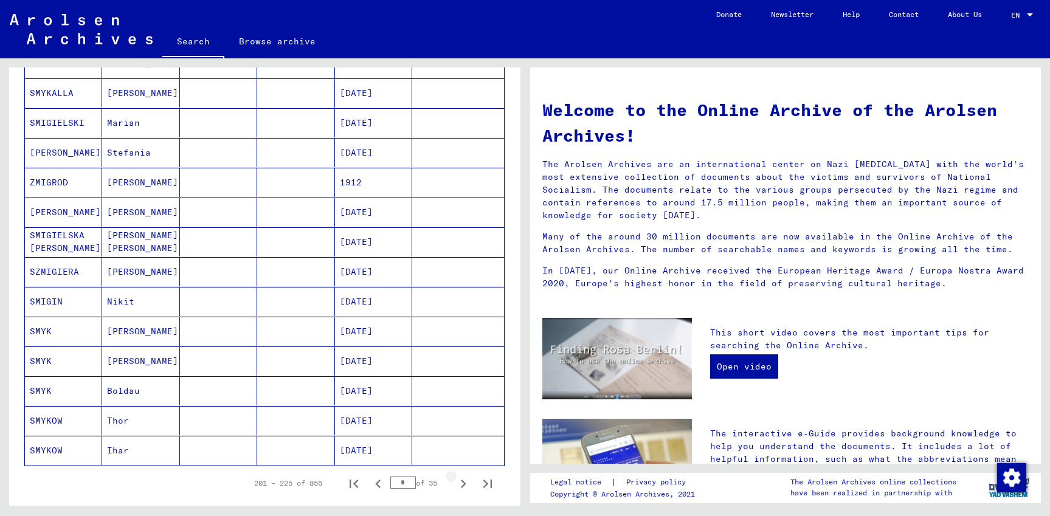
click at [455, 484] on icon "Next page" at bounding box center [463, 484] width 17 height 17
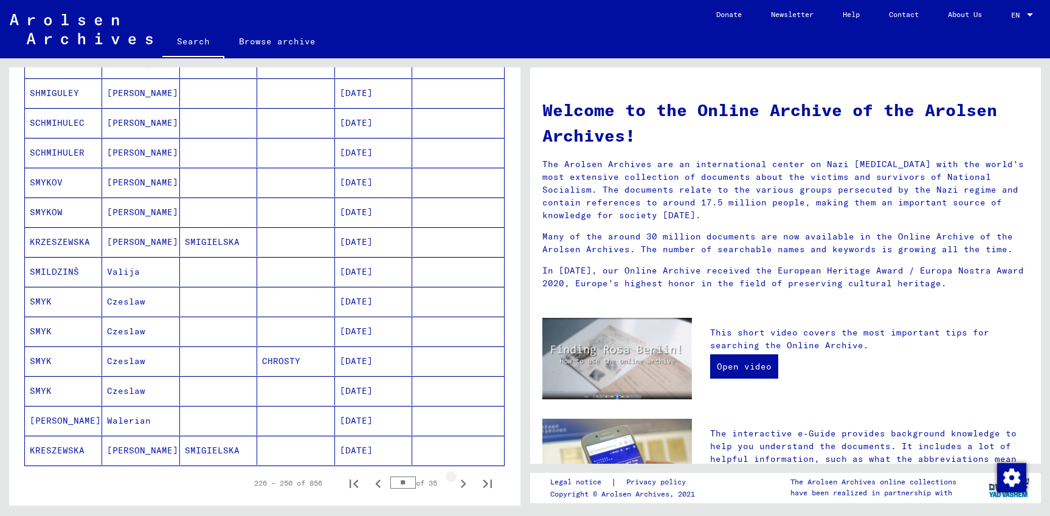
click at [455, 484] on icon "Next page" at bounding box center [463, 484] width 17 height 17
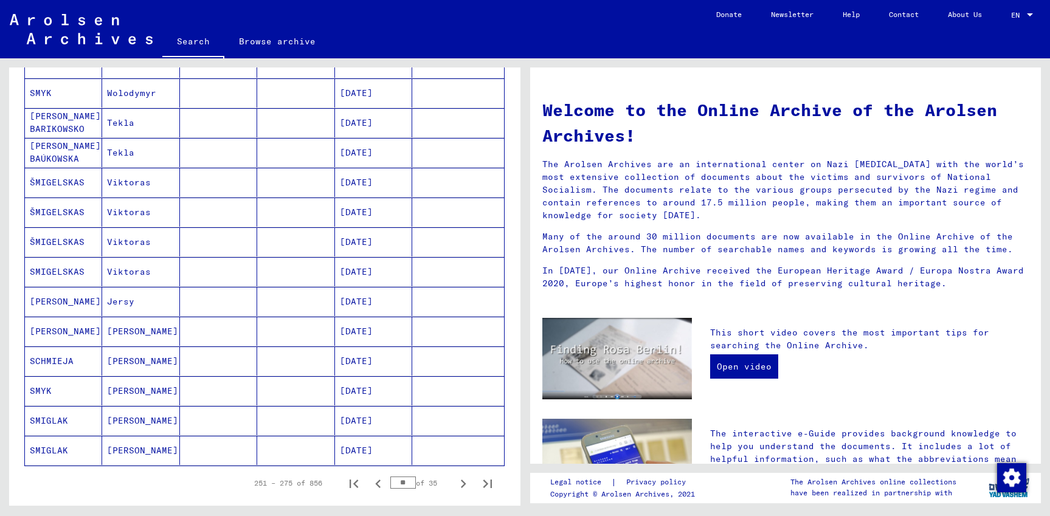
click at [455, 484] on icon "Next page" at bounding box center [463, 484] width 17 height 17
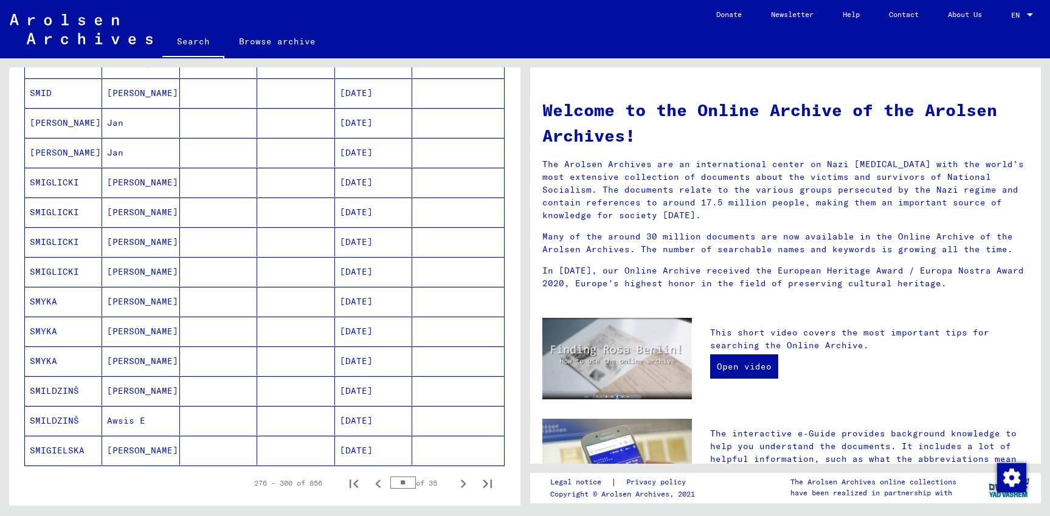
click at [455, 484] on icon "Next page" at bounding box center [463, 484] width 17 height 17
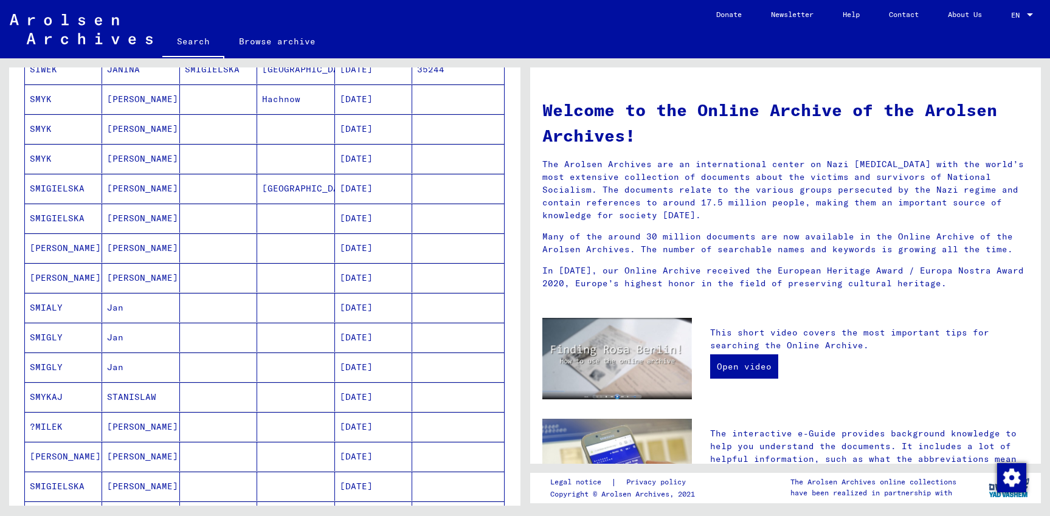
scroll to position [854, 0]
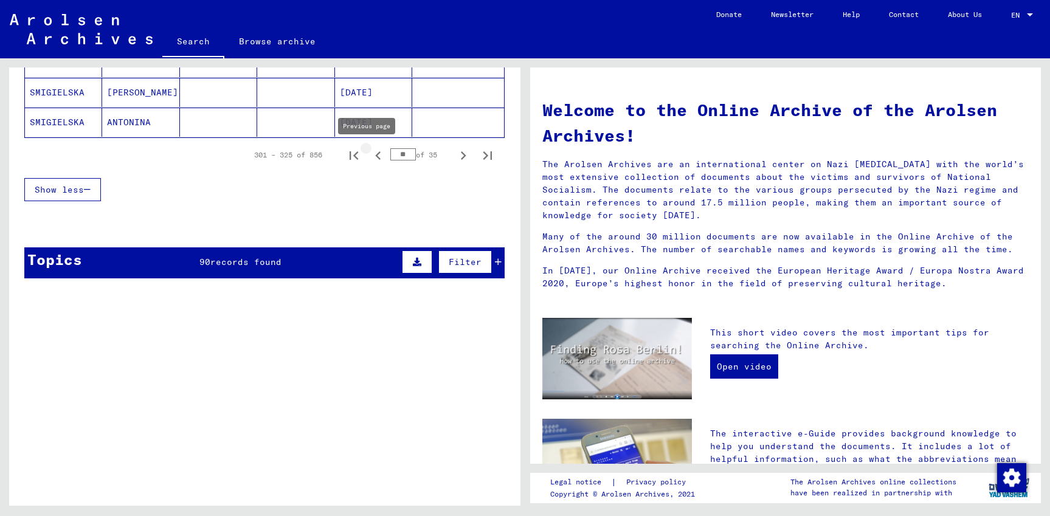
click at [375, 153] on icon "Previous page" at bounding box center [377, 155] width 5 height 9
type input "**"
click at [116, 125] on mat-cell "[PERSON_NAME]" at bounding box center [140, 122] width 77 height 29
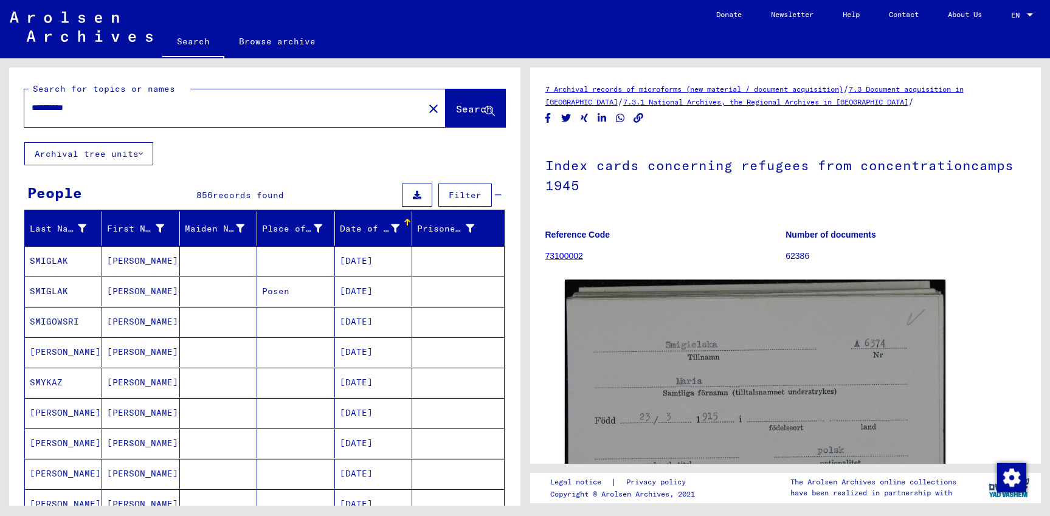
click at [32, 106] on input "**********" at bounding box center [224, 108] width 385 height 13
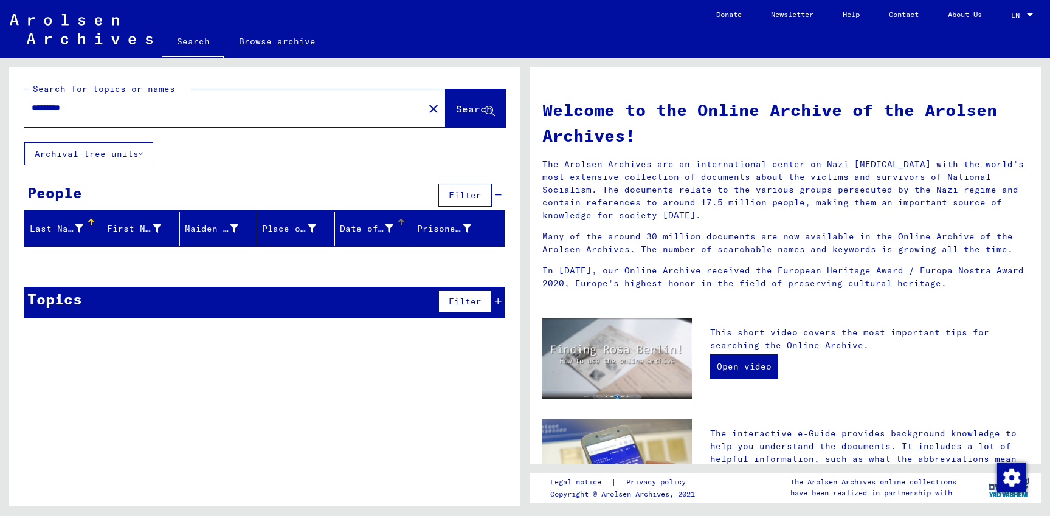
click at [372, 229] on div "Date of Birth" at bounding box center [367, 229] width 54 height 13
click at [69, 108] on input "*********" at bounding box center [221, 108] width 378 height 13
type input "********"
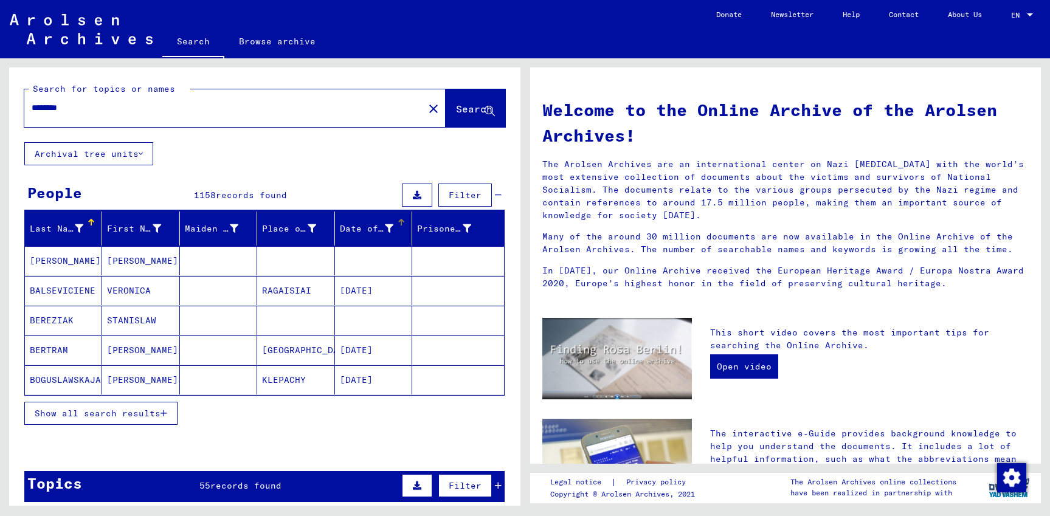
click at [373, 229] on div "Date of Birth" at bounding box center [367, 229] width 54 height 13
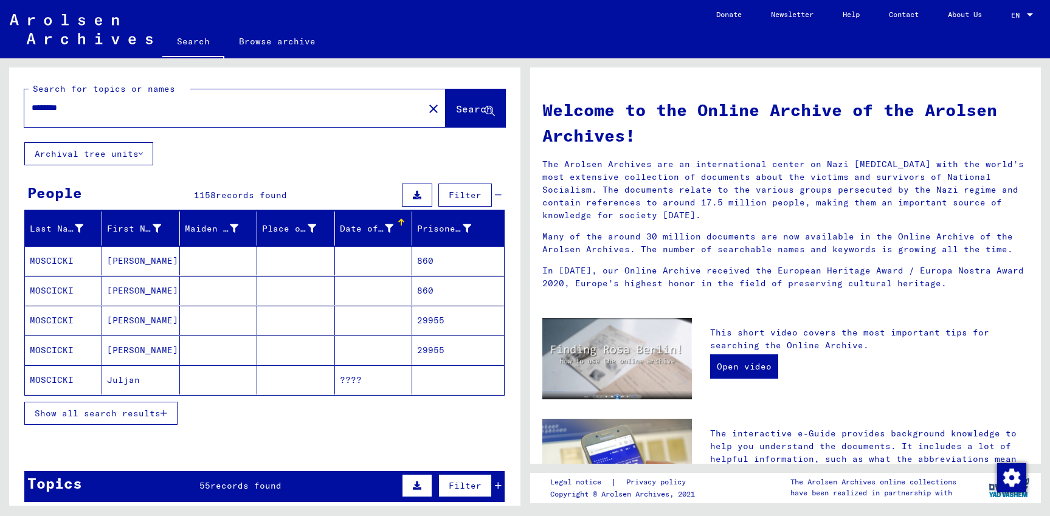
click at [158, 417] on span "Show all search results" at bounding box center [98, 413] width 126 height 11
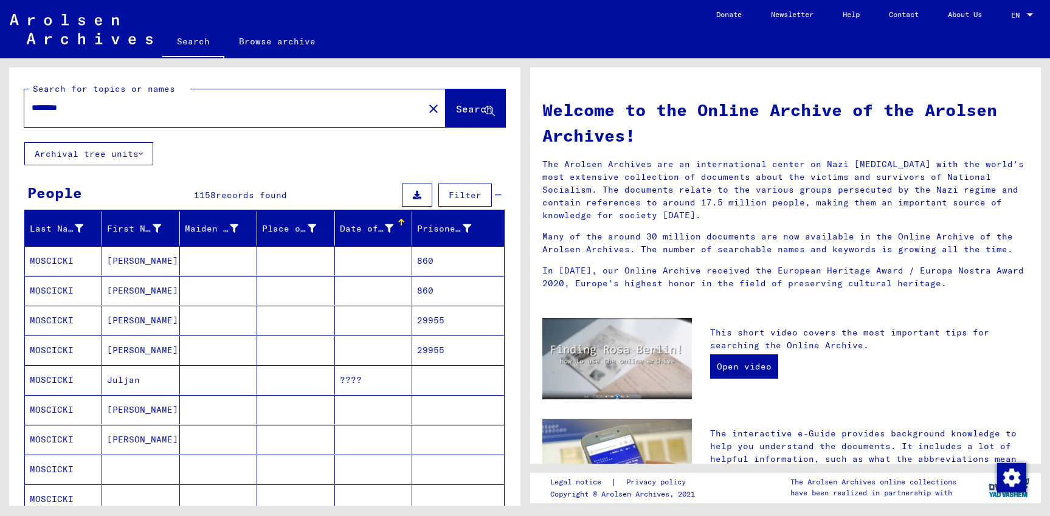
click at [385, 224] on div "Date of Birth" at bounding box center [368, 229] width 57 height 13
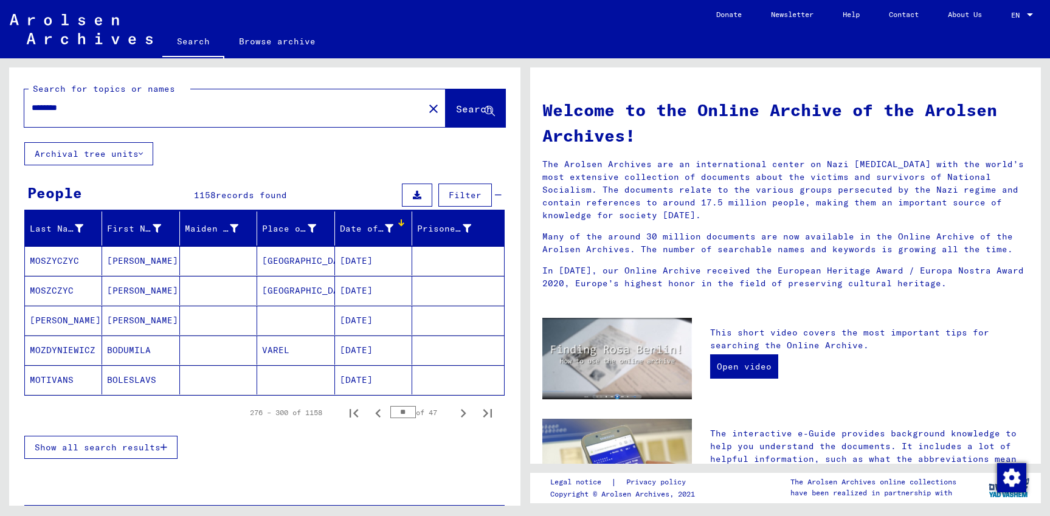
click at [378, 232] on div "Date of Birth" at bounding box center [367, 229] width 54 height 13
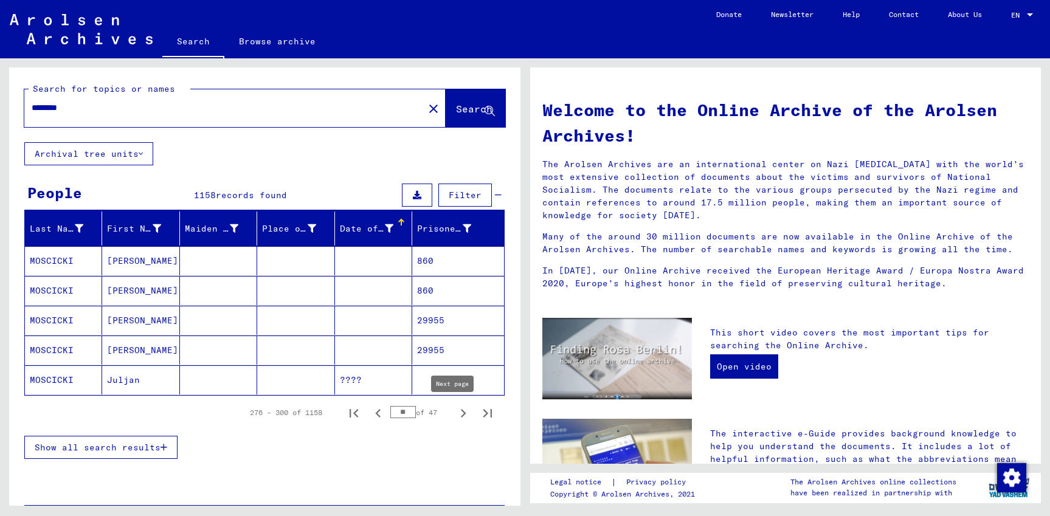
click at [455, 414] on icon "Next page" at bounding box center [463, 413] width 17 height 17
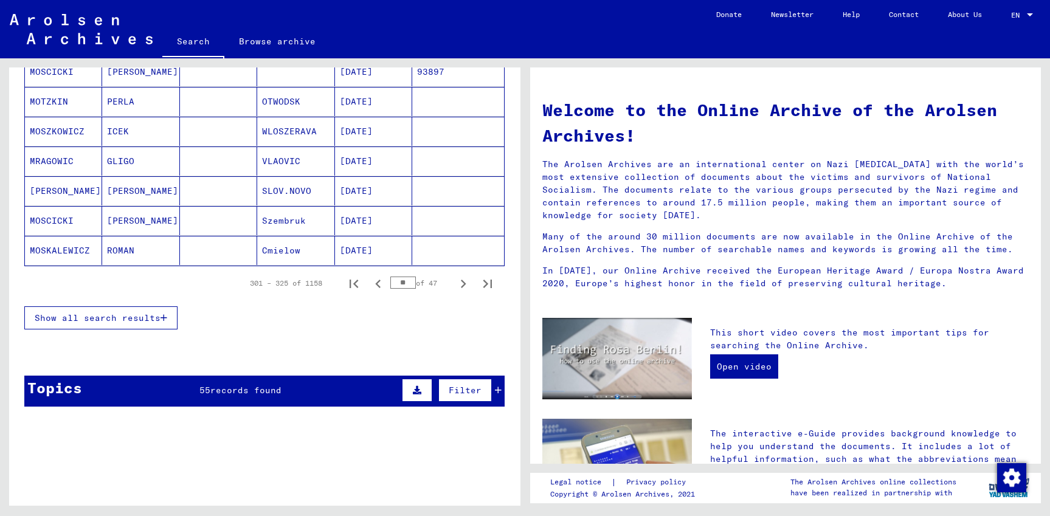
scroll to position [788, 0]
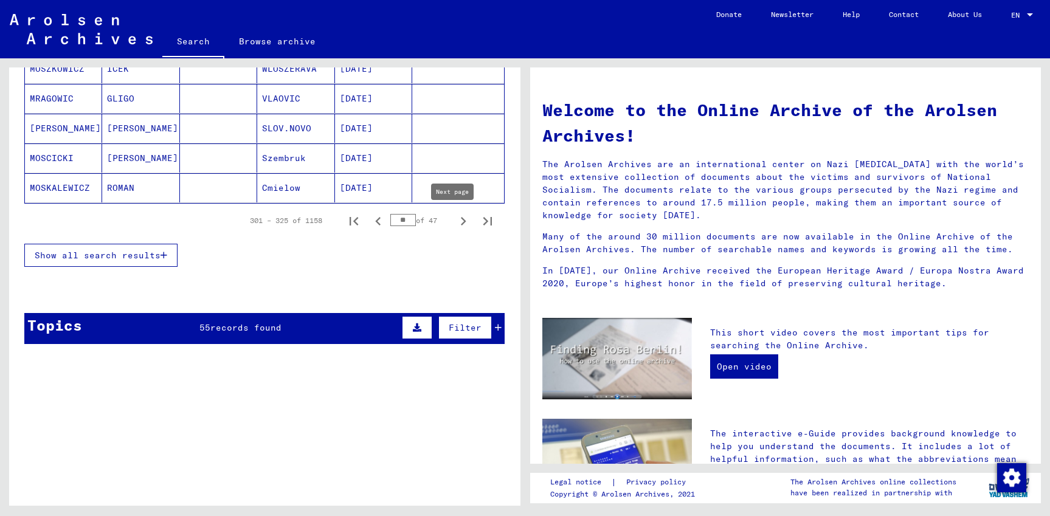
click at [455, 221] on icon "Next page" at bounding box center [463, 221] width 17 height 17
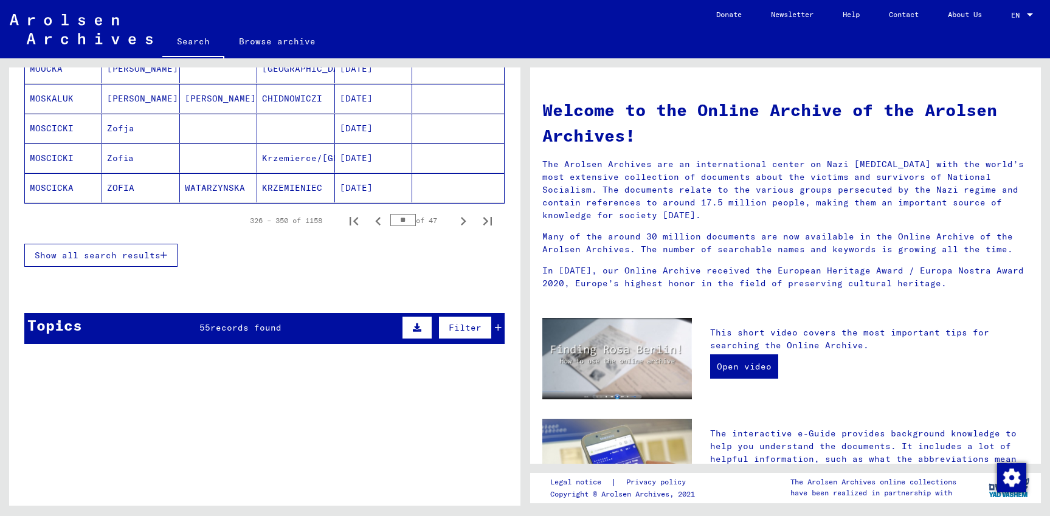
click at [455, 221] on icon "Next page" at bounding box center [463, 221] width 17 height 17
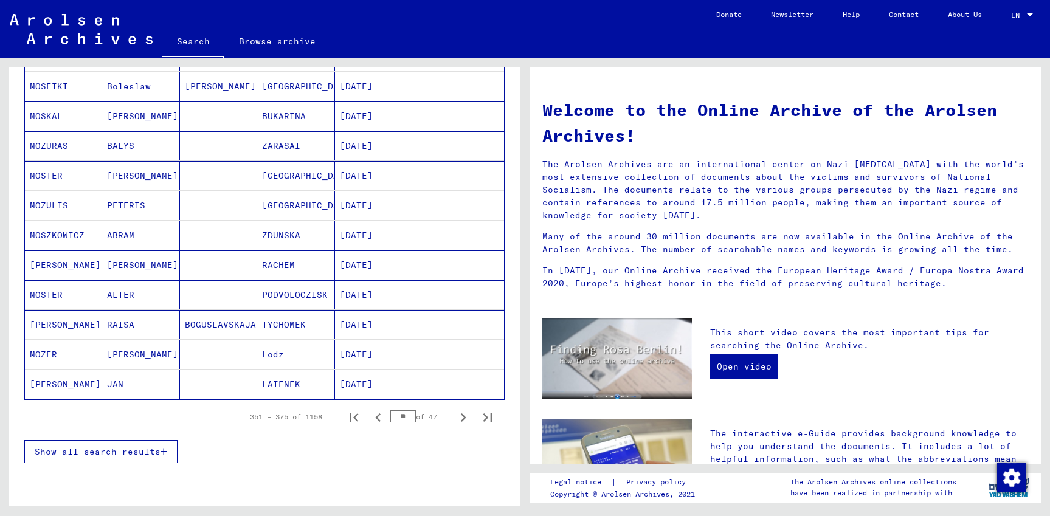
scroll to position [591, 0]
click at [461, 421] on icon "Next page" at bounding box center [463, 418] width 5 height 9
type input "**"
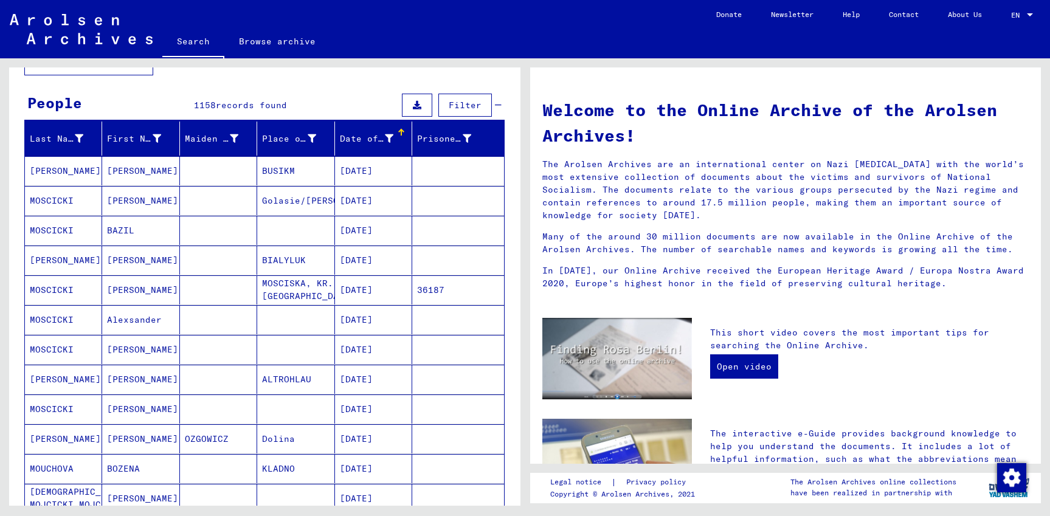
scroll to position [0, 0]
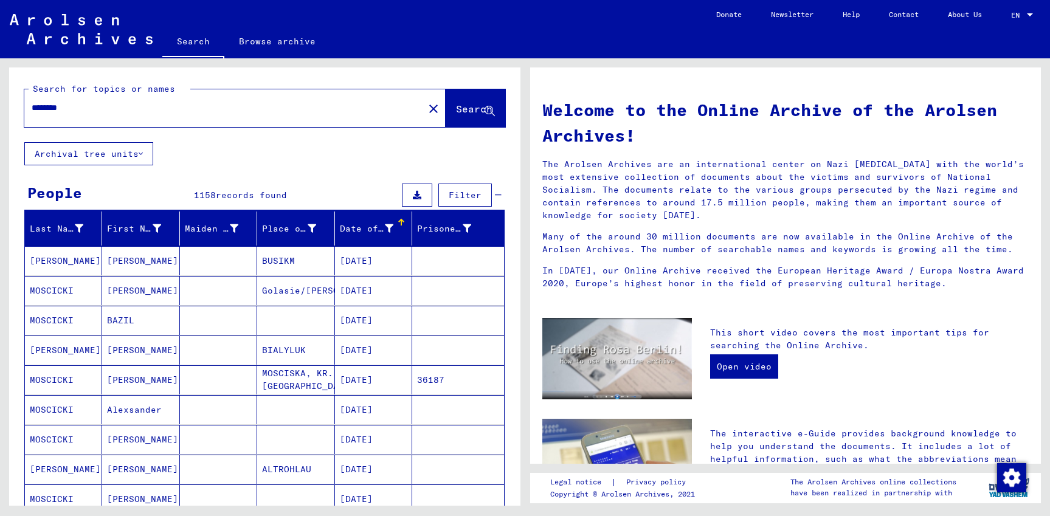
click at [286, 375] on mat-cell "MOSCISKA, KR. [GEOGRAPHIC_DATA]" at bounding box center [295, 379] width 77 height 29
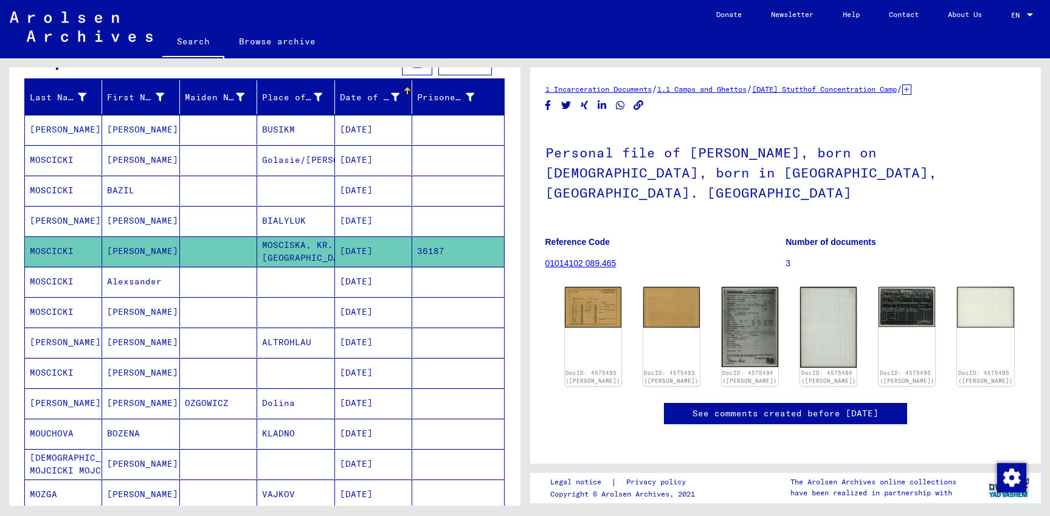
scroll to position [197, 0]
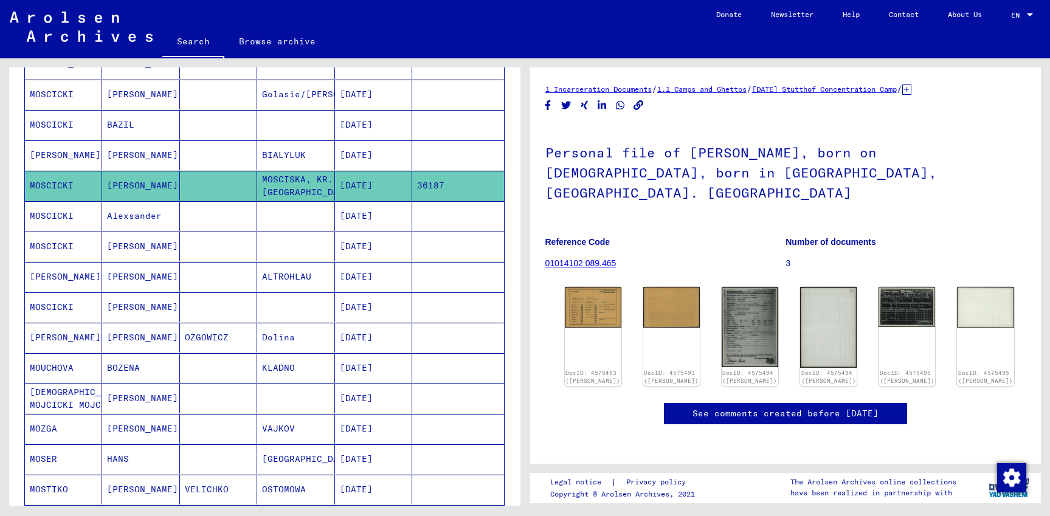
click at [357, 248] on mat-cell "[DATE]" at bounding box center [373, 247] width 77 height 30
